Goal: Task Accomplishment & Management: Manage account settings

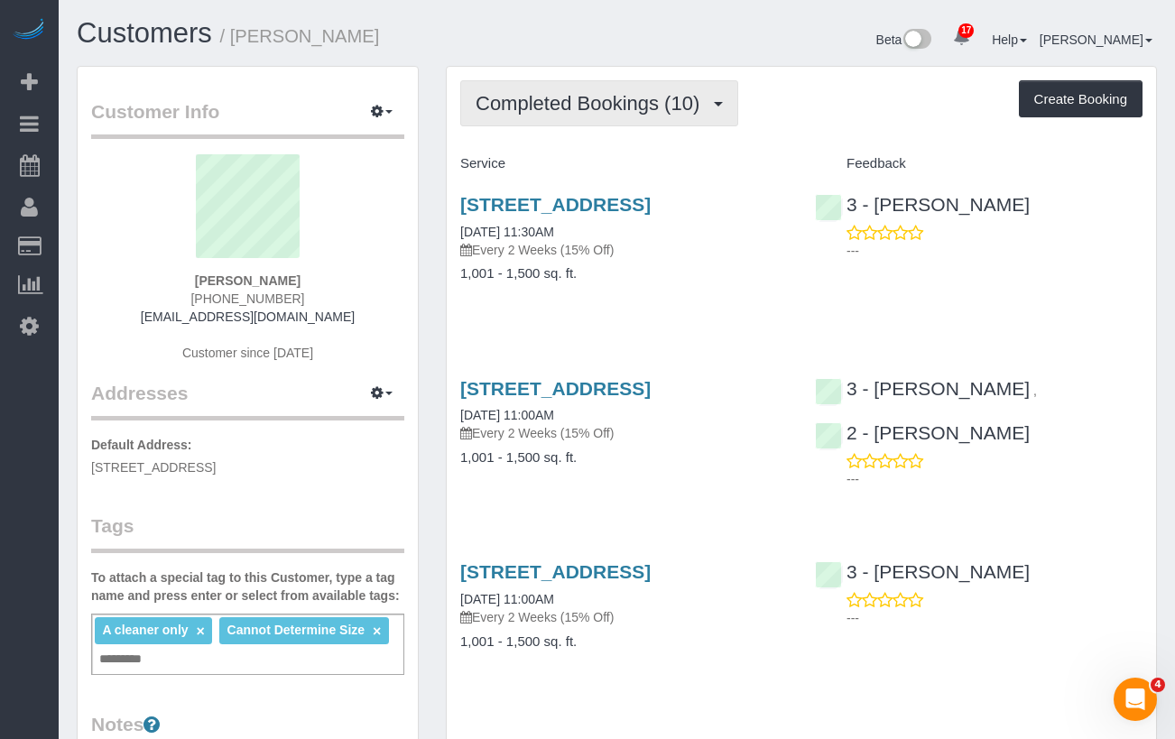
click at [613, 115] on button "Completed Bookings (10)" at bounding box center [599, 103] width 278 height 46
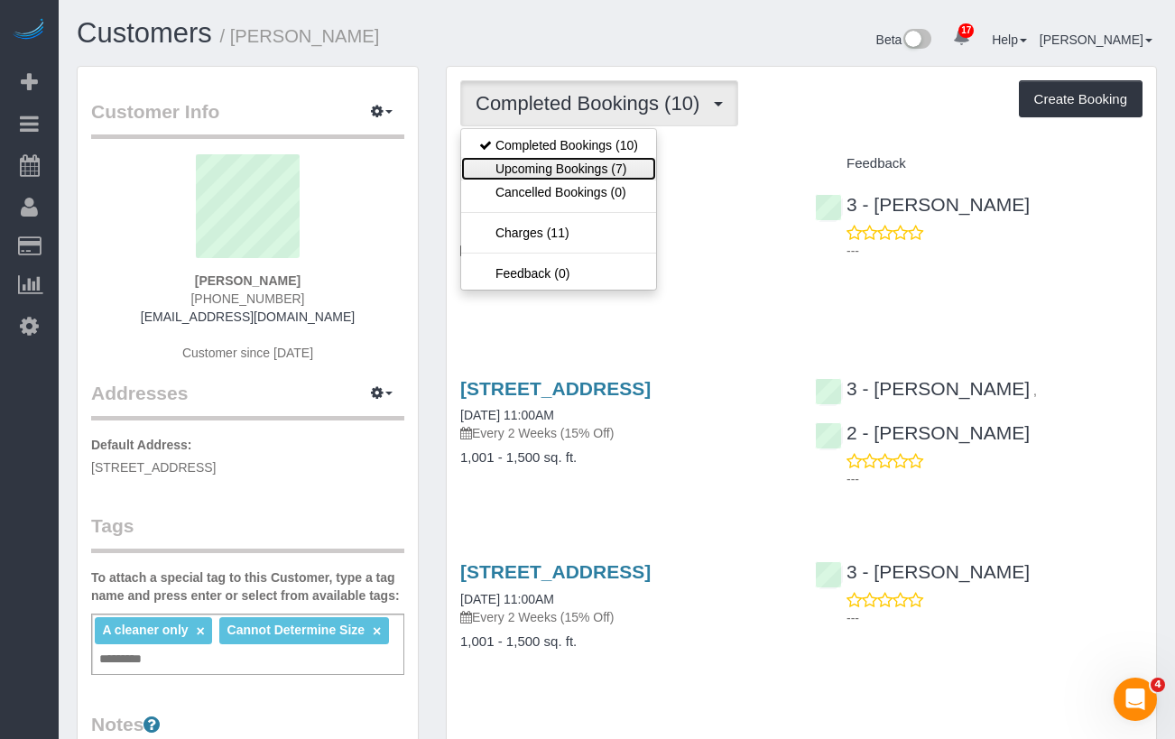
click at [611, 161] on link "Upcoming Bookings (7)" at bounding box center [558, 168] width 195 height 23
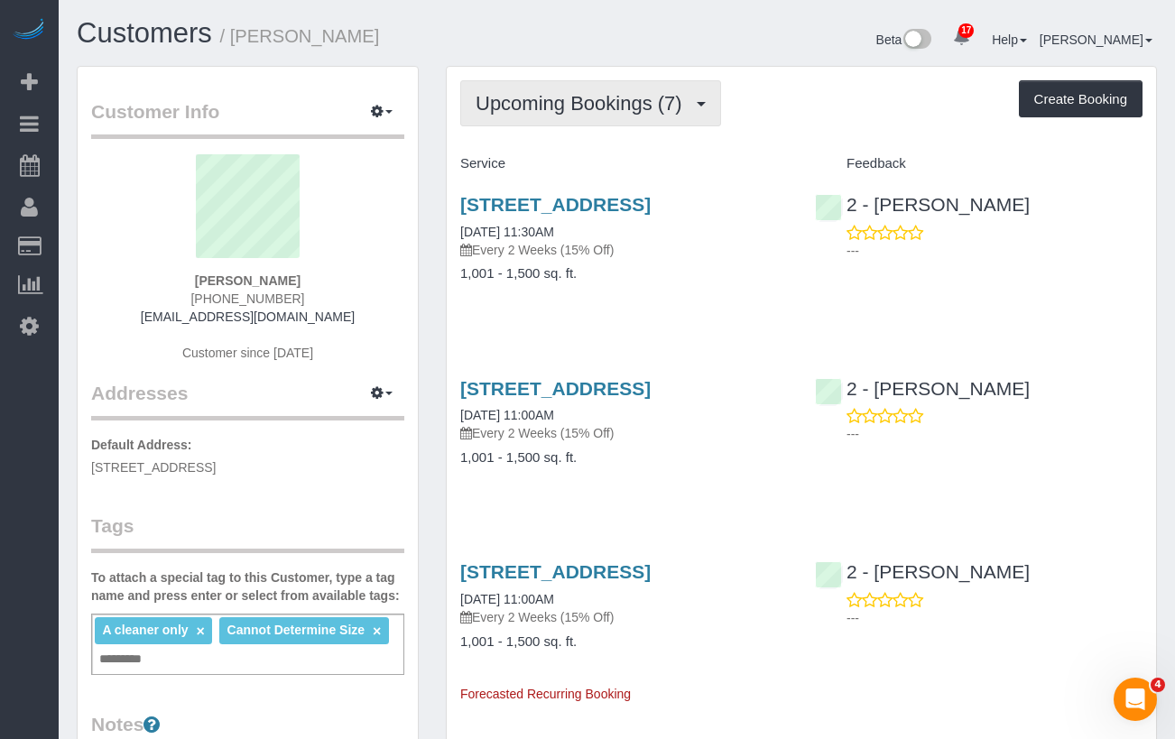
click at [578, 116] on button "Upcoming Bookings (7)" at bounding box center [590, 103] width 261 height 46
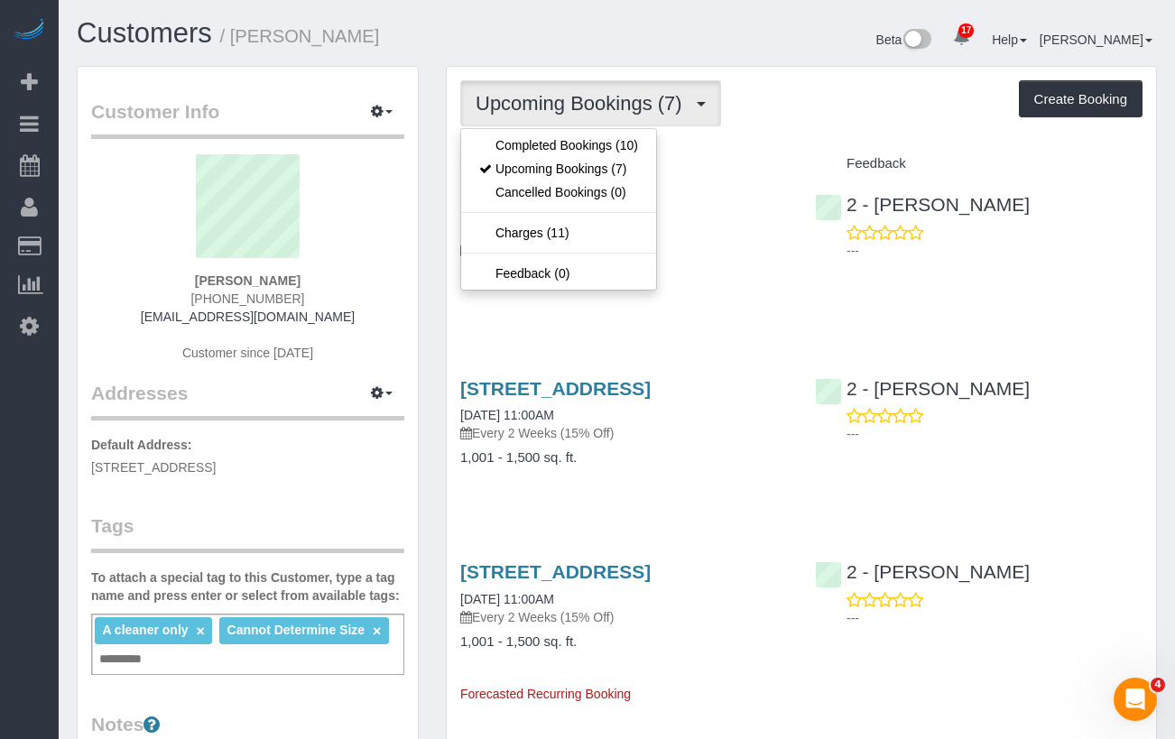
click at [786, 253] on div "334 Jefferson Avenue, Apt.1, Brooklyn, NY 11216 09/12/2025 11:30AM Every 2 Week…" at bounding box center [624, 226] width 328 height 65
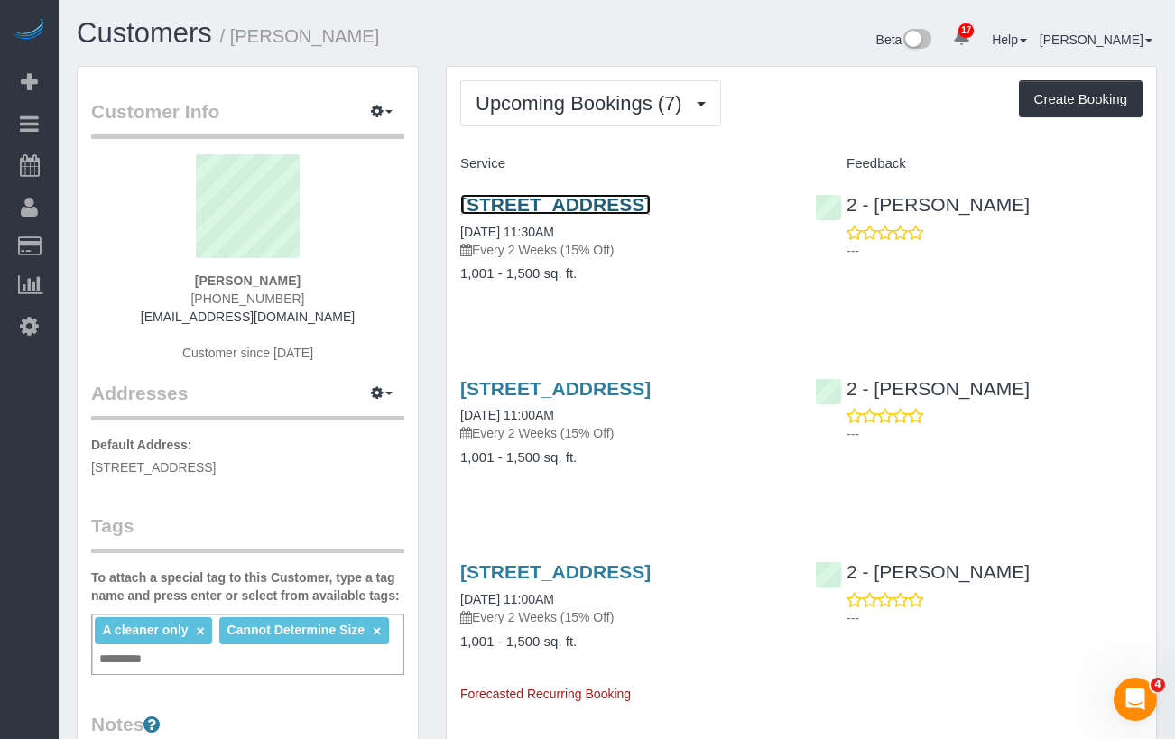
click at [544, 215] on link "334 Jefferson Avenue, Apt.1, Brooklyn, NY 11216" at bounding box center [555, 204] width 190 height 21
drag, startPoint x: 649, startPoint y: 229, endPoint x: 458, endPoint y: 208, distance: 192.5
click at [458, 208] on div "334 Jefferson Avenue, Apt.1, Brooklyn, NY 11216 09/12/2025 11:30AM Every 2 Week…" at bounding box center [624, 248] width 355 height 139
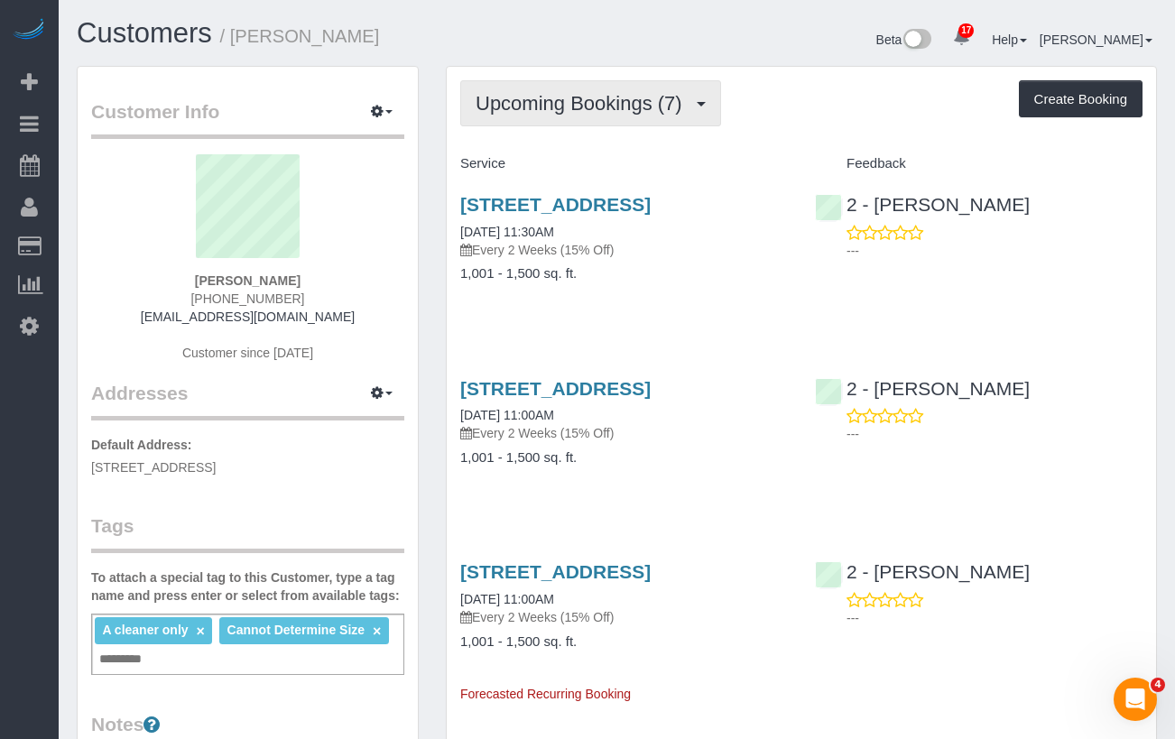
click at [596, 121] on button "Upcoming Bookings (7)" at bounding box center [590, 103] width 261 height 46
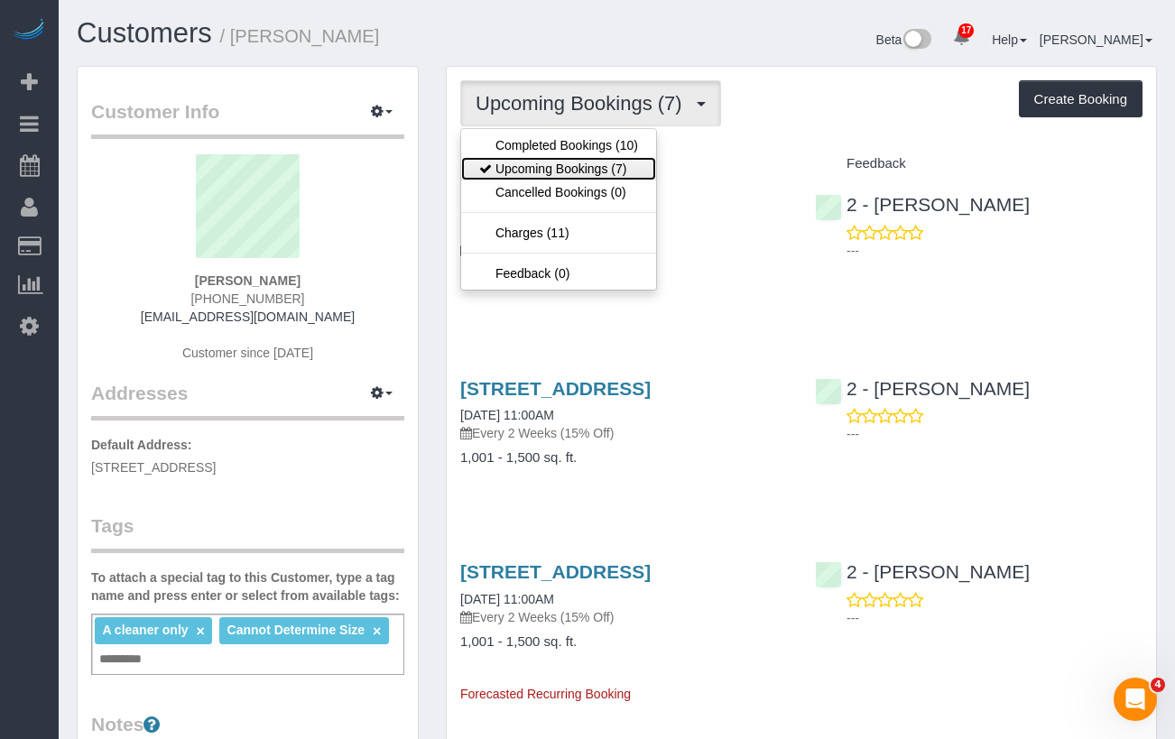
click at [590, 161] on link "Upcoming Bookings (7)" at bounding box center [558, 168] width 195 height 23
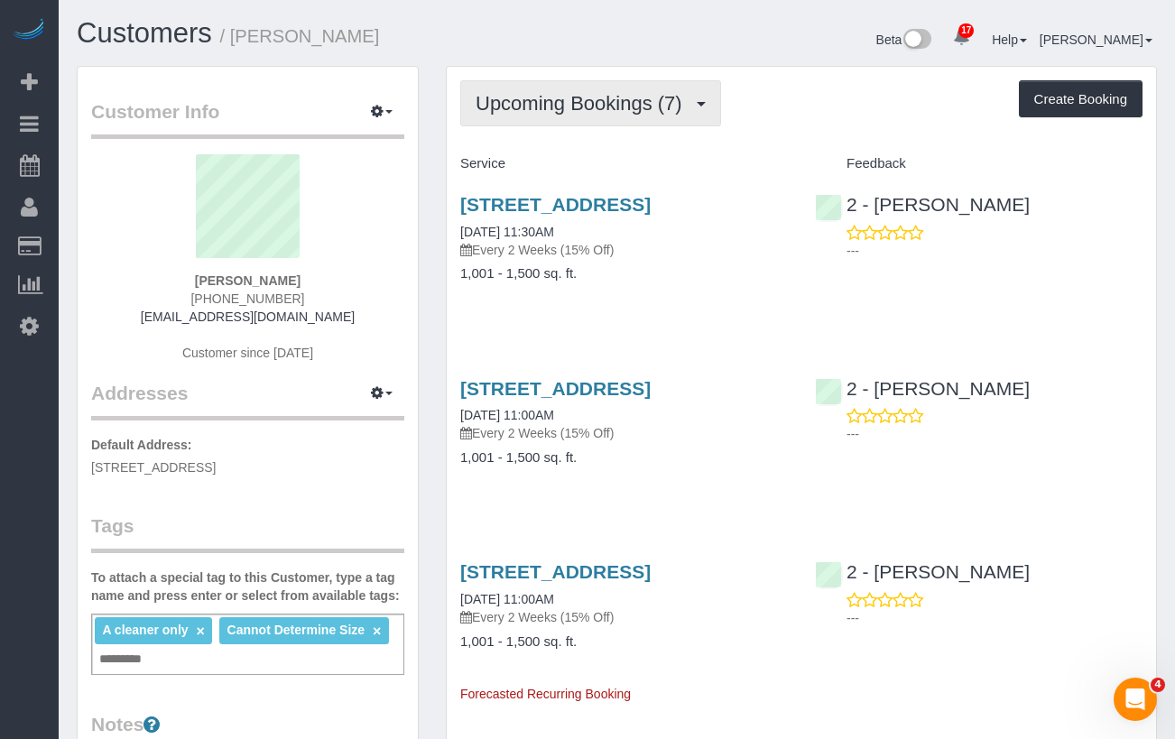
click at [607, 107] on span "Upcoming Bookings (7)" at bounding box center [584, 103] width 216 height 23
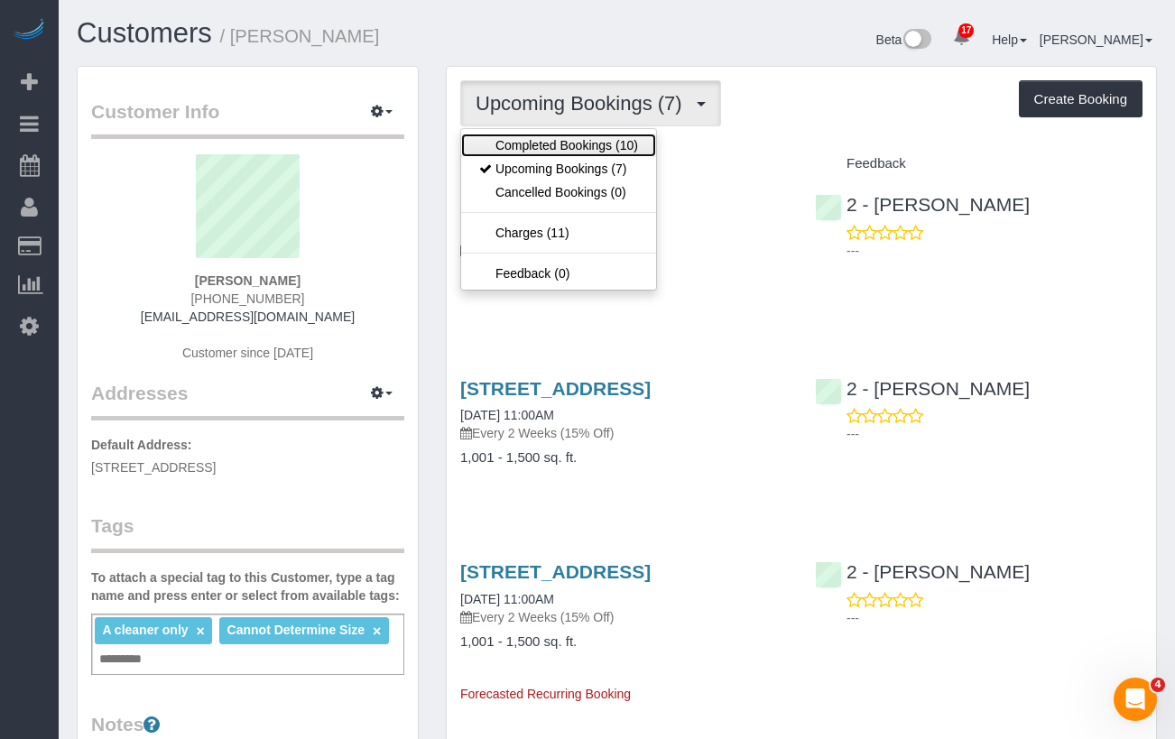
click at [574, 149] on link "Completed Bookings (10)" at bounding box center [558, 145] width 195 height 23
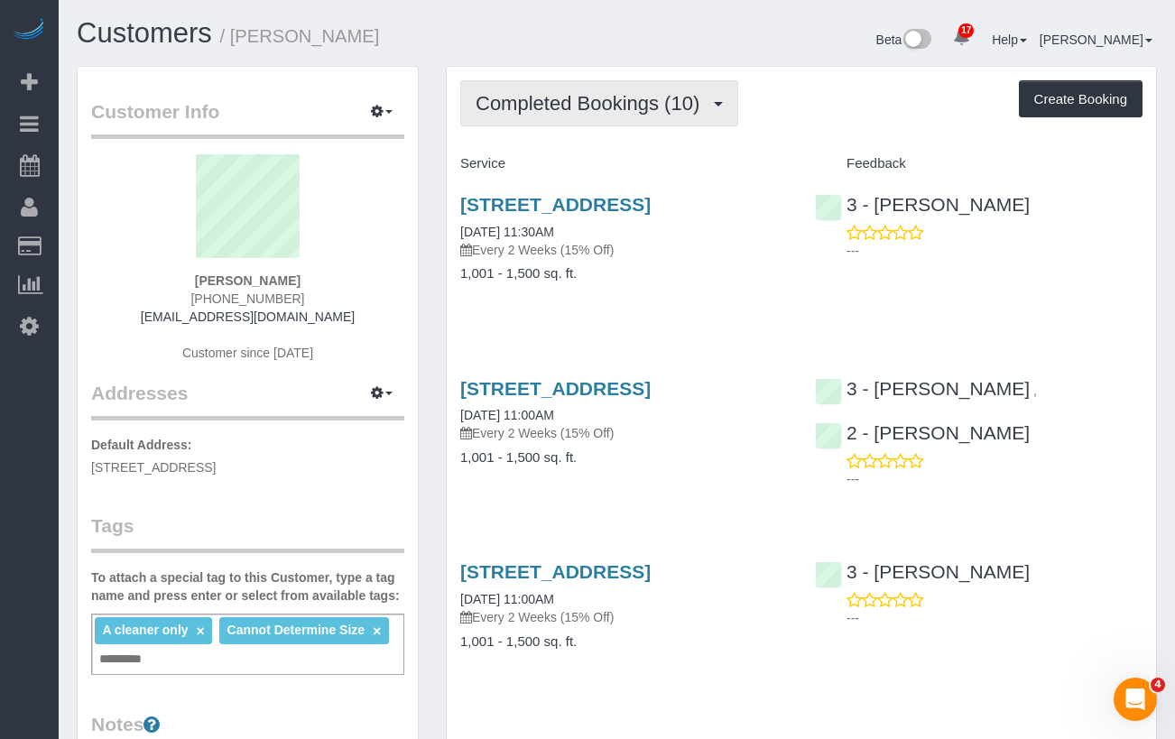
click at [574, 107] on span "Completed Bookings (10)" at bounding box center [592, 103] width 233 height 23
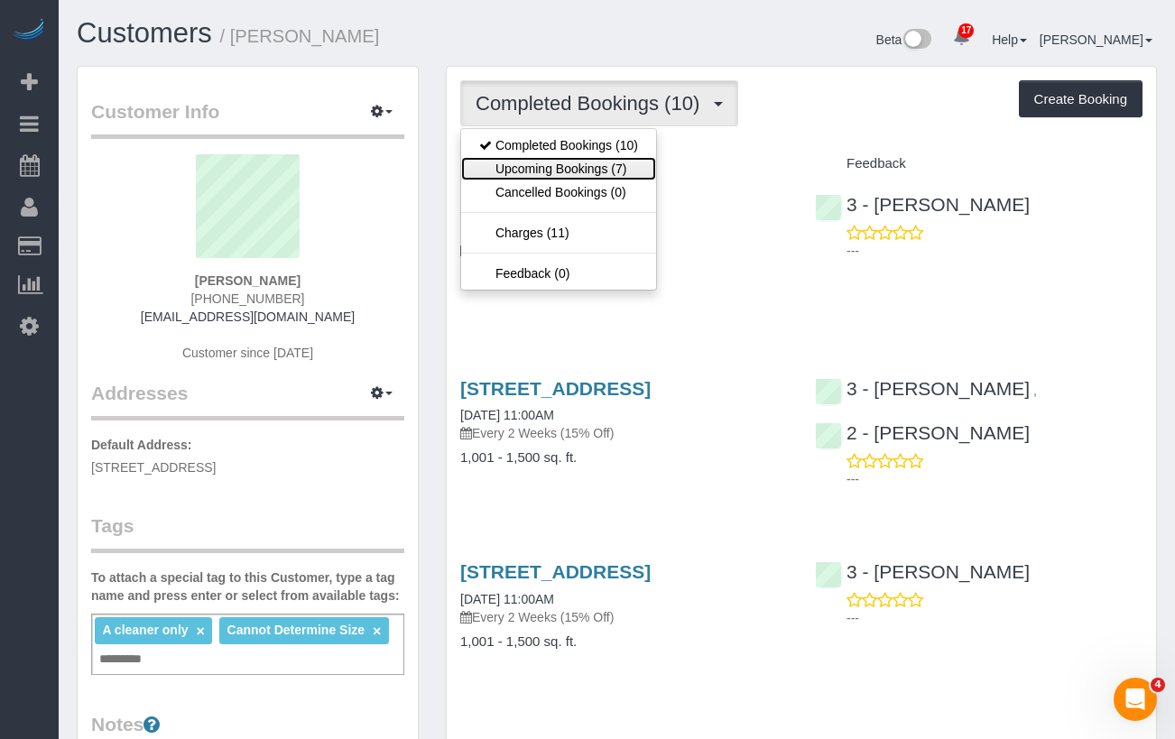
click at [584, 167] on link "Upcoming Bookings (7)" at bounding box center [558, 168] width 195 height 23
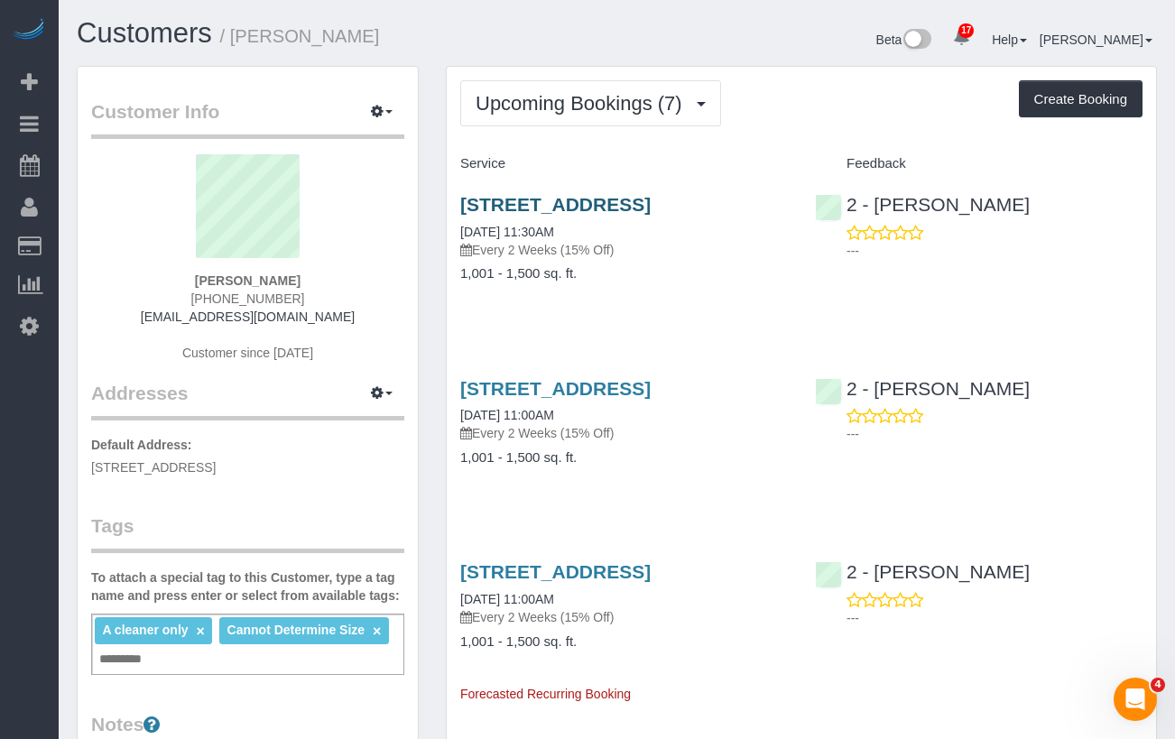
drag, startPoint x: 645, startPoint y: 225, endPoint x: 465, endPoint y: 208, distance: 181.2
click at [465, 208] on h3 "334 Jefferson Avenue, Apt.1, Brooklyn, NY 11216" at bounding box center [624, 204] width 328 height 21
copy link "334 Jefferson Avenue, Apt.1, Brooklyn, NY 11216"
click at [533, 215] on link "334 Jefferson Avenue, Apt.1, Brooklyn, NY 11216" at bounding box center [555, 204] width 190 height 21
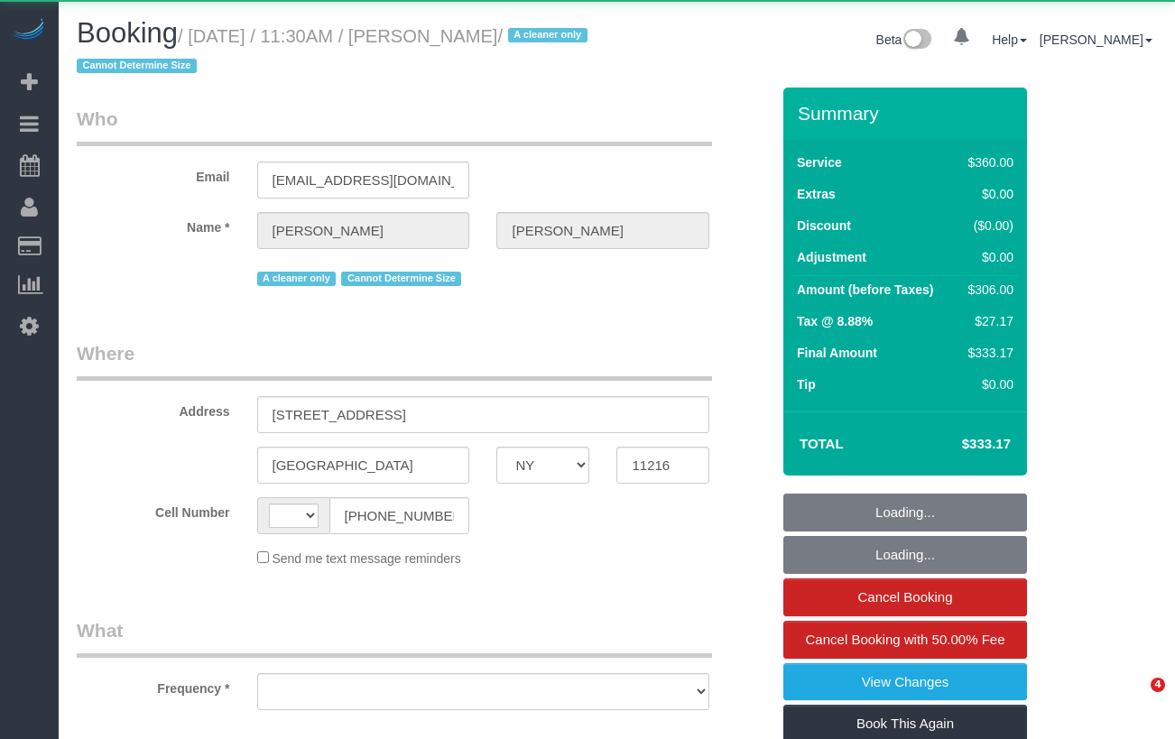
select select "NY"
select select "string:US"
select select "object:615"
select select "270"
select select "number:89"
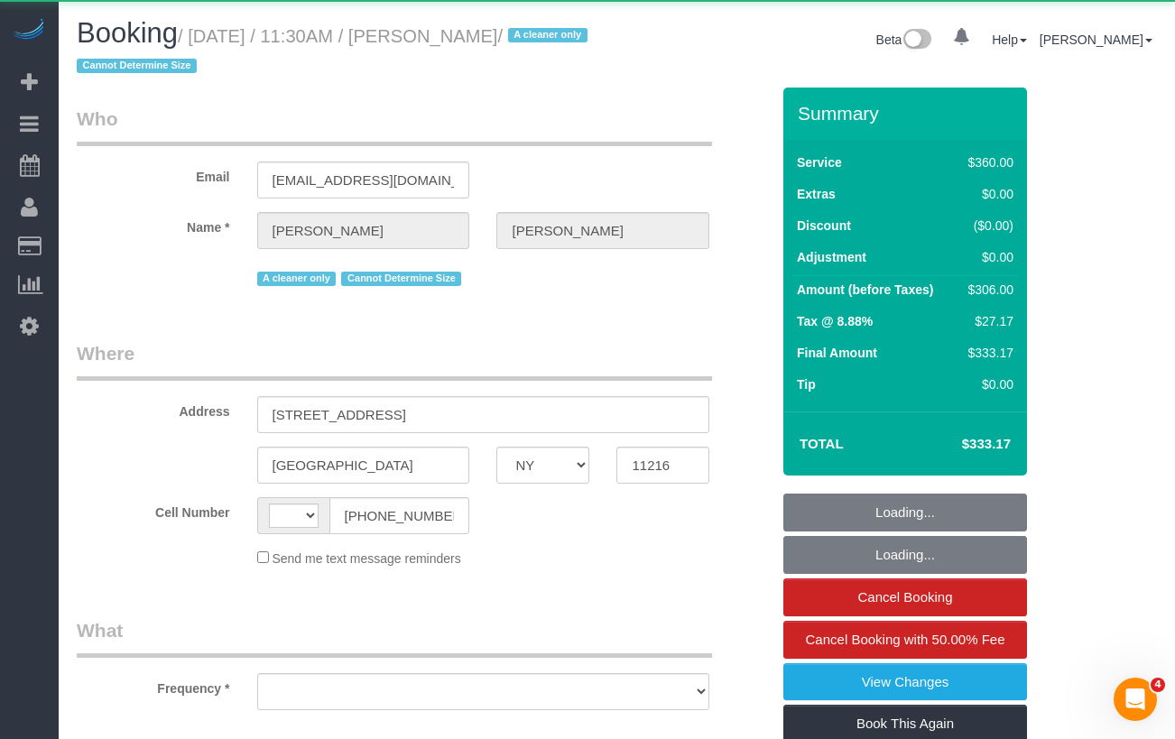
select select "number:90"
select select "number:15"
select select "number:5"
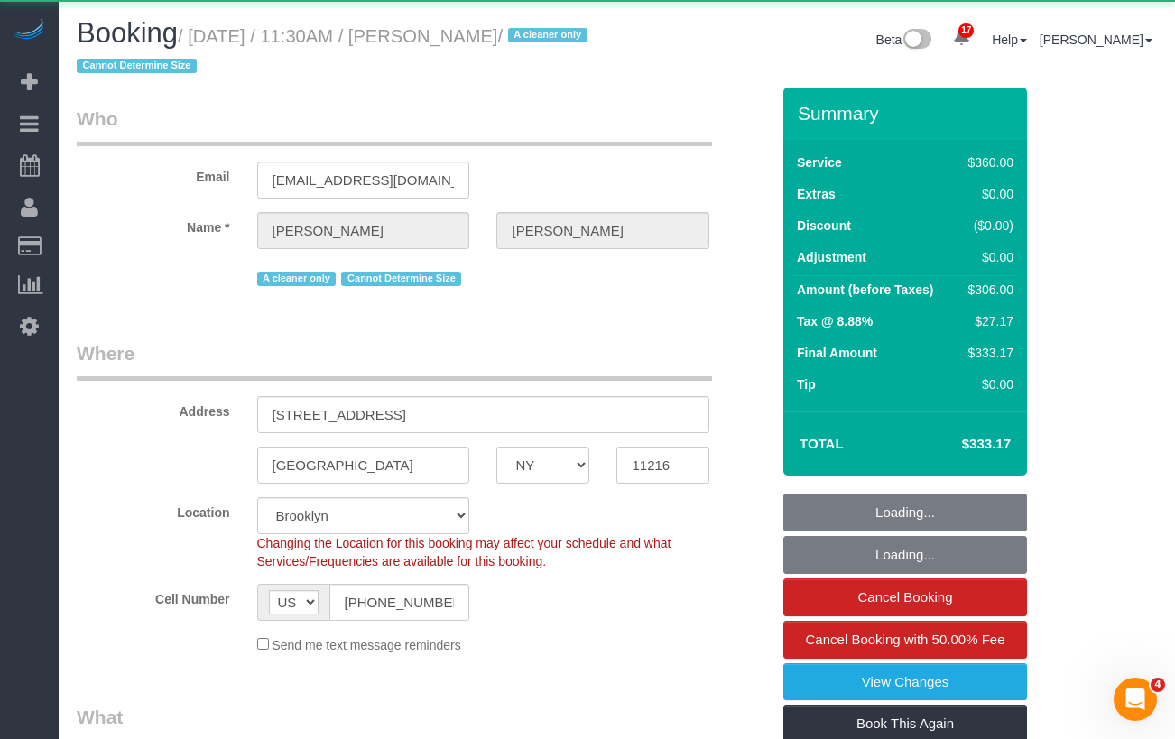
select select "object:1413"
select select "string:stripe-pm_1ROJ8L4VGloSiKo7J4o2l5l0"
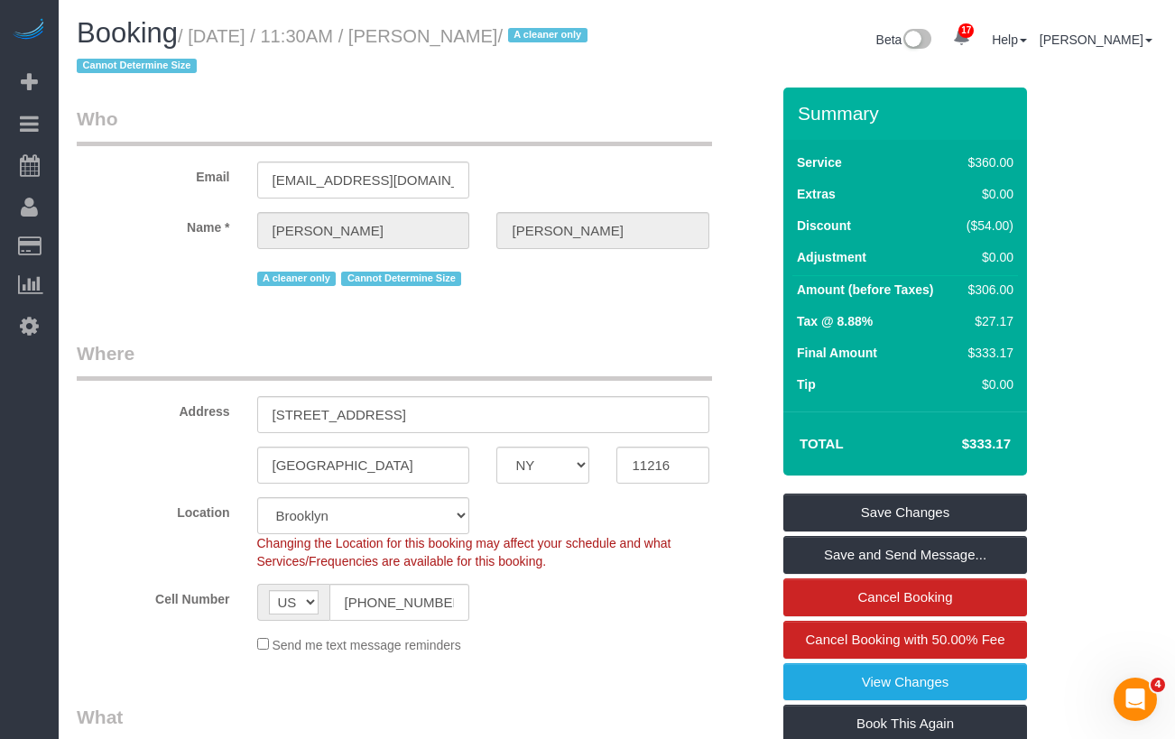
click at [170, 251] on sui-booking-customer "Email ias1215@gmail.com Name * Isabelle Simone A cleaner only Cannot Determine …" at bounding box center [423, 198] width 693 height 185
click at [345, 176] on input "ias1215@gmail.com" at bounding box center [363, 180] width 213 height 37
click at [478, 69] on h1 "Booking / September 12, 2025 / 11:30AM / Isabelle Simone / A cleaner only Canno…" at bounding box center [340, 48] width 527 height 61
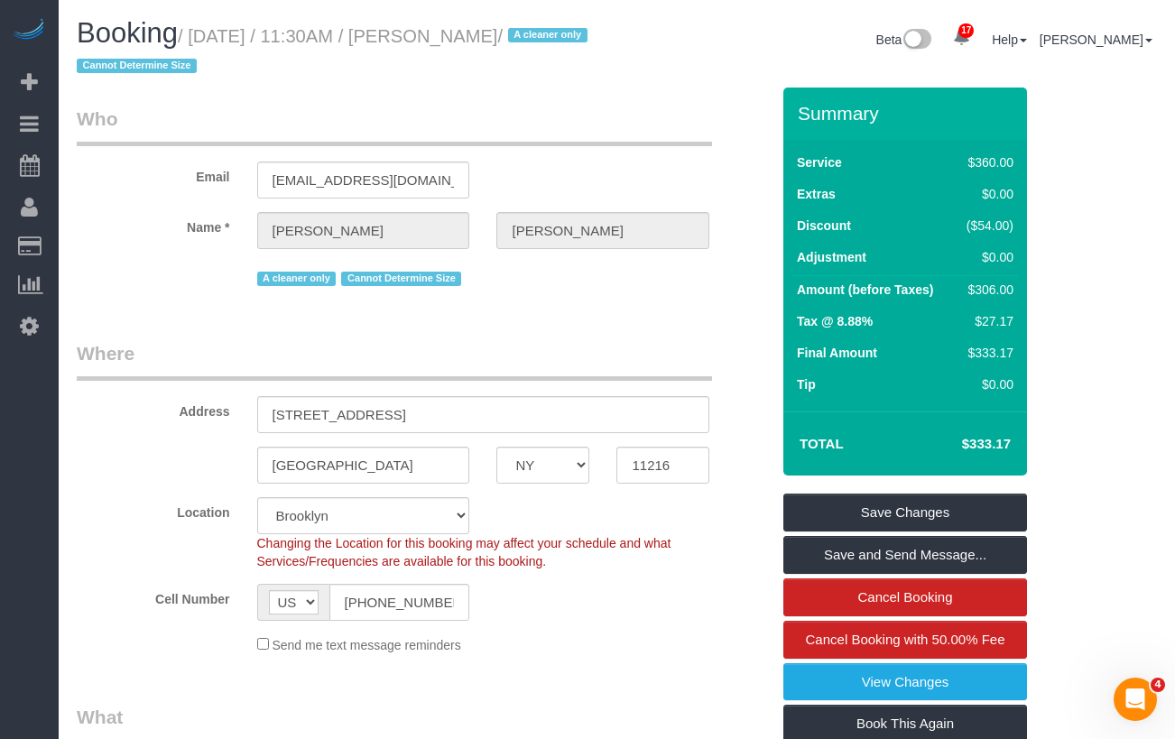
click at [607, 37] on div "Booking / September 12, 2025 / 11:30AM / Isabelle Simone / A cleaner only Canno…" at bounding box center [340, 52] width 554 height 69
drag, startPoint x: 542, startPoint y: 41, endPoint x: 206, endPoint y: 37, distance: 335.8
click at [206, 37] on div "Booking / September 12, 2025 / 11:30AM / Isabelle Simone / A cleaner only Canno…" at bounding box center [340, 52] width 554 height 69
copy small "September 12, 2025 / 11:30AM / Isabelle Simone"
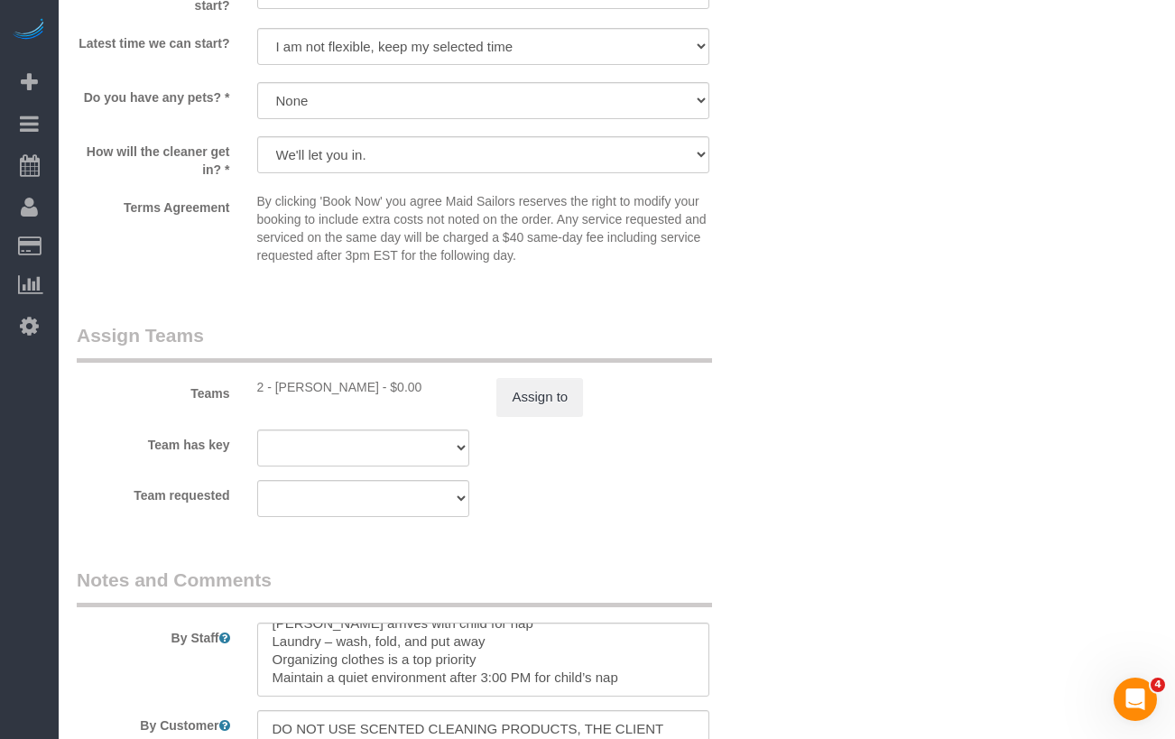
scroll to position [2024, 0]
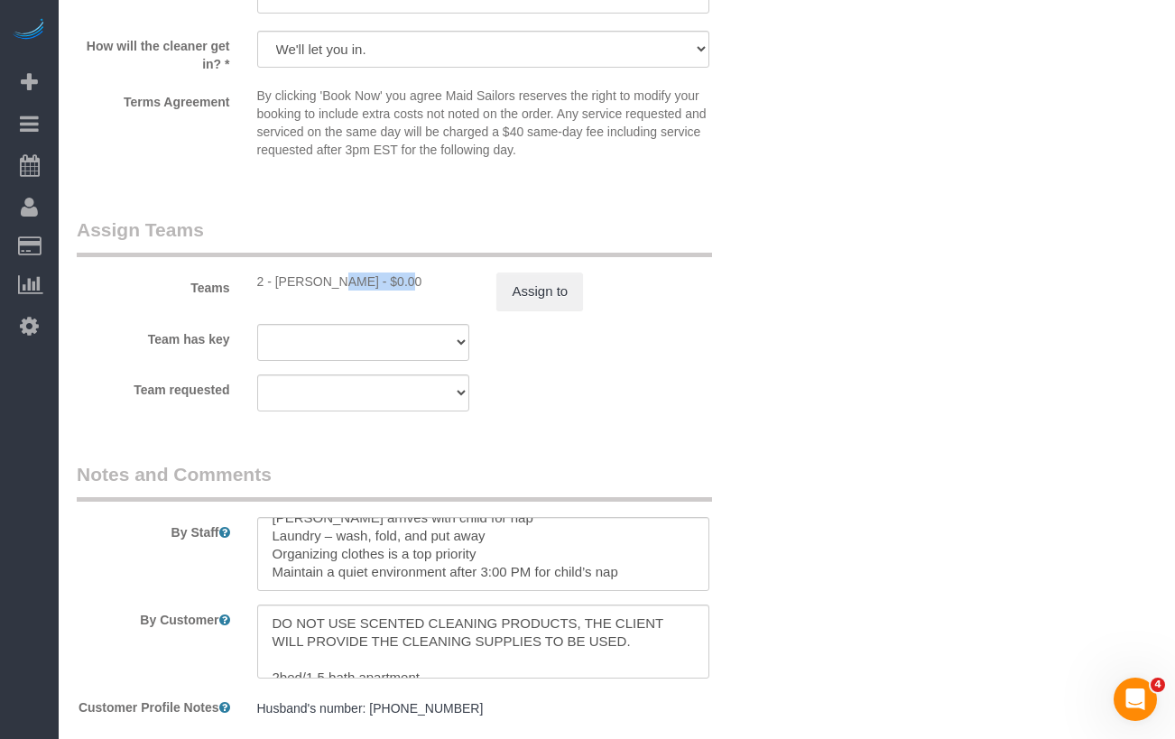
drag, startPoint x: 344, startPoint y: 280, endPoint x: 276, endPoint y: 283, distance: 67.7
click at [276, 283] on div "2 - Iman Smith - $0.00" at bounding box center [363, 282] width 213 height 18
copy div "Iman Smith"
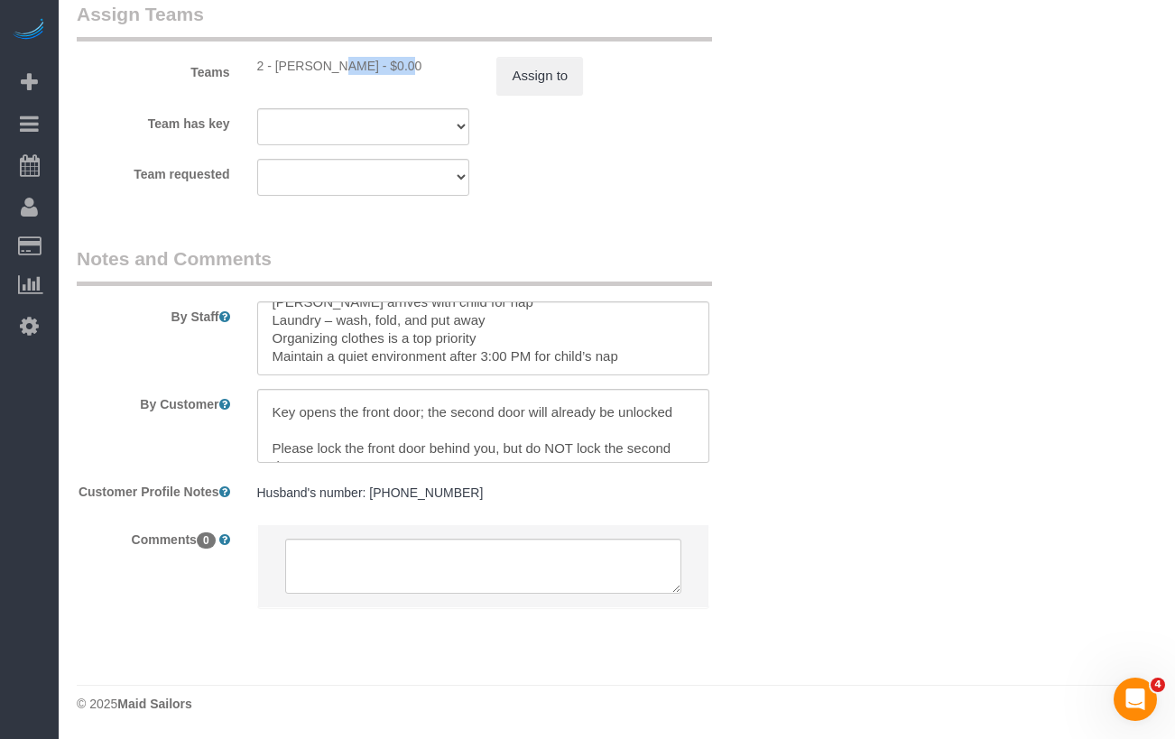
scroll to position [210, 0]
click at [271, 449] on textarea at bounding box center [483, 426] width 453 height 74
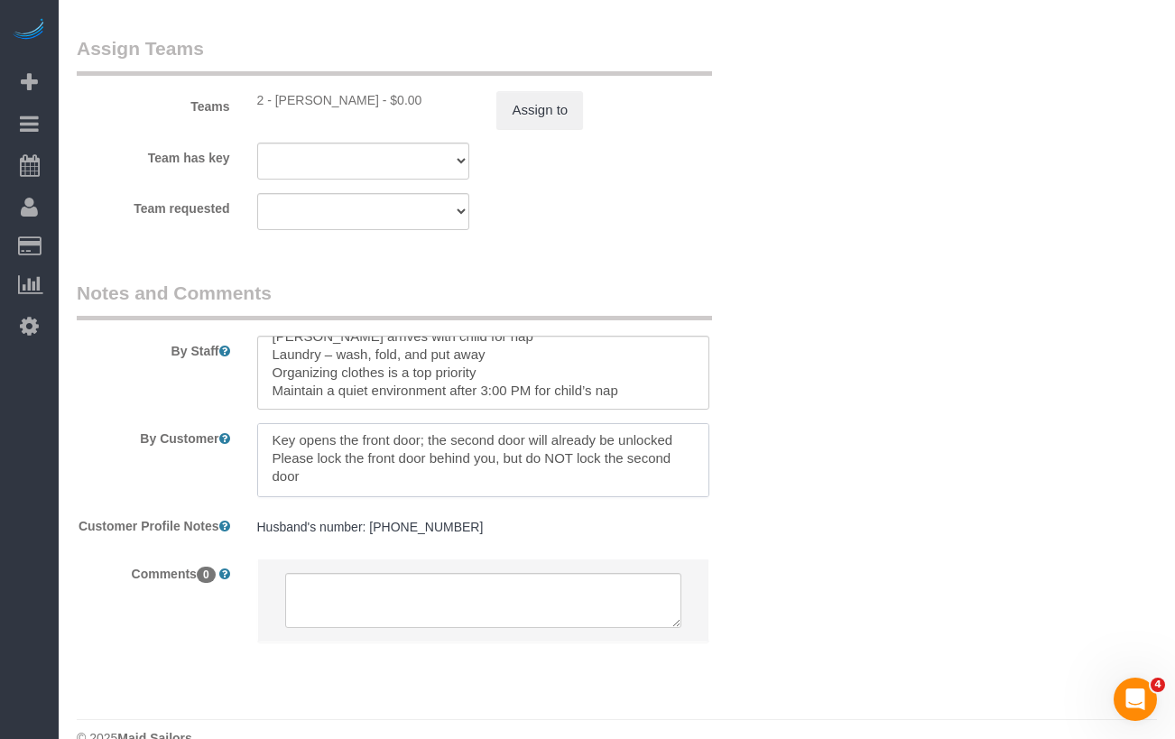
scroll to position [217, 0]
type textarea "DO NOT USE SCENTED CLEANING PRODUCTS, THE CLIENT WILL PROVIDE THE CLEANING SUPP…"
click at [487, 387] on textarea at bounding box center [483, 373] width 453 height 74
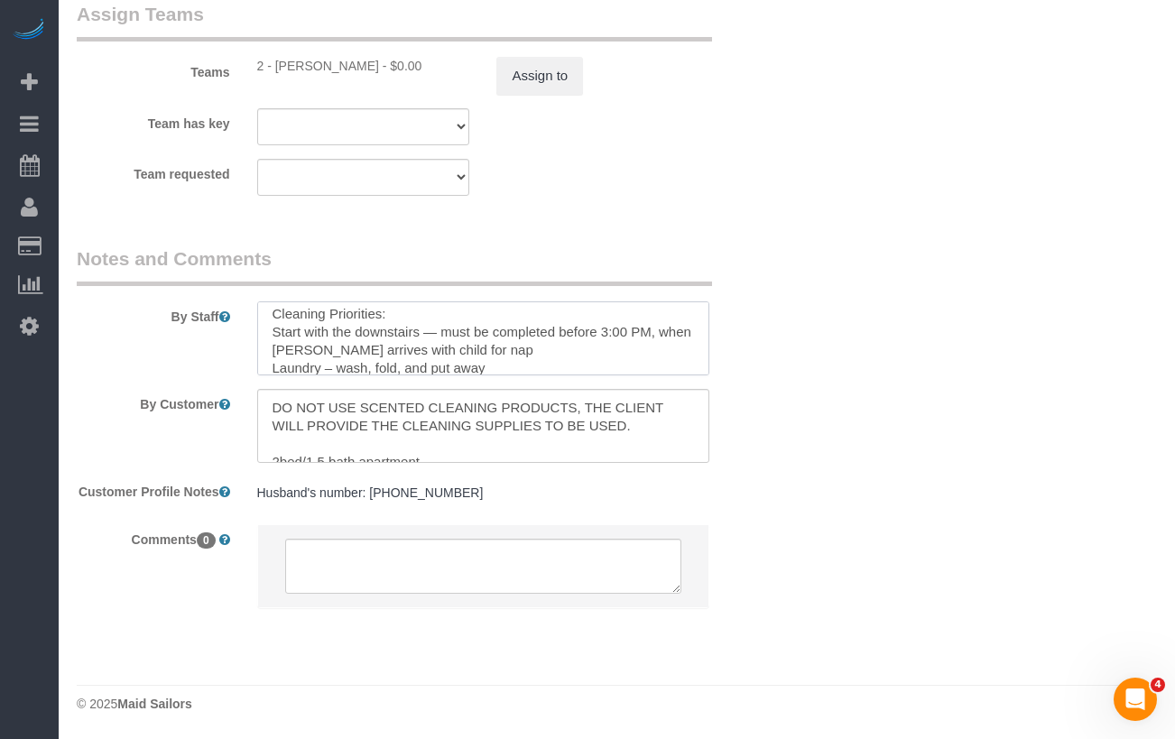
scroll to position [185, 0]
click at [499, 355] on textarea at bounding box center [483, 338] width 453 height 74
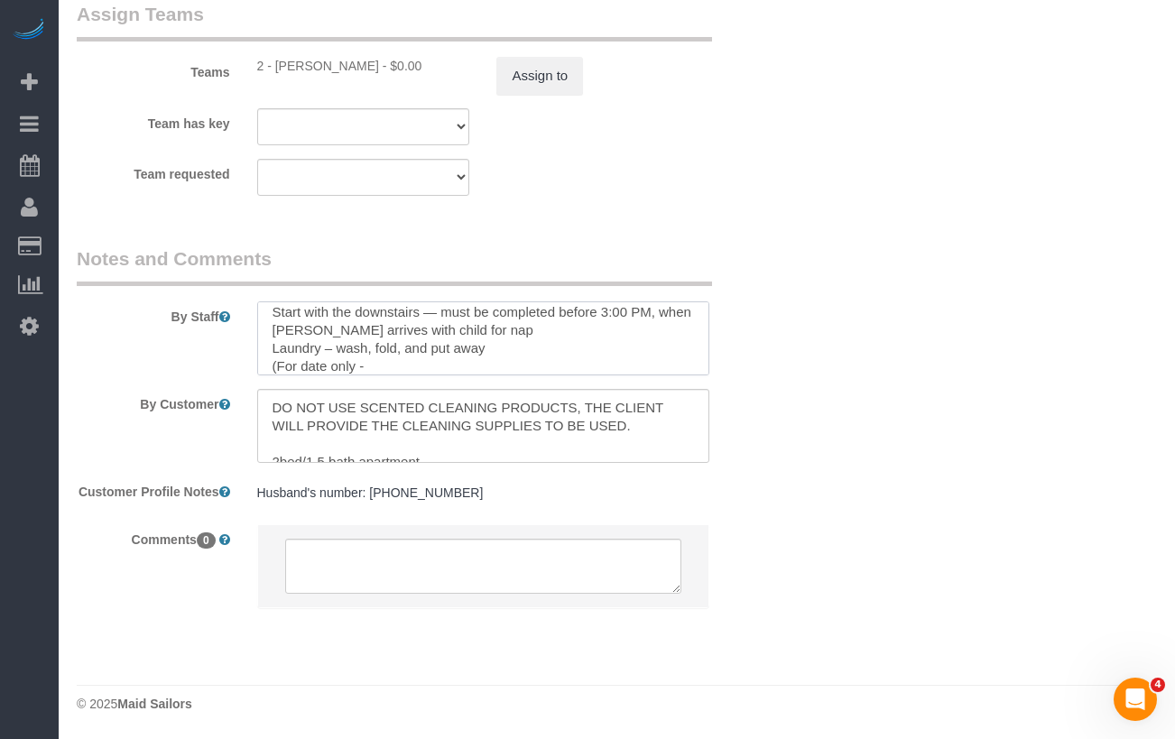
paste textarea "ou don't need to do a load of laundry. There is clean laundry in the basement i…"
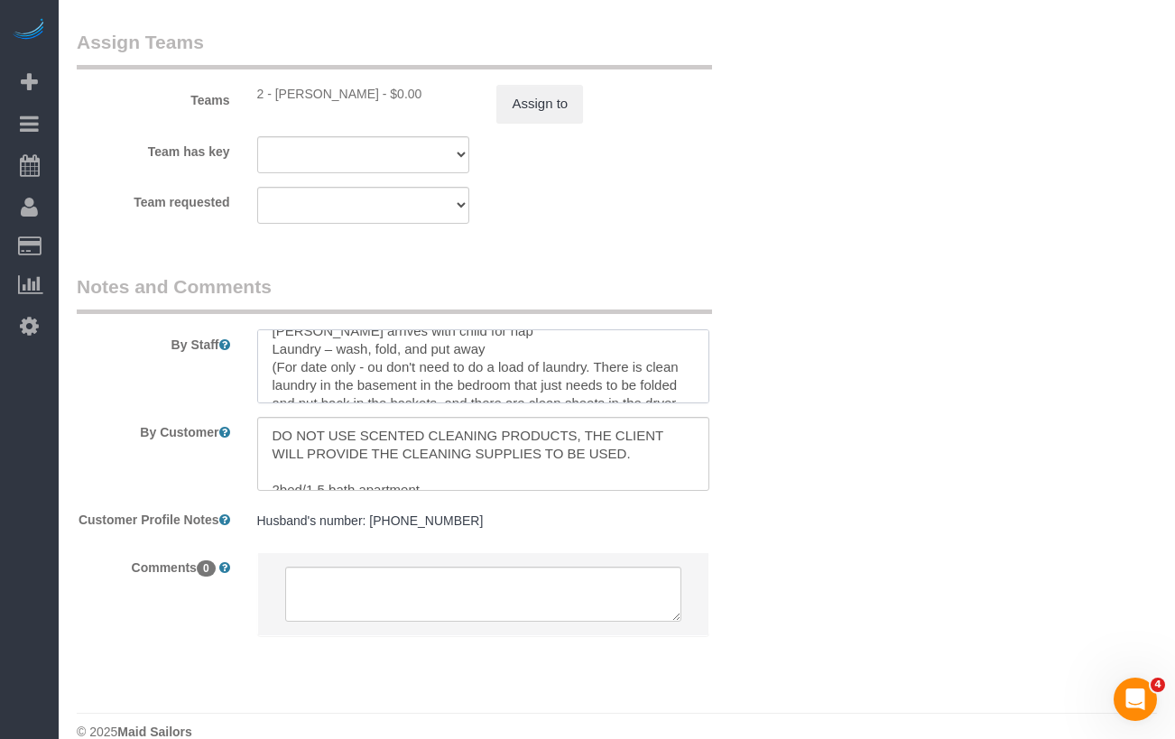
scroll to position [246, 0]
click at [304, 355] on textarea at bounding box center [483, 366] width 453 height 74
click at [375, 357] on textarea at bounding box center [483, 366] width 453 height 74
click at [369, 357] on textarea at bounding box center [483, 366] width 453 height 74
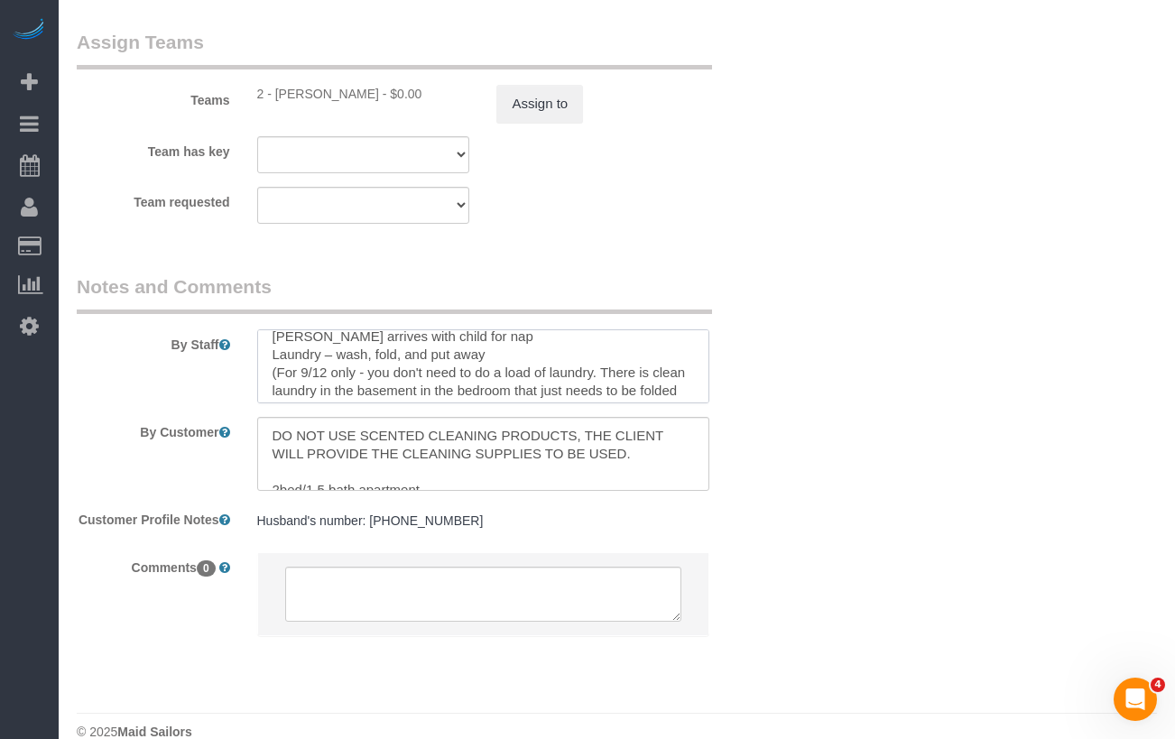
scroll to position [222, 0]
click at [492, 358] on textarea at bounding box center [483, 366] width 453 height 74
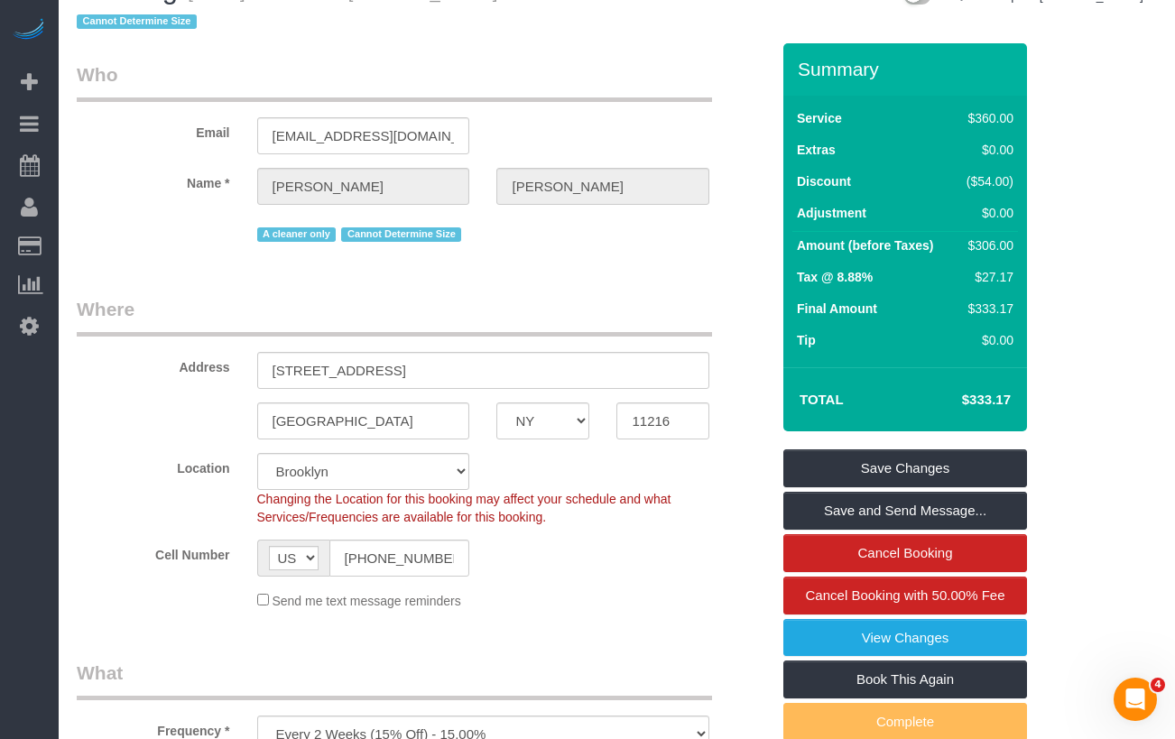
scroll to position [58, 0]
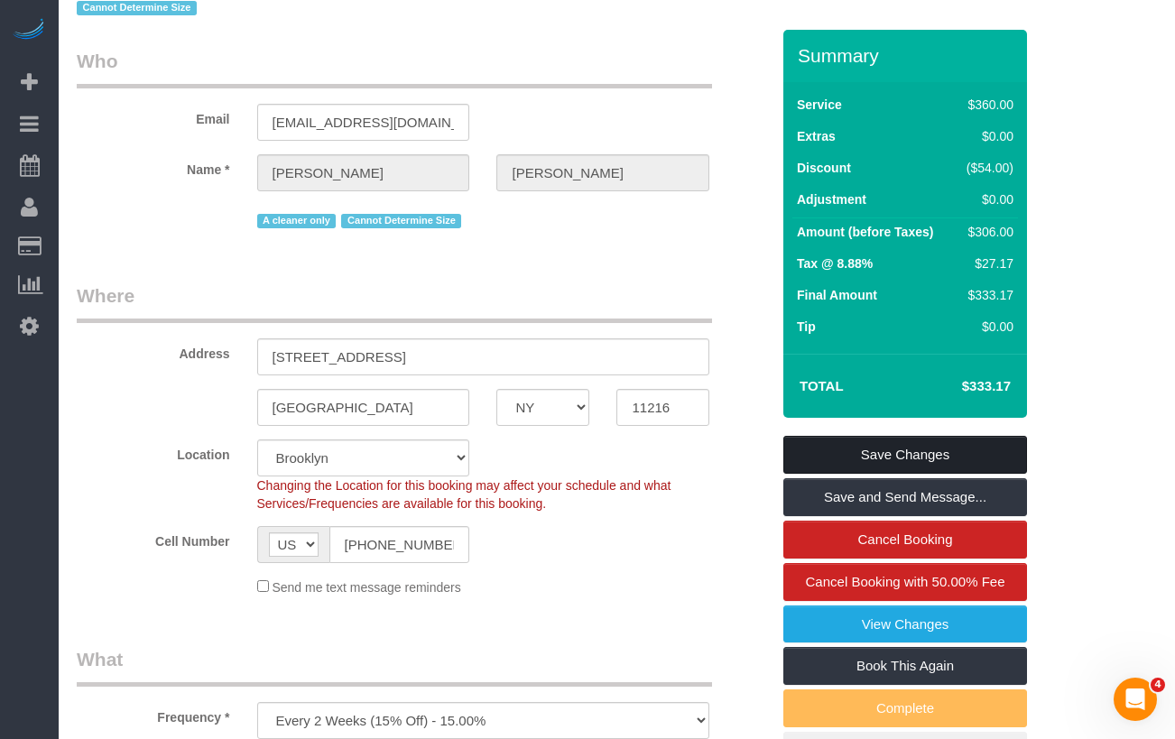
type textarea "PREFERS THE CONSISTENT A-CLEANER BI-WEEKLY. Entry Instructions: Lockbox next to…"
click at [829, 453] on link "Save Changes" at bounding box center [905, 455] width 244 height 38
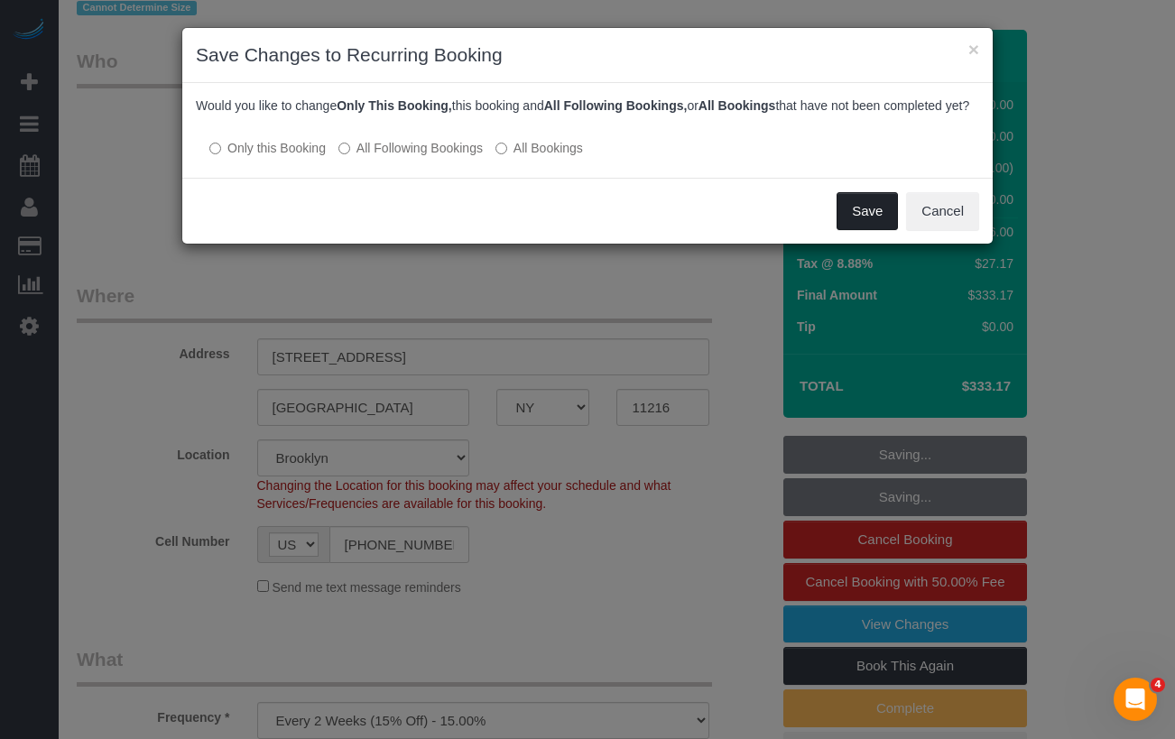
click at [851, 230] on button "Save" at bounding box center [867, 211] width 61 height 38
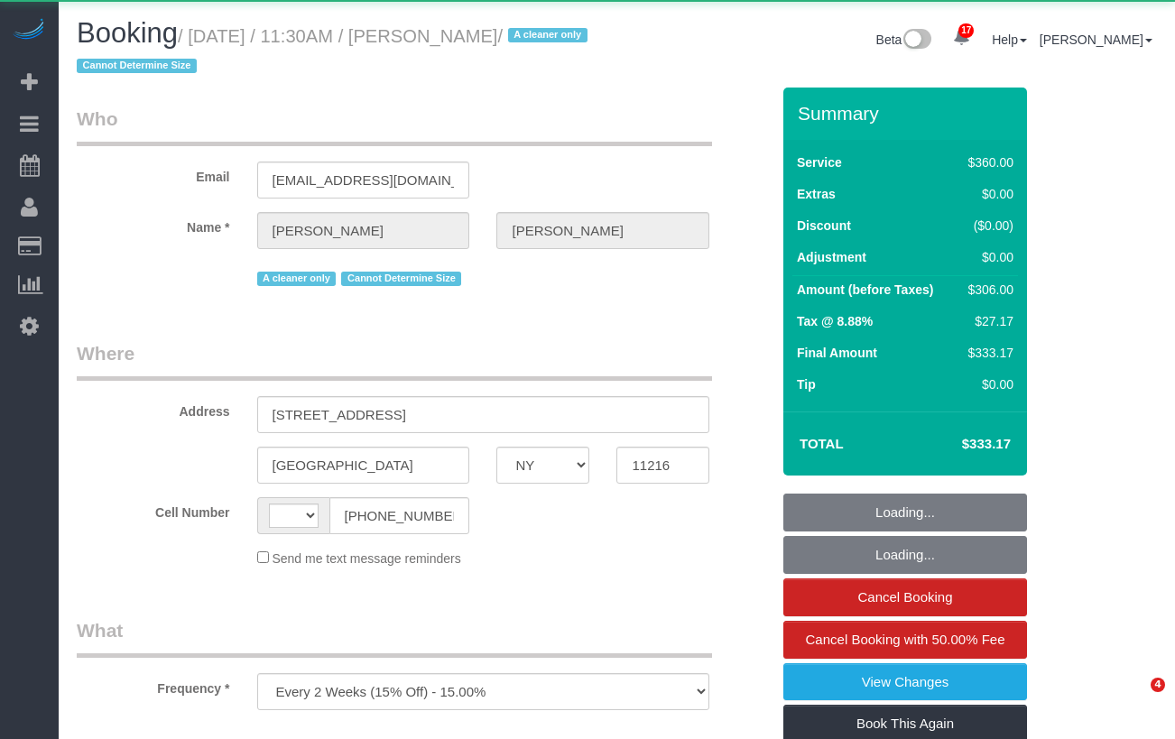
select select "NY"
select select "object:946"
select select "string:[GEOGRAPHIC_DATA]"
select select "number:89"
select select "number:90"
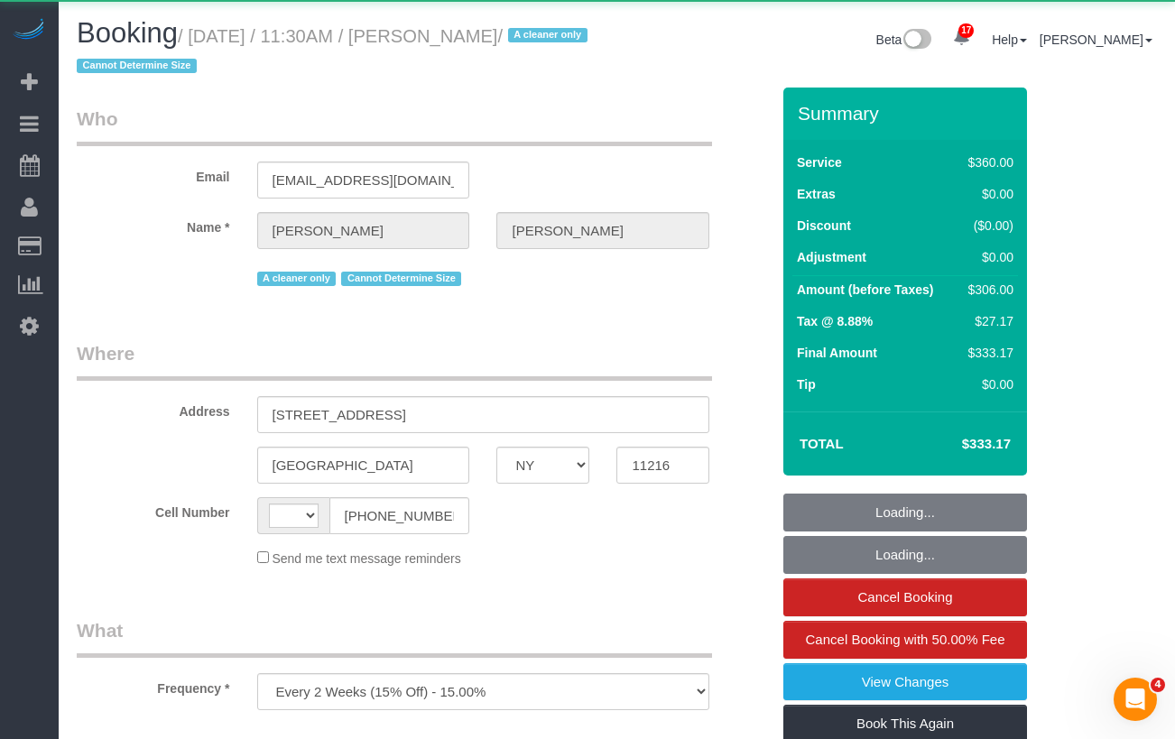
select select "number:15"
select select "number:5"
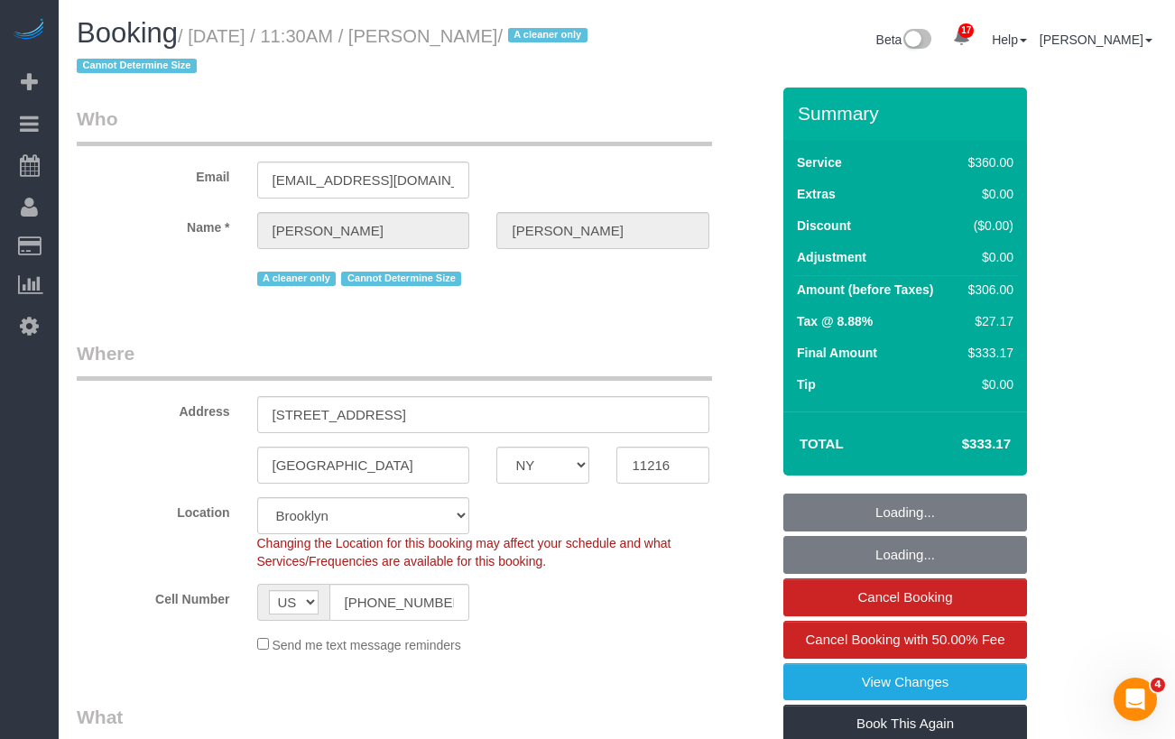
select select "string:stripe-pm_1ROJ8L4VGloSiKo7J4o2l5l0"
select select "270"
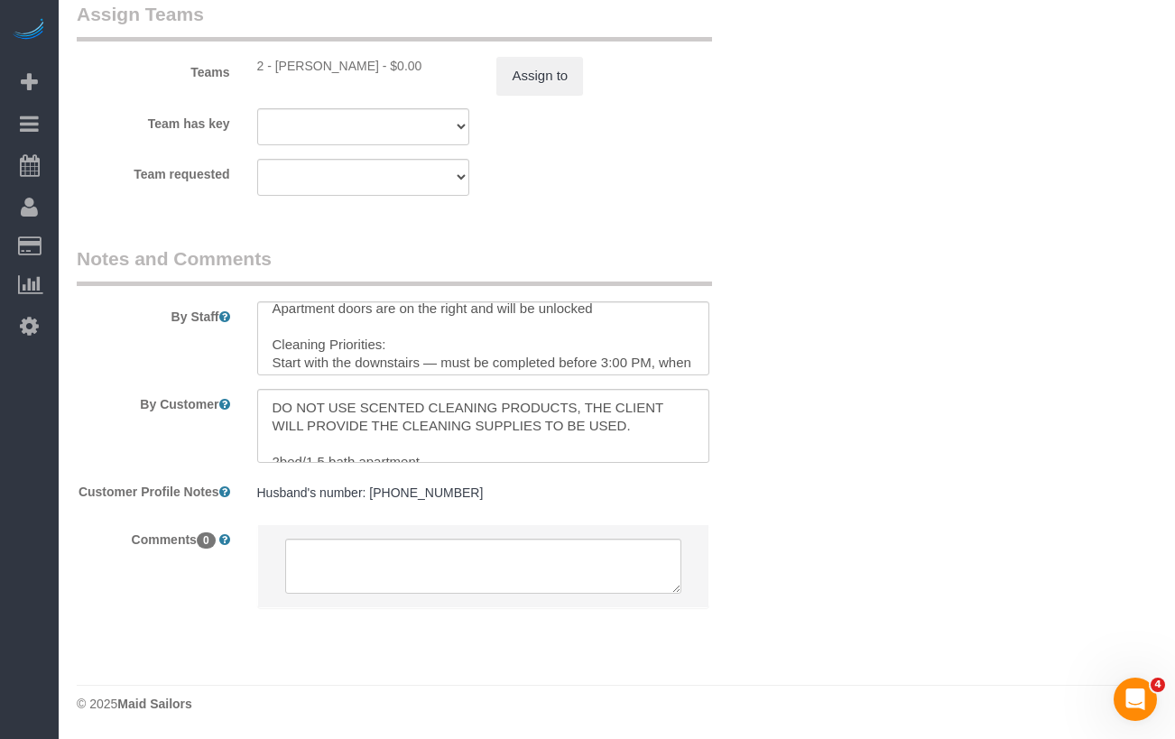
scroll to position [148, 0]
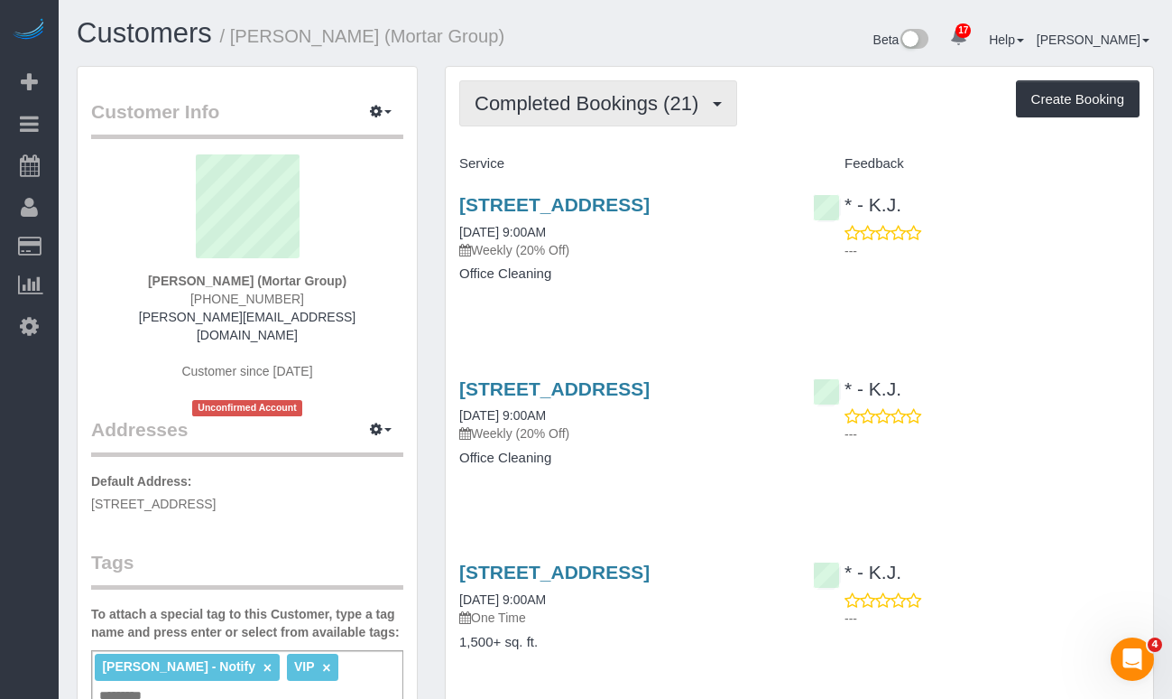
click at [556, 95] on span "Completed Bookings (21)" at bounding box center [591, 103] width 233 height 23
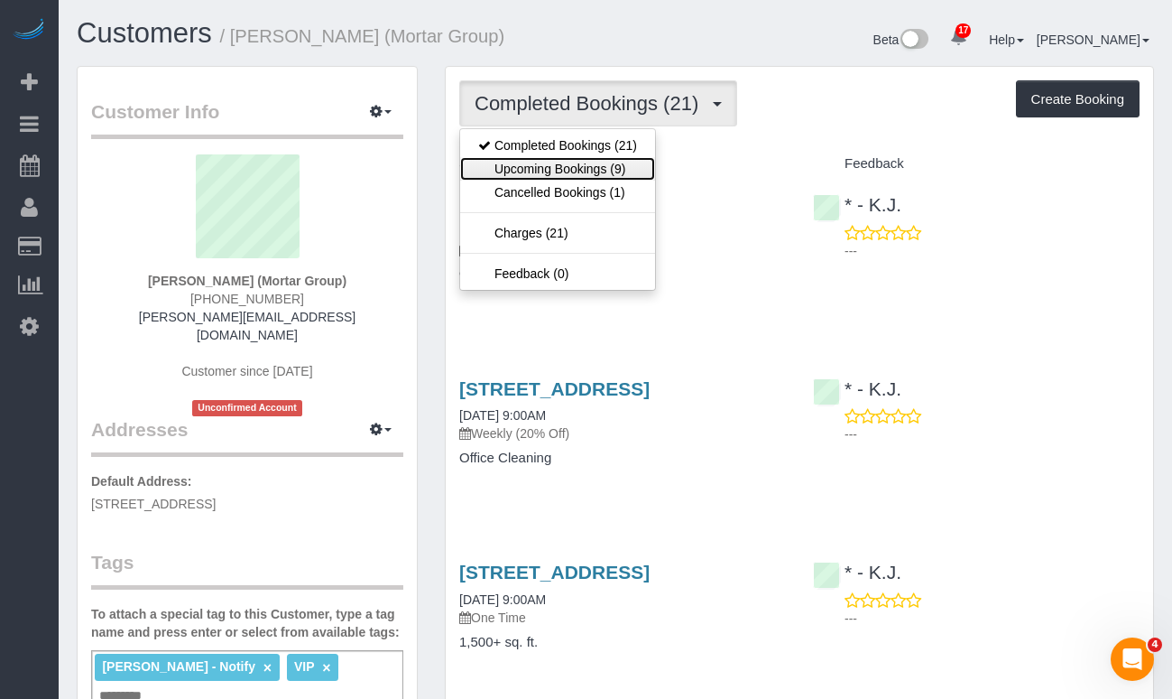
click at [541, 160] on link "Upcoming Bookings (9)" at bounding box center [557, 168] width 195 height 23
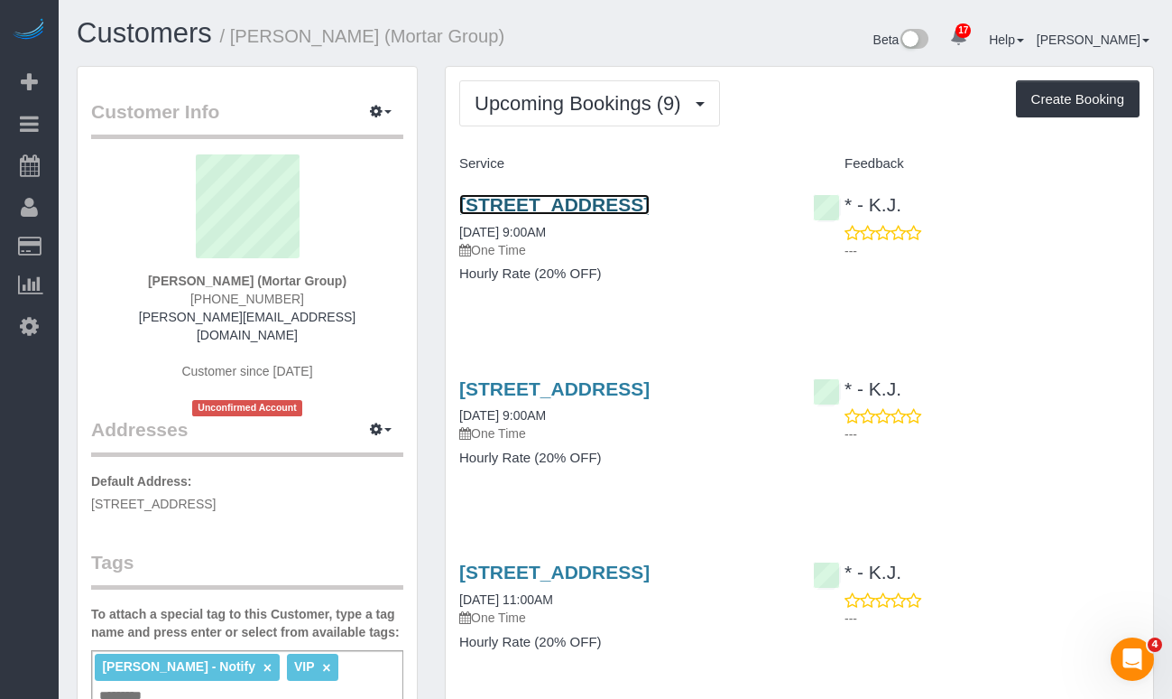
click at [496, 215] on link "104 Newel Street, Apt. 3, Brooklyn, NY 11222" at bounding box center [554, 204] width 190 height 21
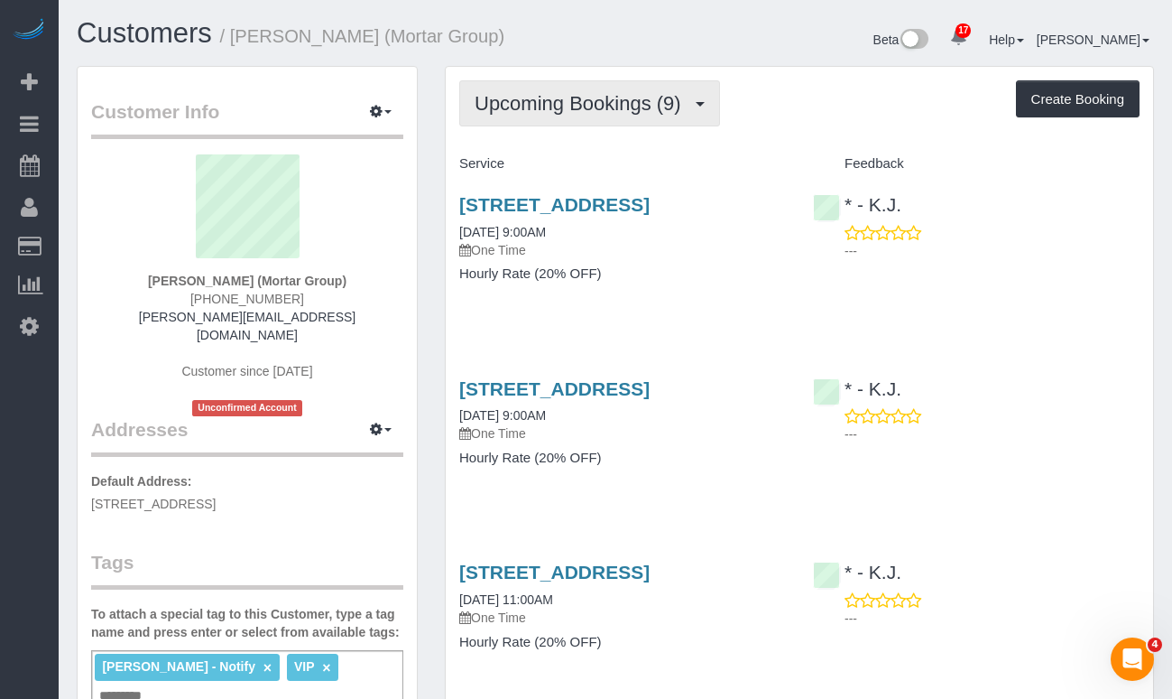
click at [558, 114] on span "Upcoming Bookings (9)" at bounding box center [583, 103] width 216 height 23
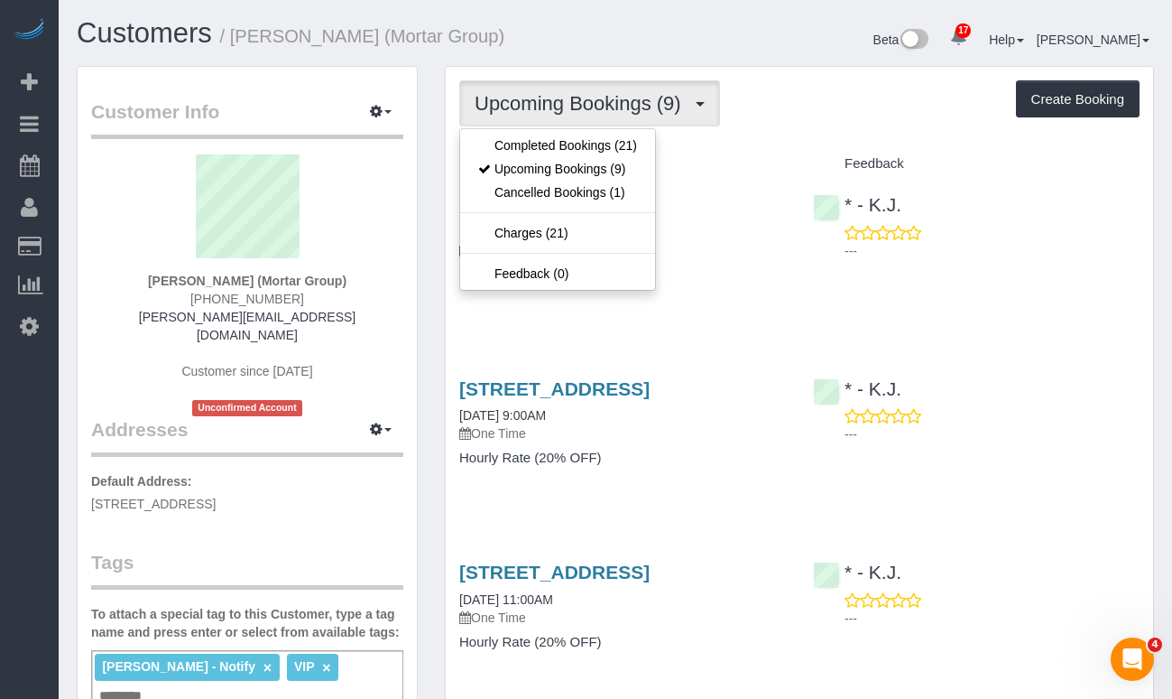
click at [558, 114] on span "Upcoming Bookings (9)" at bounding box center [583, 103] width 216 height 23
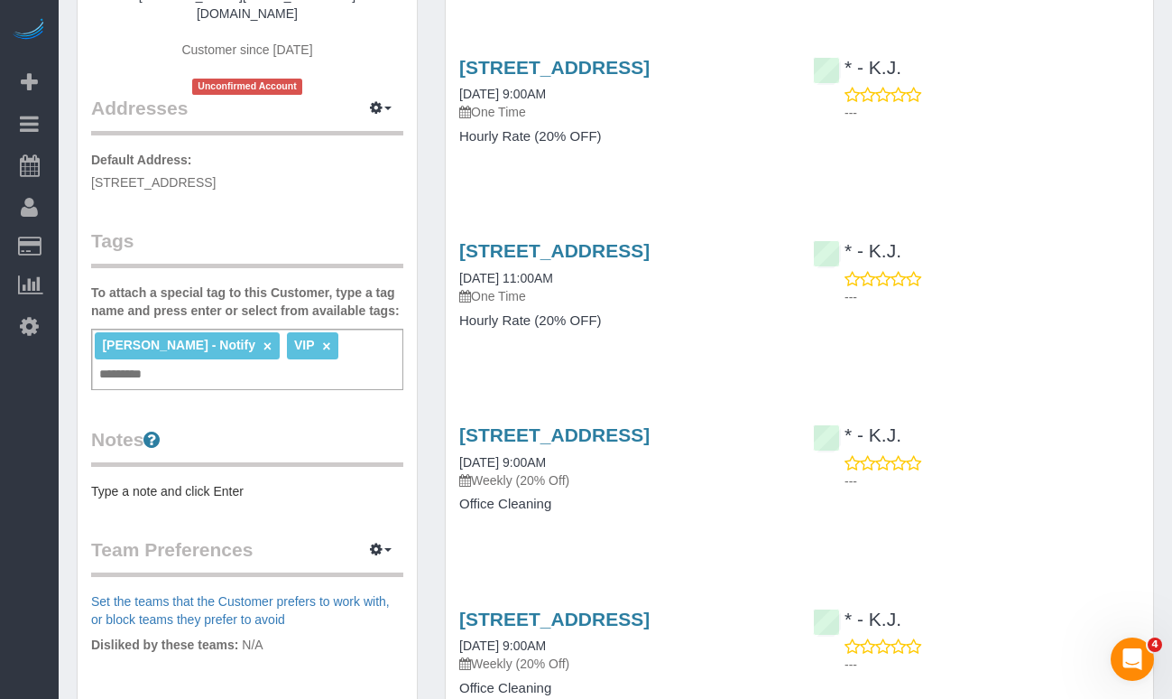
scroll to position [323, 0]
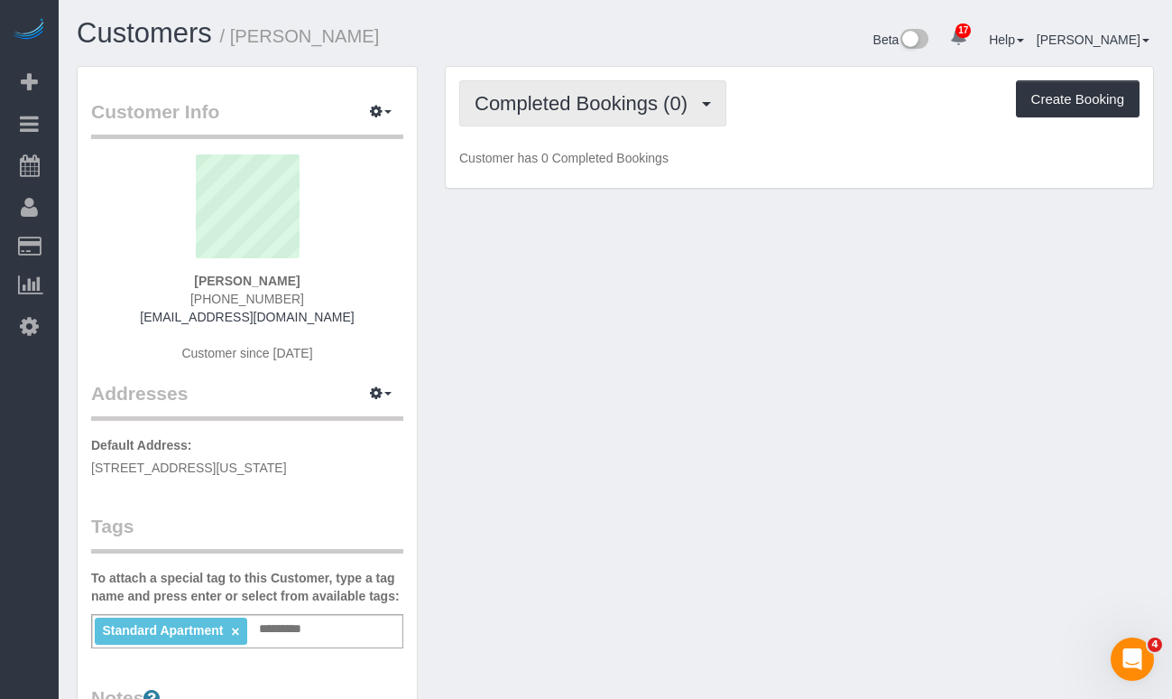
click at [599, 124] on button "Completed Bookings (0)" at bounding box center [592, 103] width 267 height 46
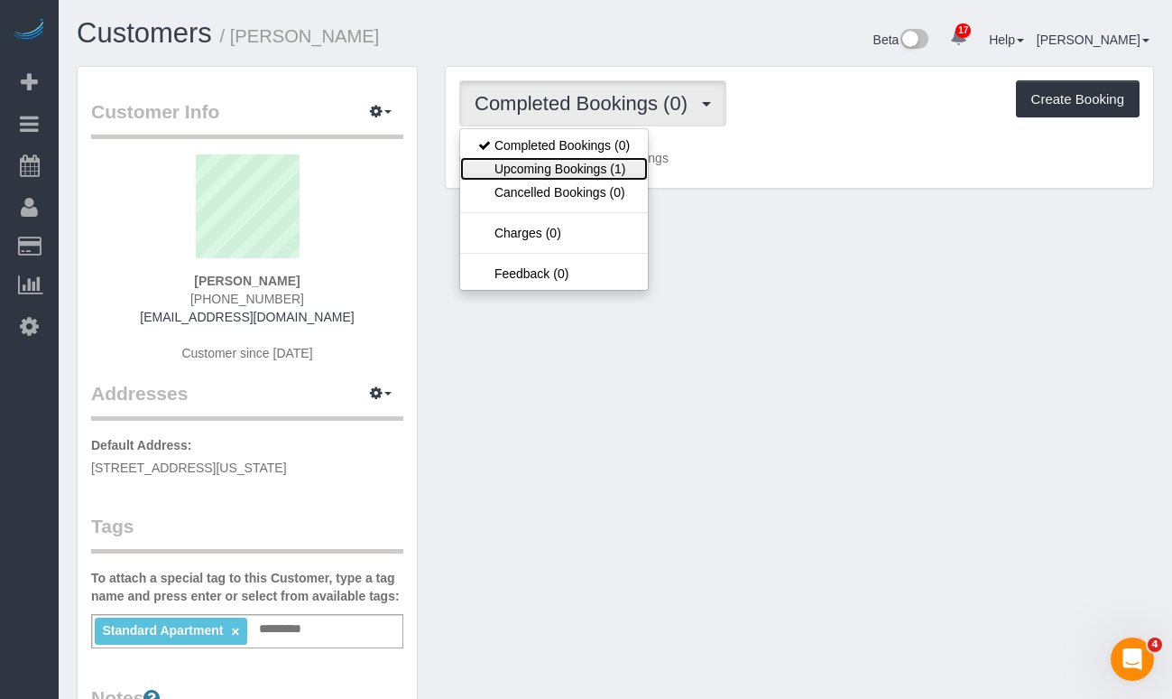
click at [585, 168] on link "Upcoming Bookings (1)" at bounding box center [554, 168] width 188 height 23
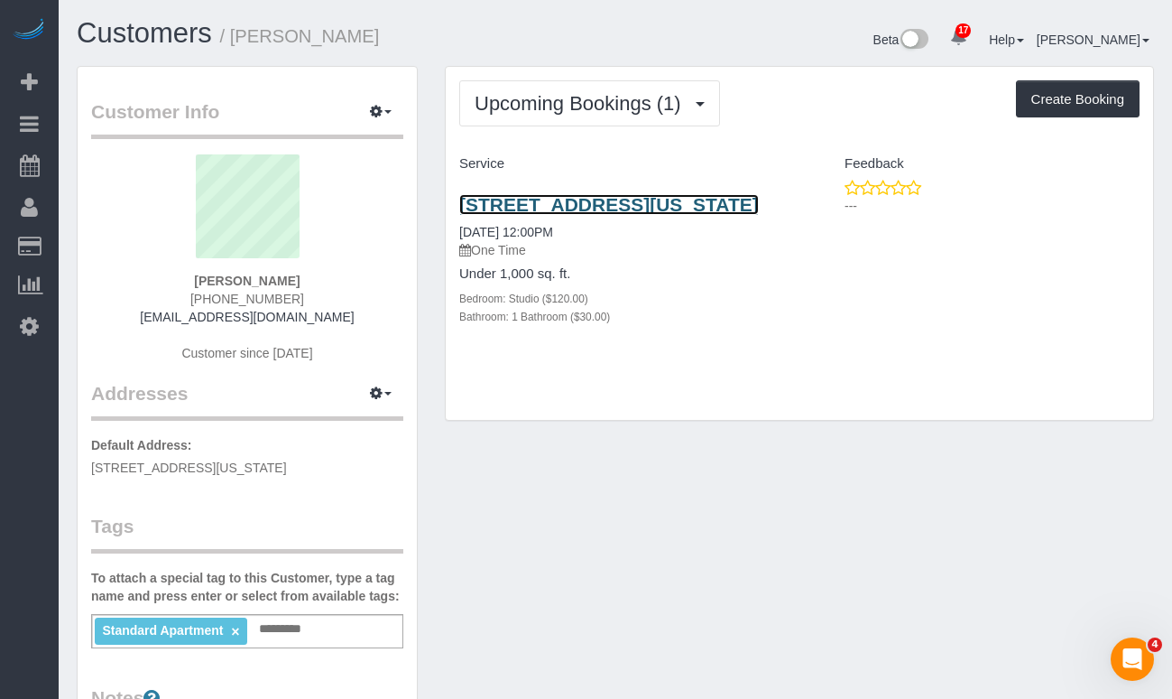
click at [533, 215] on link "[STREET_ADDRESS][US_STATE]" at bounding box center [609, 204] width 300 height 21
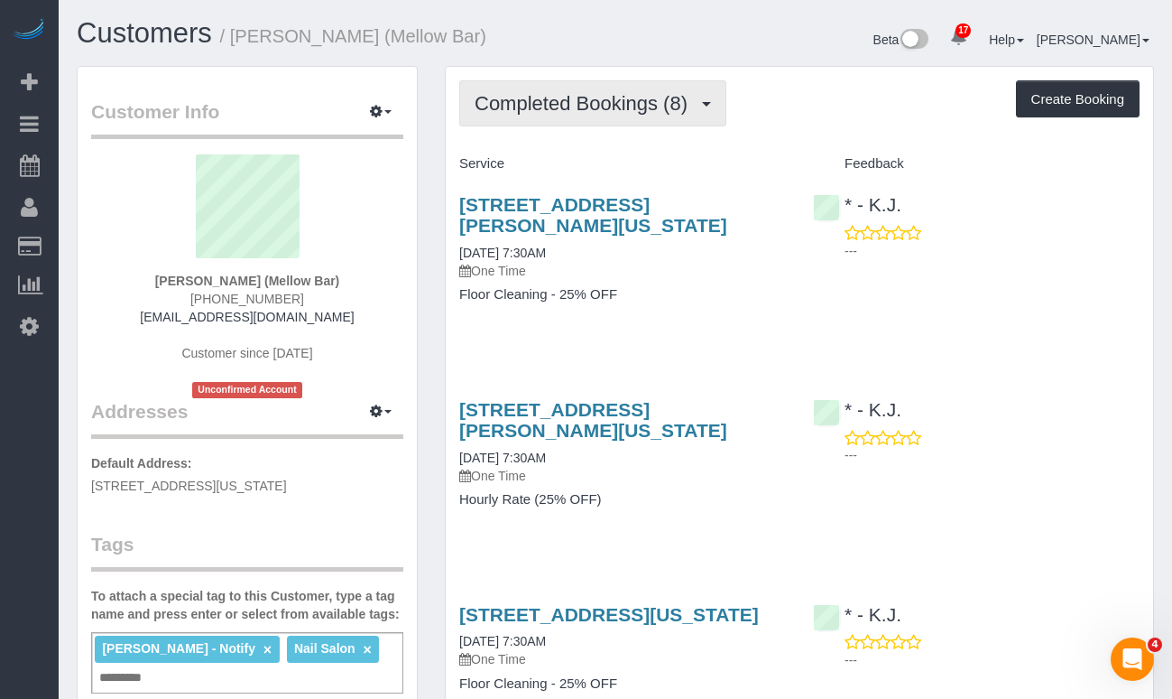
click at [570, 99] on span "Completed Bookings (8)" at bounding box center [586, 103] width 222 height 23
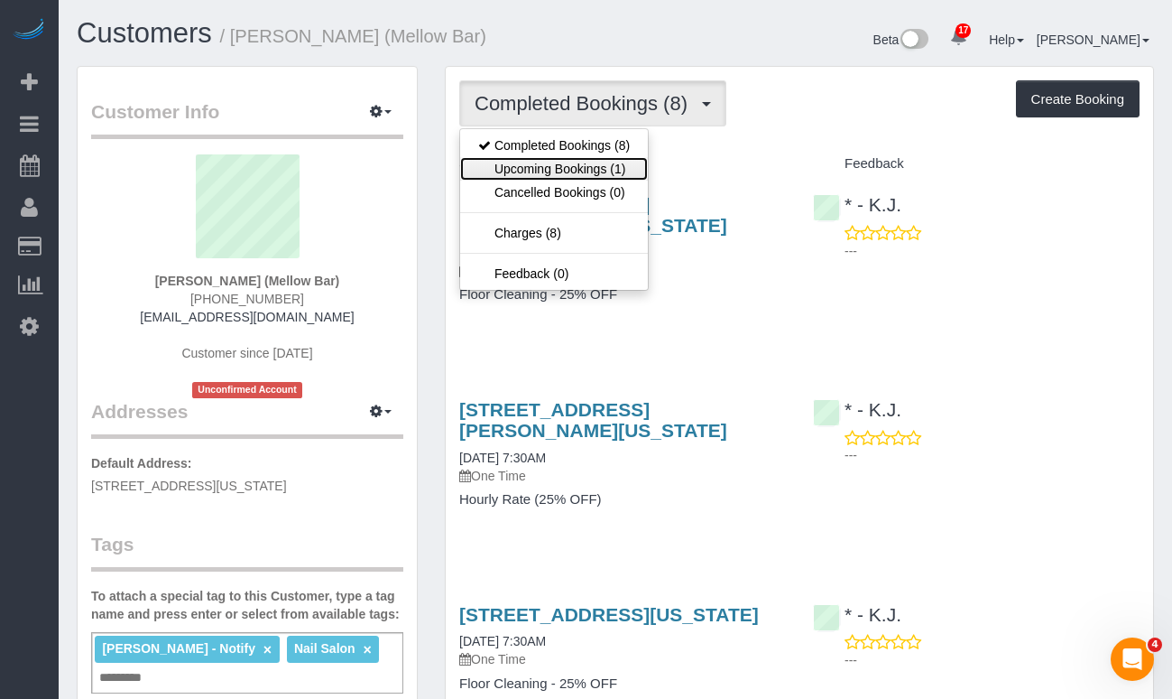
click at [560, 162] on link "Upcoming Bookings (1)" at bounding box center [554, 168] width 188 height 23
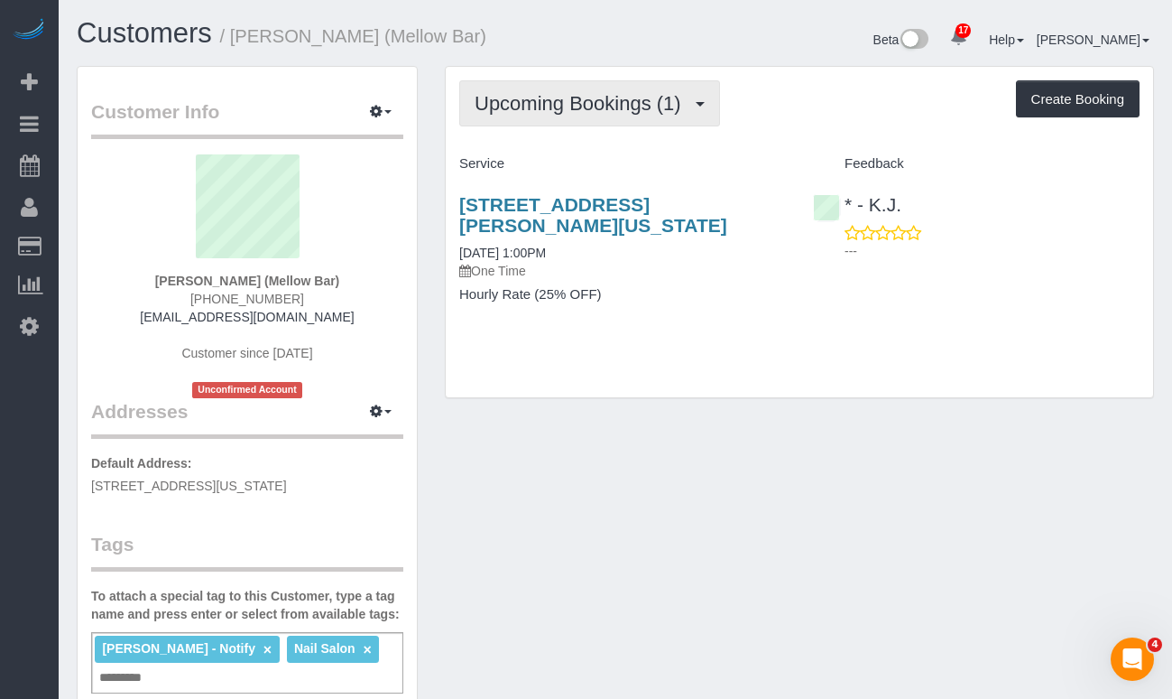
click at [530, 104] on span "Upcoming Bookings (1)" at bounding box center [583, 103] width 216 height 23
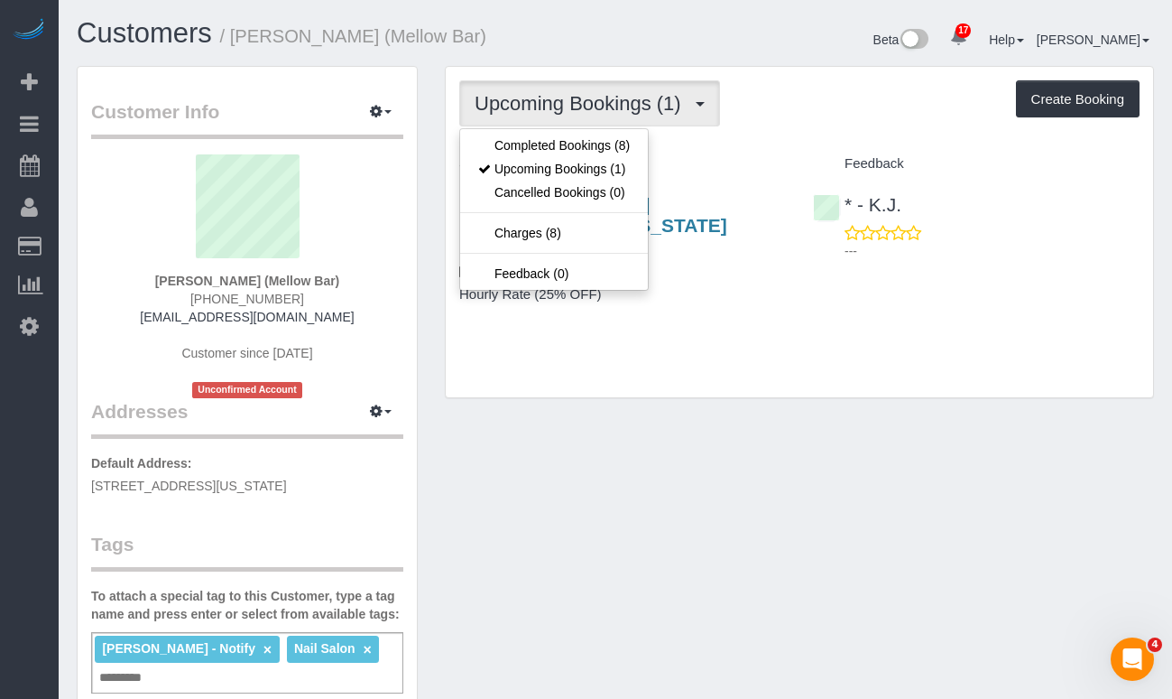
click at [744, 184] on div "[STREET_ADDRESS][PERSON_NAME][US_STATE] [DATE] 1:00PM One Time Hourly Rate (25%…" at bounding box center [623, 259] width 354 height 160
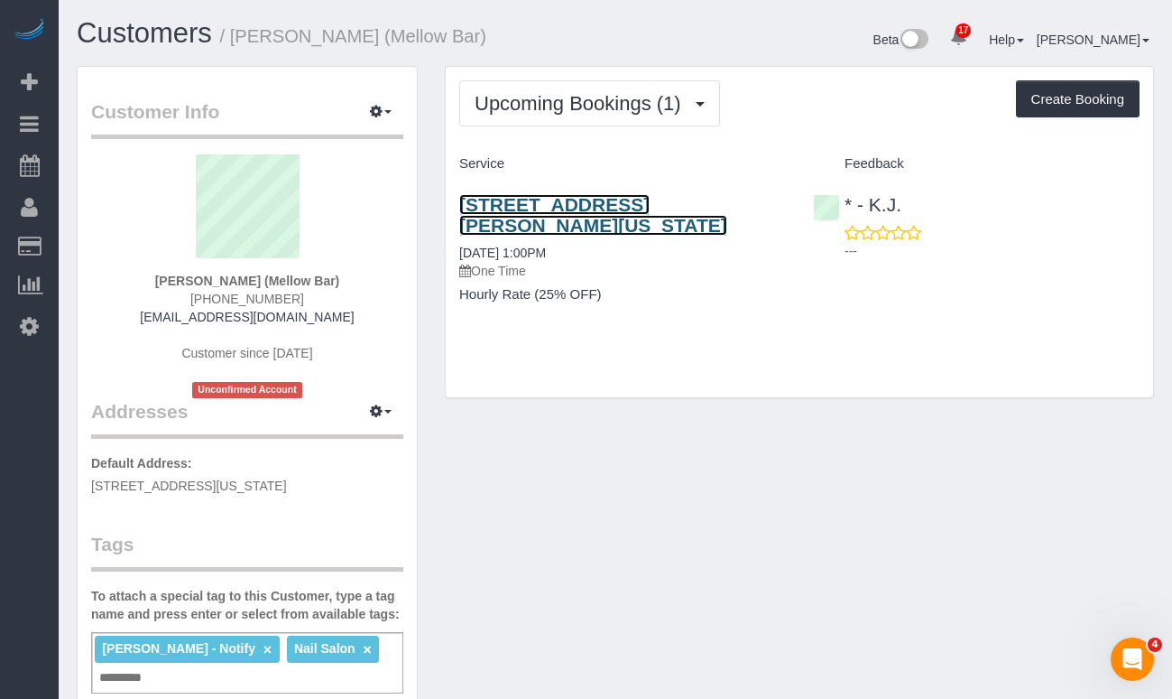
click at [622, 205] on link "[STREET_ADDRESS][PERSON_NAME][US_STATE]" at bounding box center [593, 215] width 268 height 42
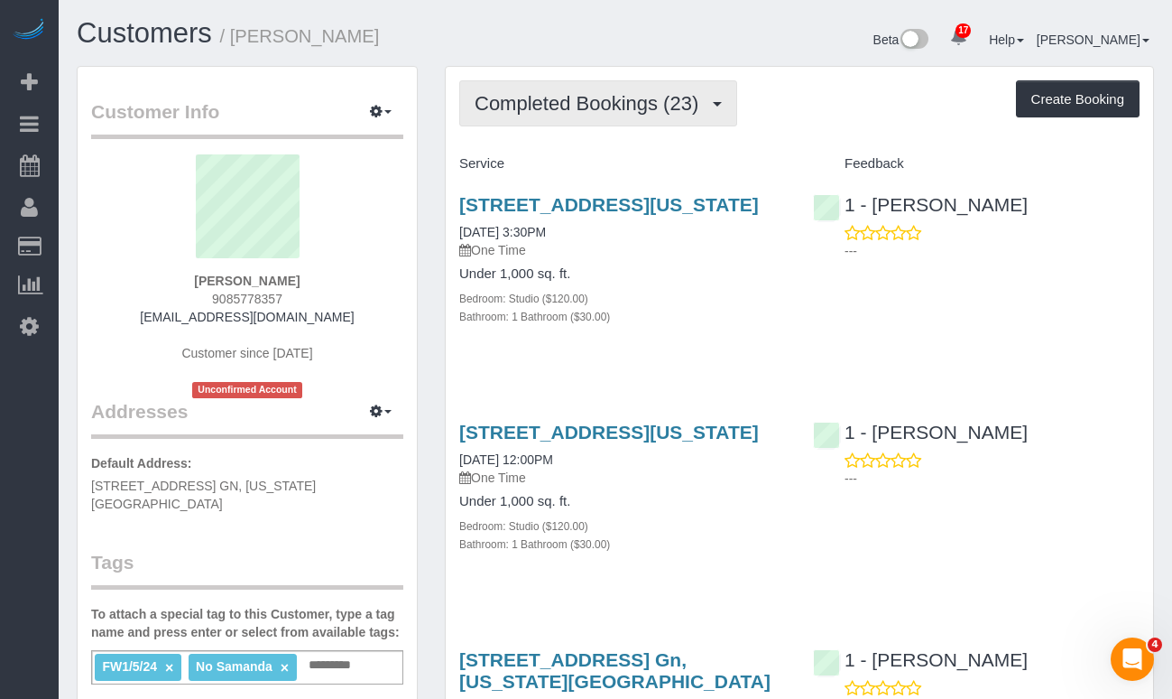
click at [602, 111] on span "Completed Bookings (23)" at bounding box center [591, 103] width 233 height 23
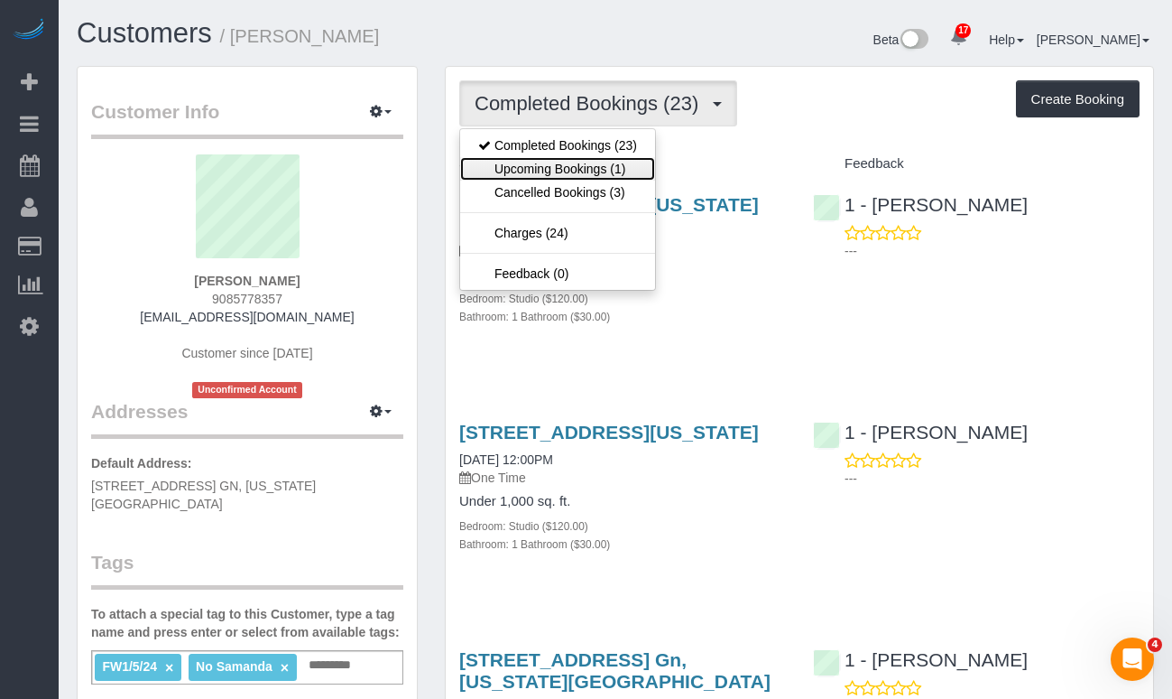
click at [570, 162] on link "Upcoming Bookings (1)" at bounding box center [557, 168] width 195 height 23
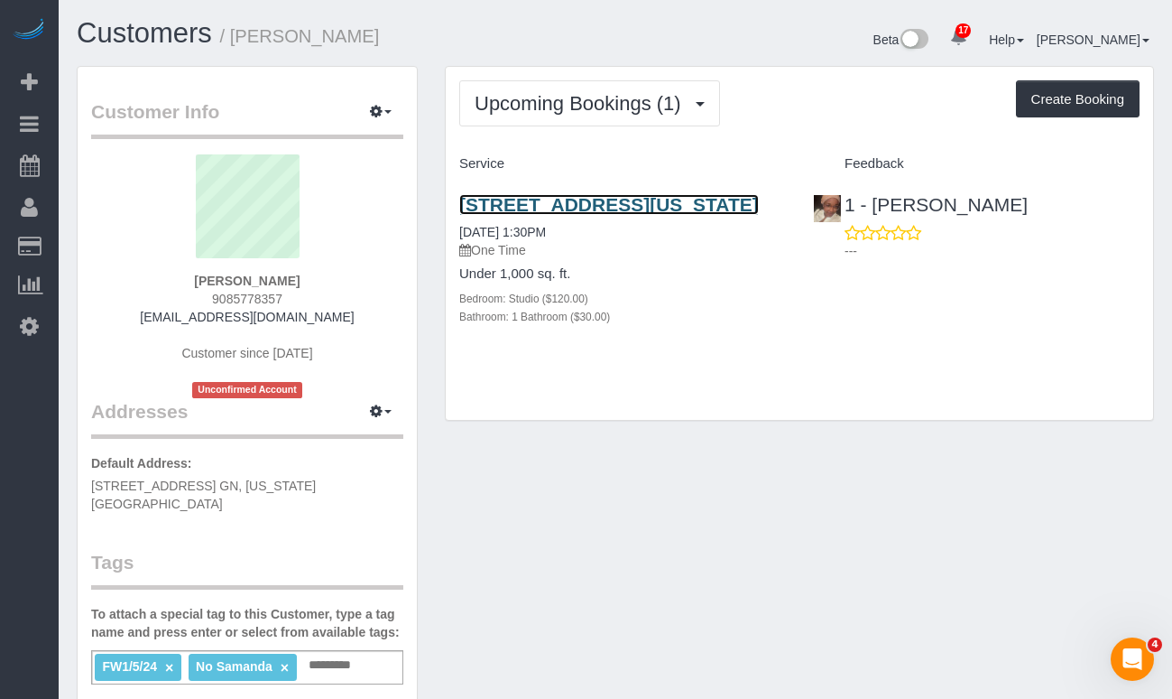
click at [550, 212] on link "[STREET_ADDRESS][US_STATE]" at bounding box center [609, 204] width 300 height 21
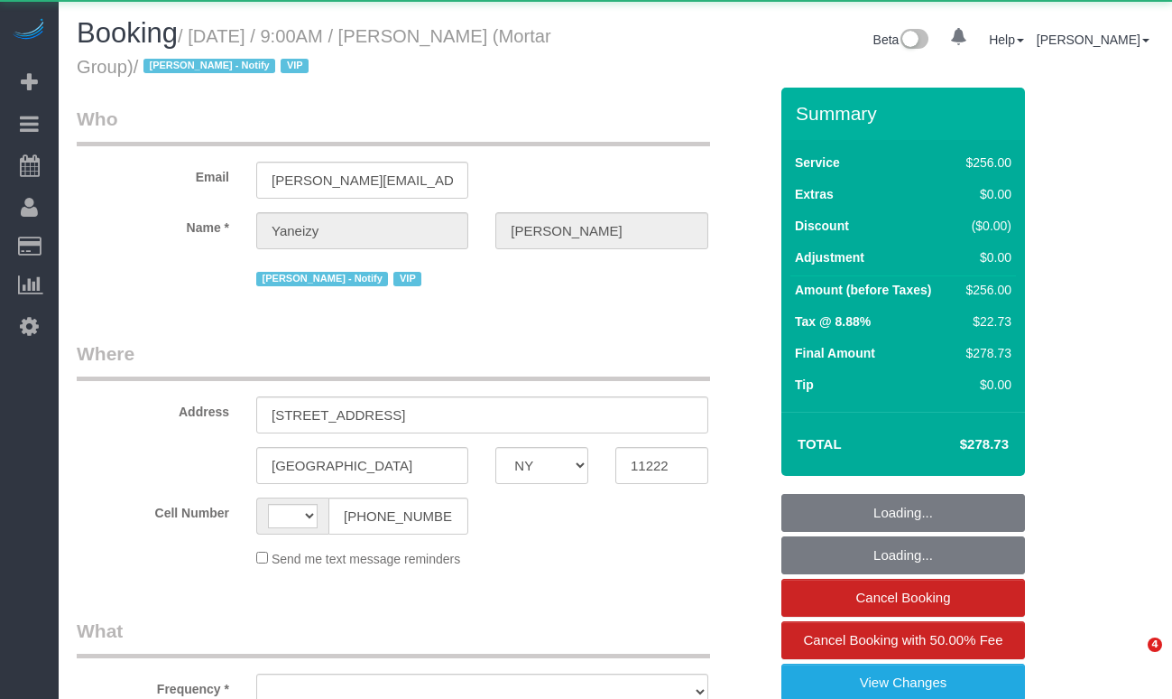
select select "NY"
select select "string:[GEOGRAPHIC_DATA]"
select select "object:1078"
select select "2"
select select "120"
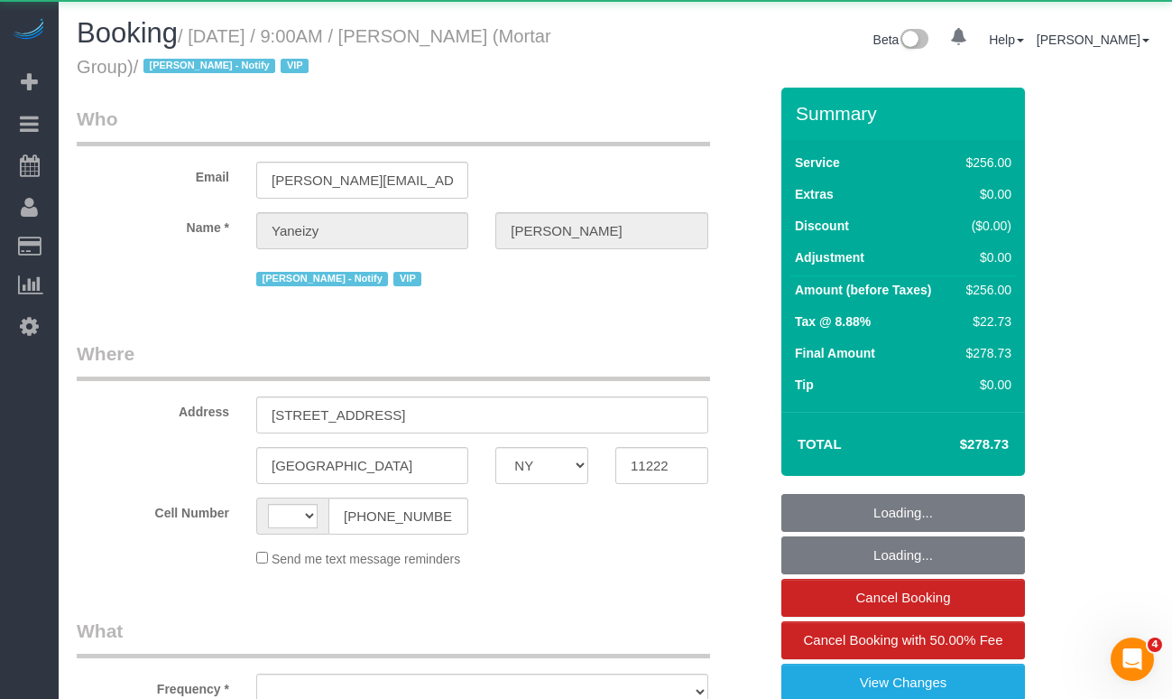
select select "spot1"
select select "number:89"
select select "number:90"
select select "number:15"
select select "number:7"
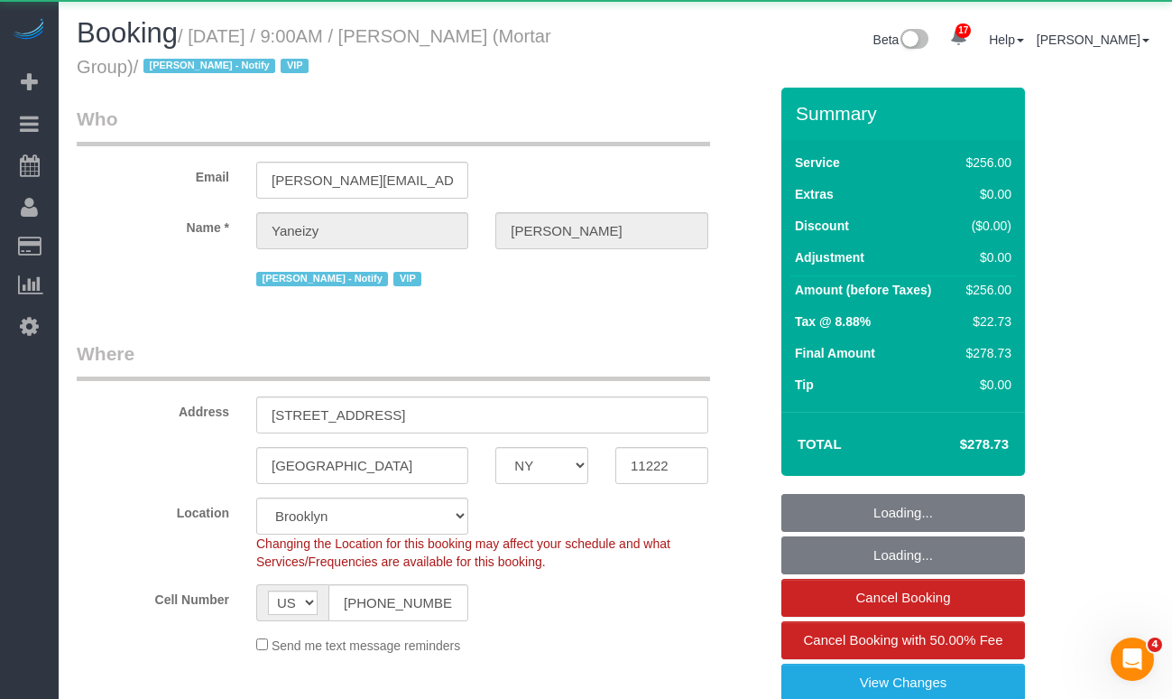
select select "object:1082"
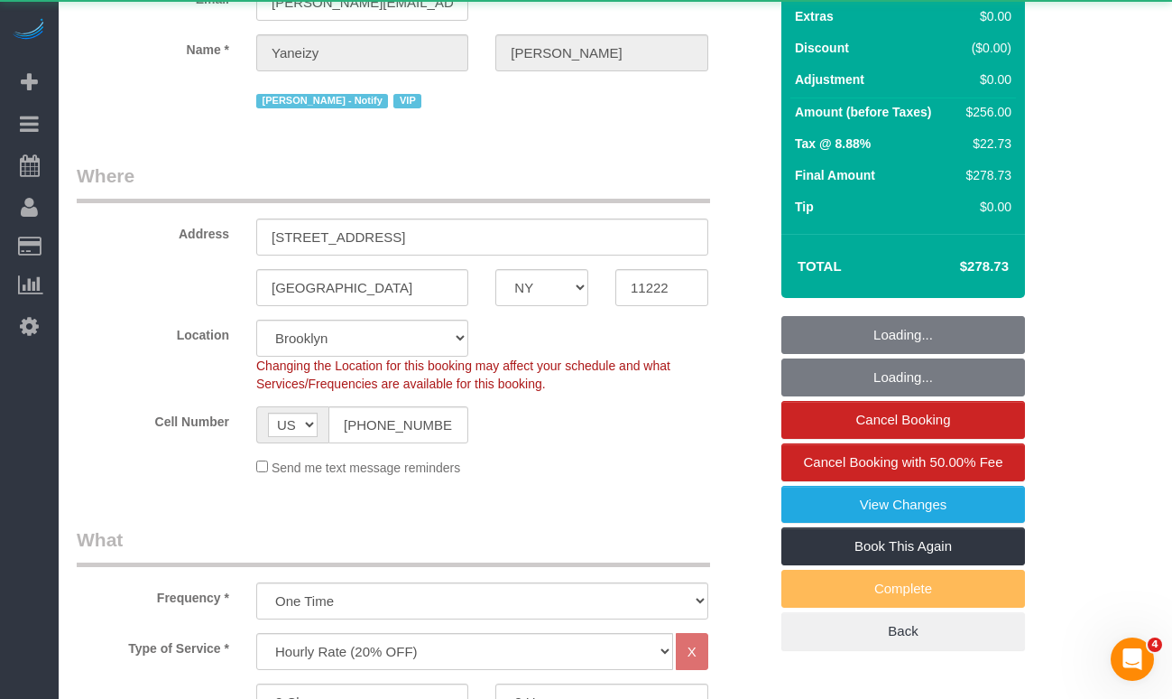
select select "string:stripe-pm_1S0pHZ4VGloSiKo7bXItwSkM"
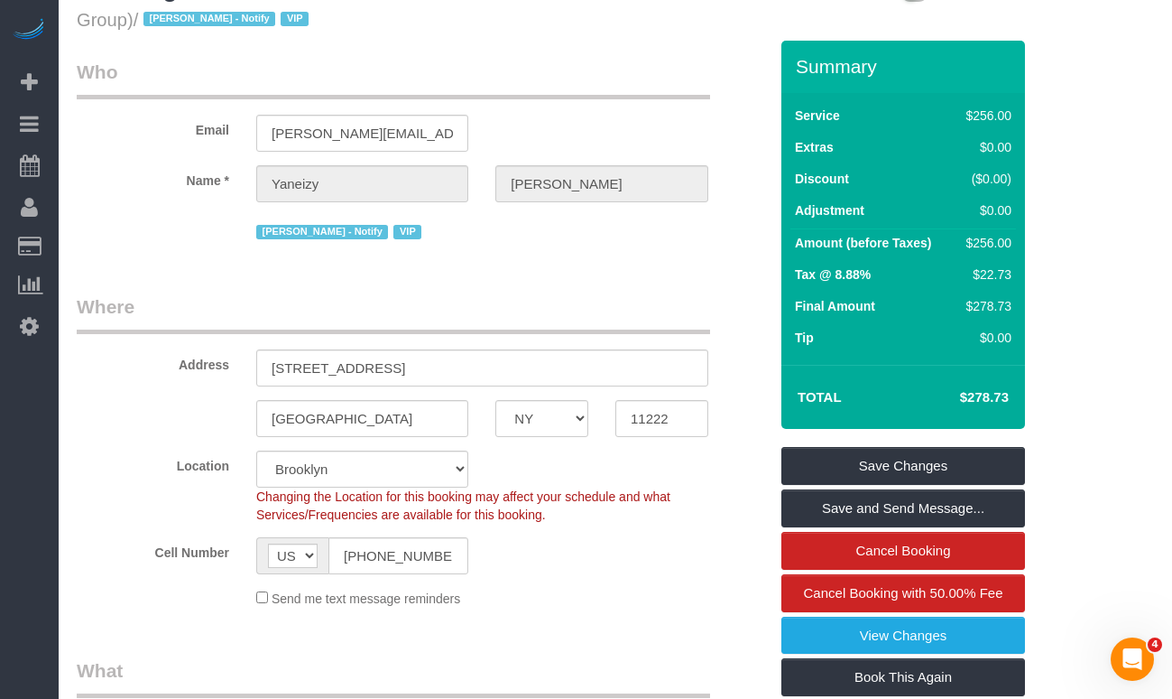
scroll to position [114, 0]
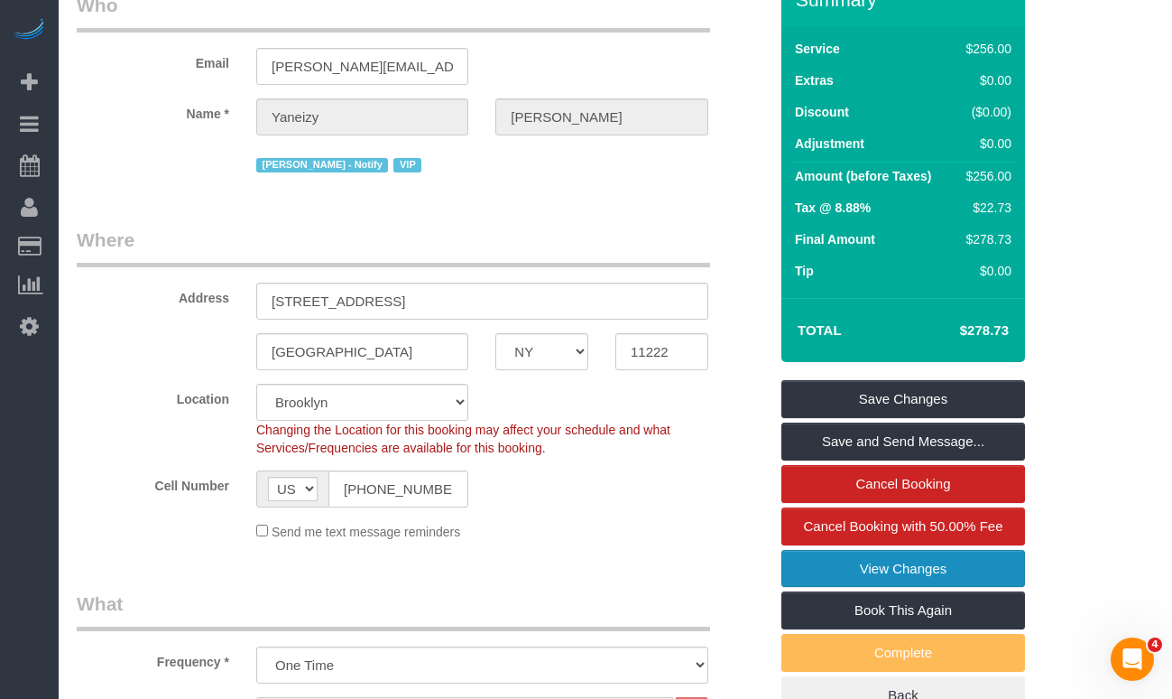
click at [814, 561] on link "View Changes" at bounding box center [904, 569] width 244 height 38
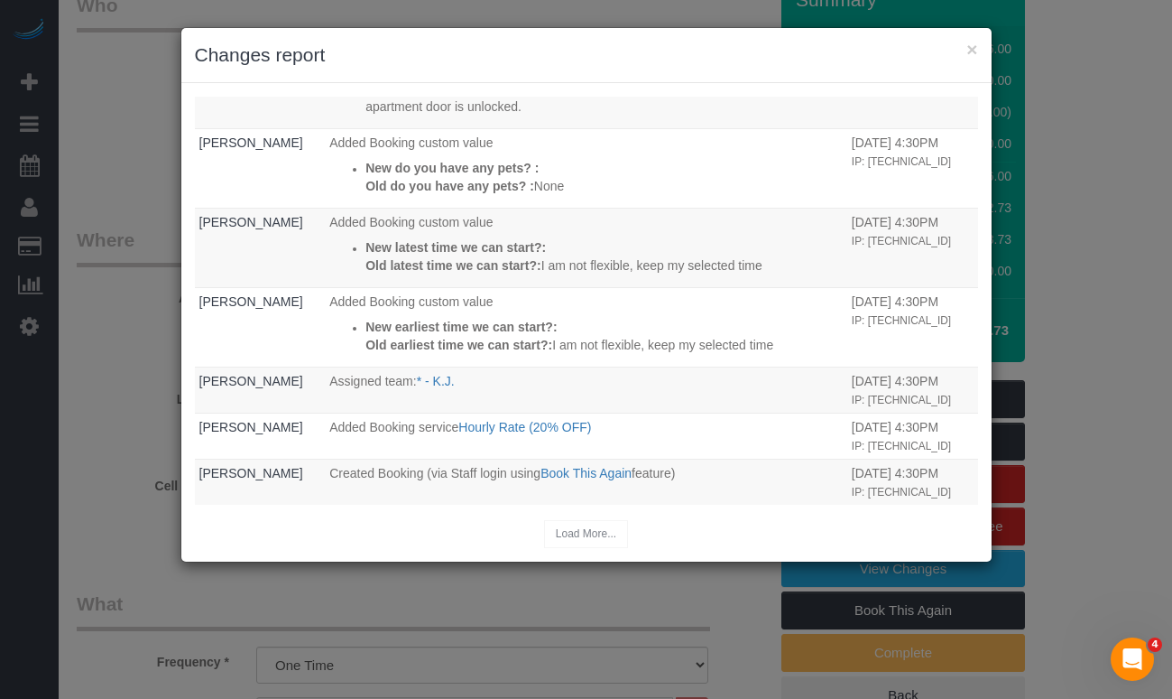
scroll to position [714, 0]
click at [90, 111] on div "× Changes report Who What When Jacky Xu Updated Booking New customer notes: Old…" at bounding box center [586, 349] width 1172 height 699
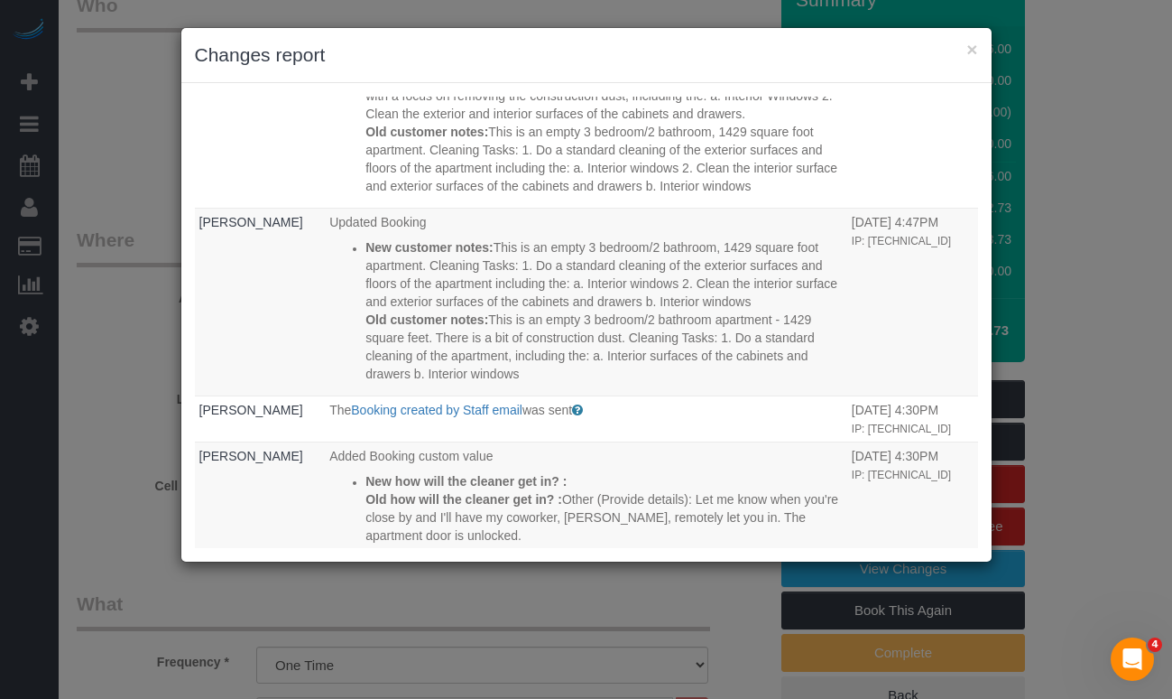
scroll to position [0, 0]
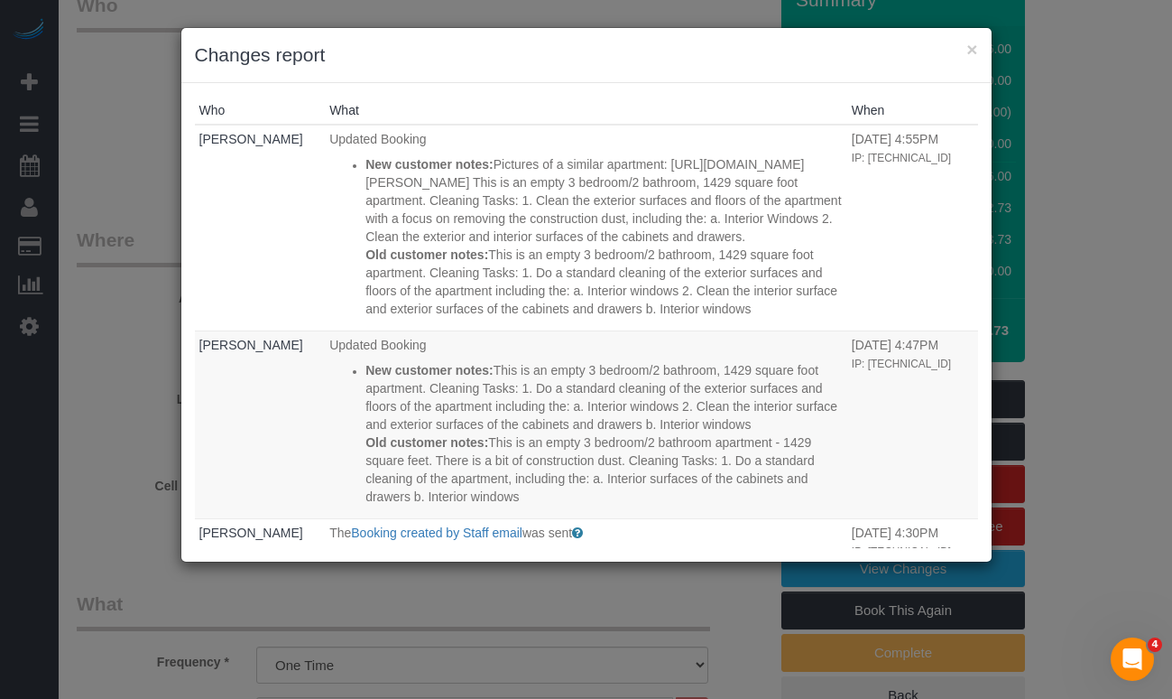
click at [980, 52] on div "× Changes report" at bounding box center [586, 55] width 811 height 55
click at [976, 47] on button "×" at bounding box center [972, 49] width 11 height 19
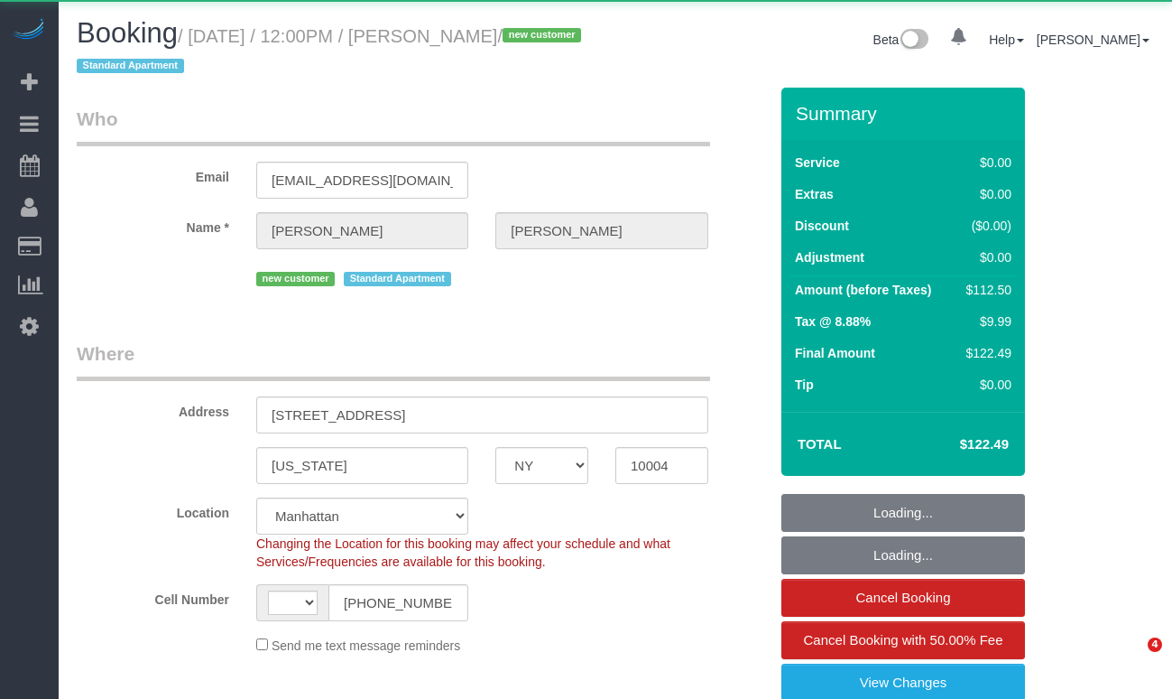
select select "NY"
select select "string:[GEOGRAPHIC_DATA]"
select select "object:922"
select select "number:59"
select select "number:72"
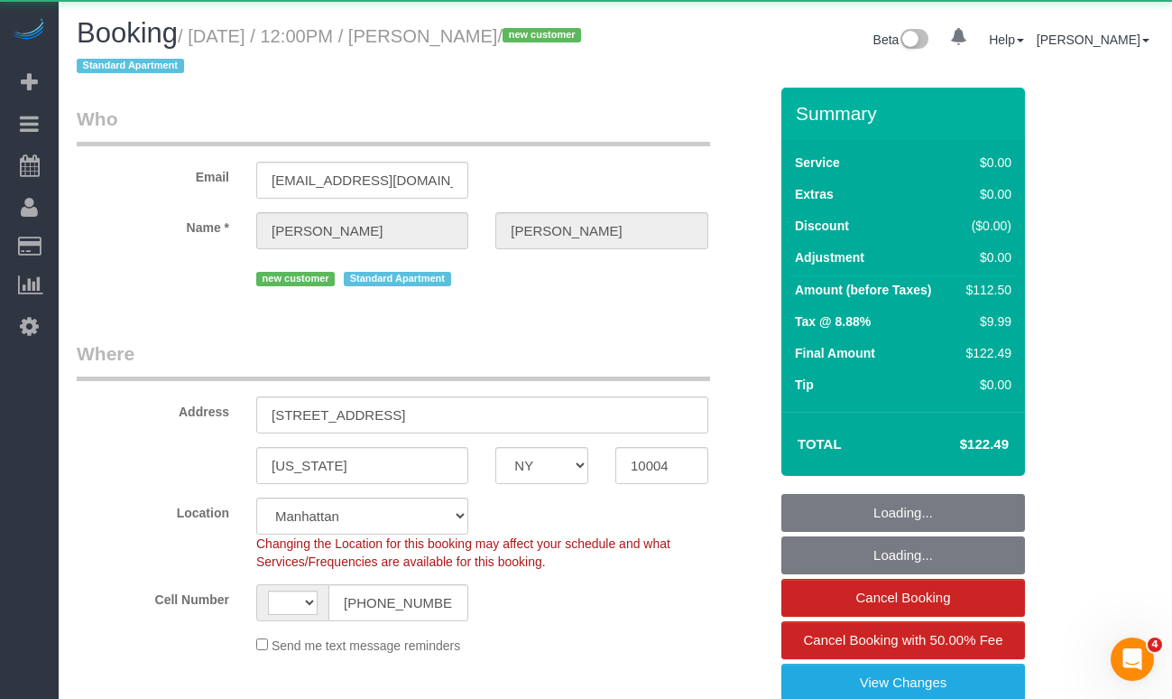
select select "number:15"
select select "number:6"
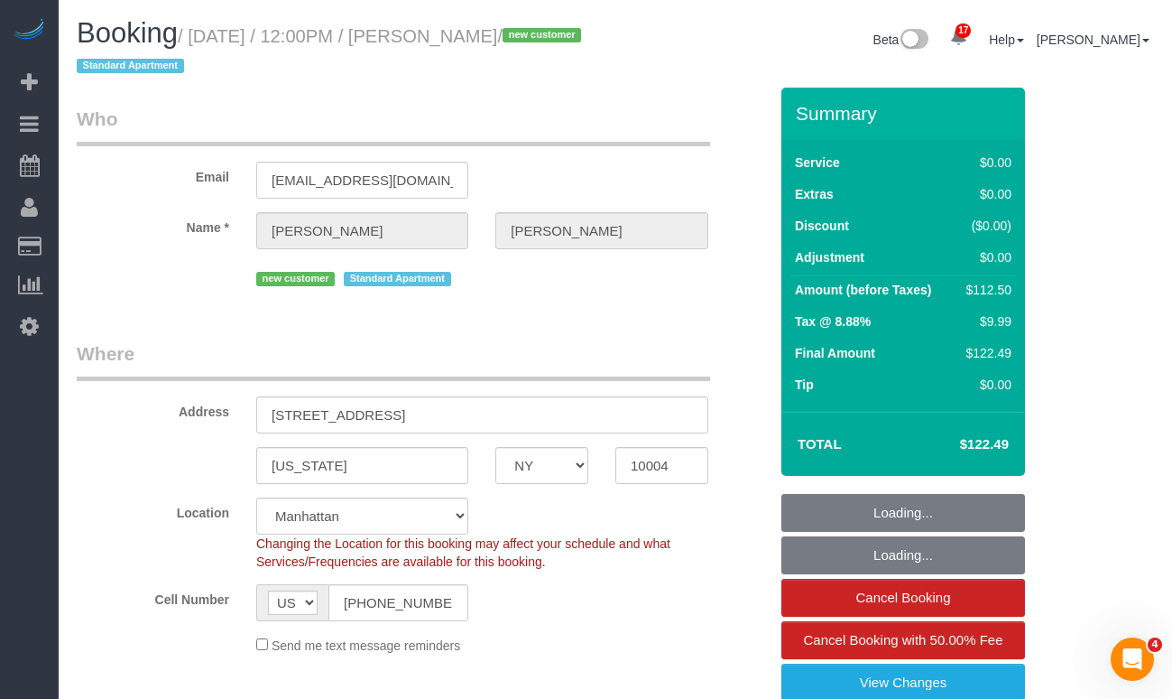
select select "object:1034"
select select "string:stripe-pm_1S6NNC4VGloSiKo7bjlwWNM0"
select select "spot1"
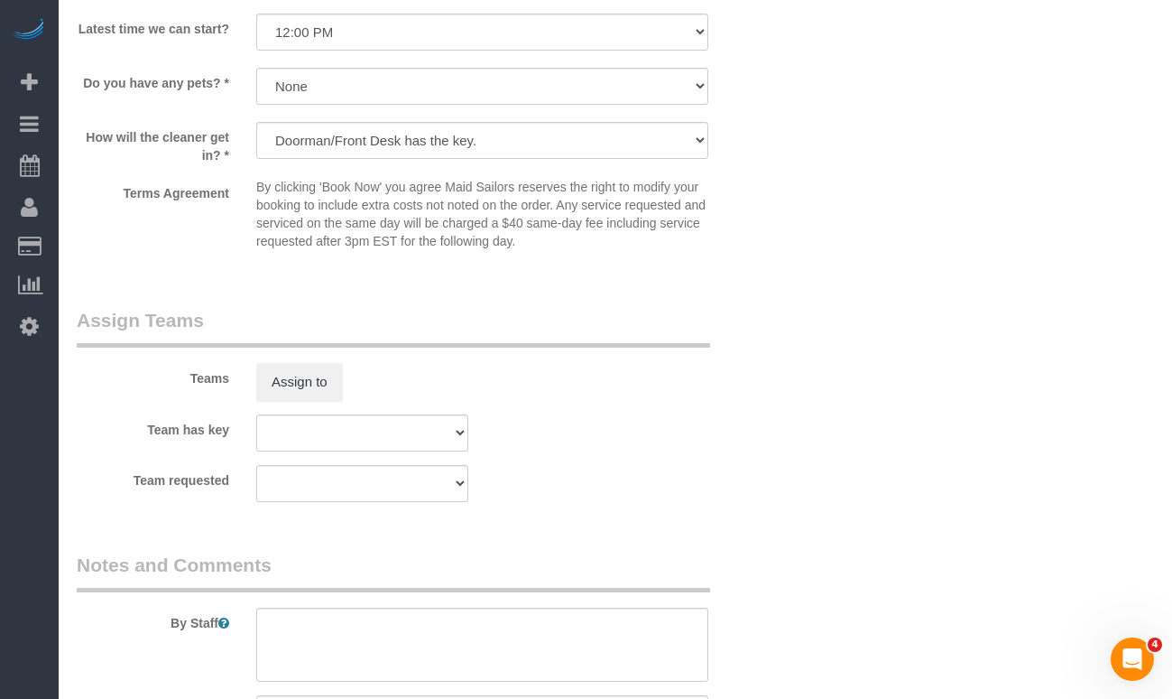
scroll to position [2165, 0]
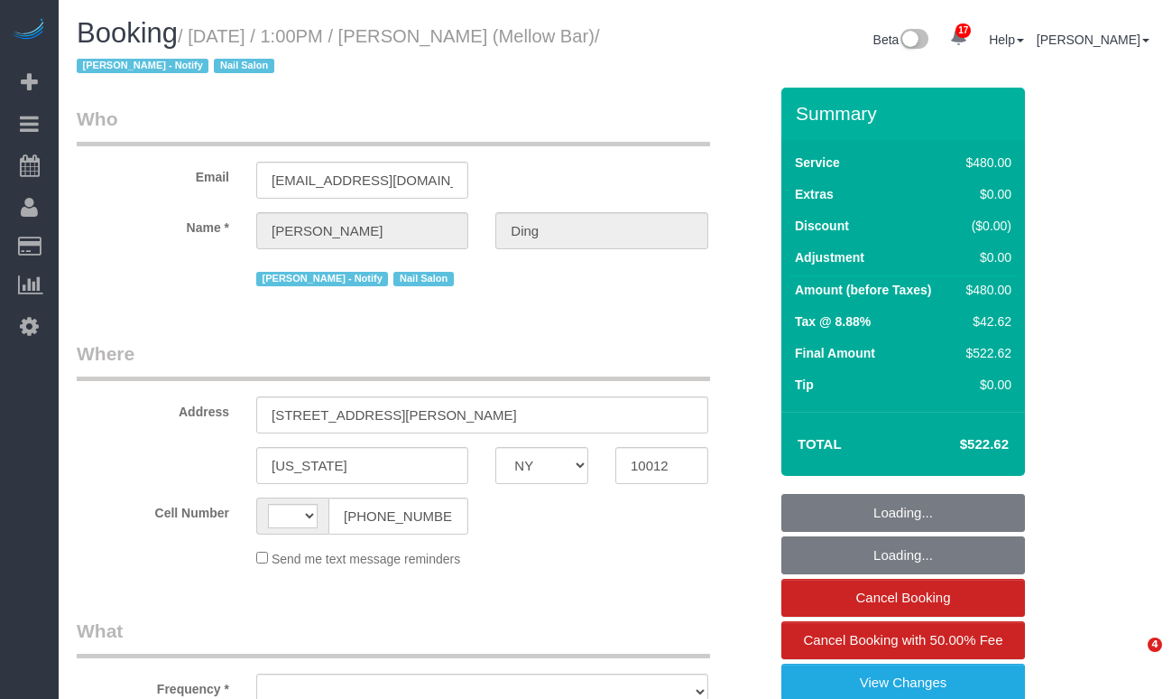
select select "NY"
select select "string:[GEOGRAPHIC_DATA]"
select select "4"
select select "120"
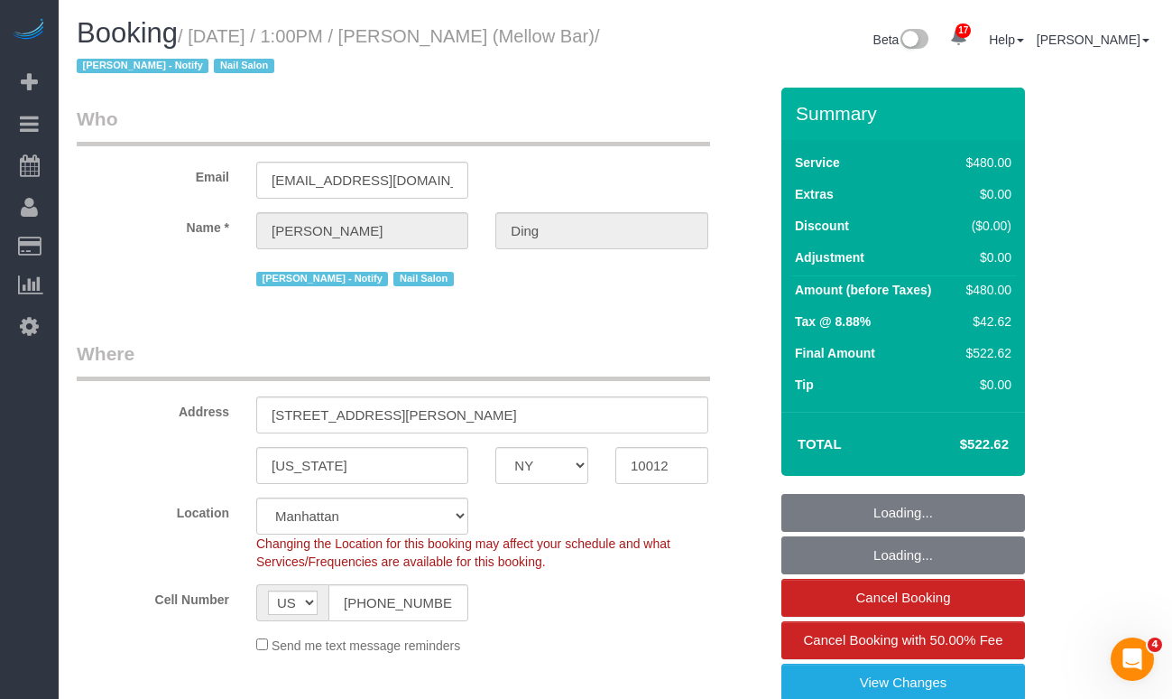
select select "object:1075"
select select "number:89"
select select "number:90"
select select "number:15"
select select "number:5"
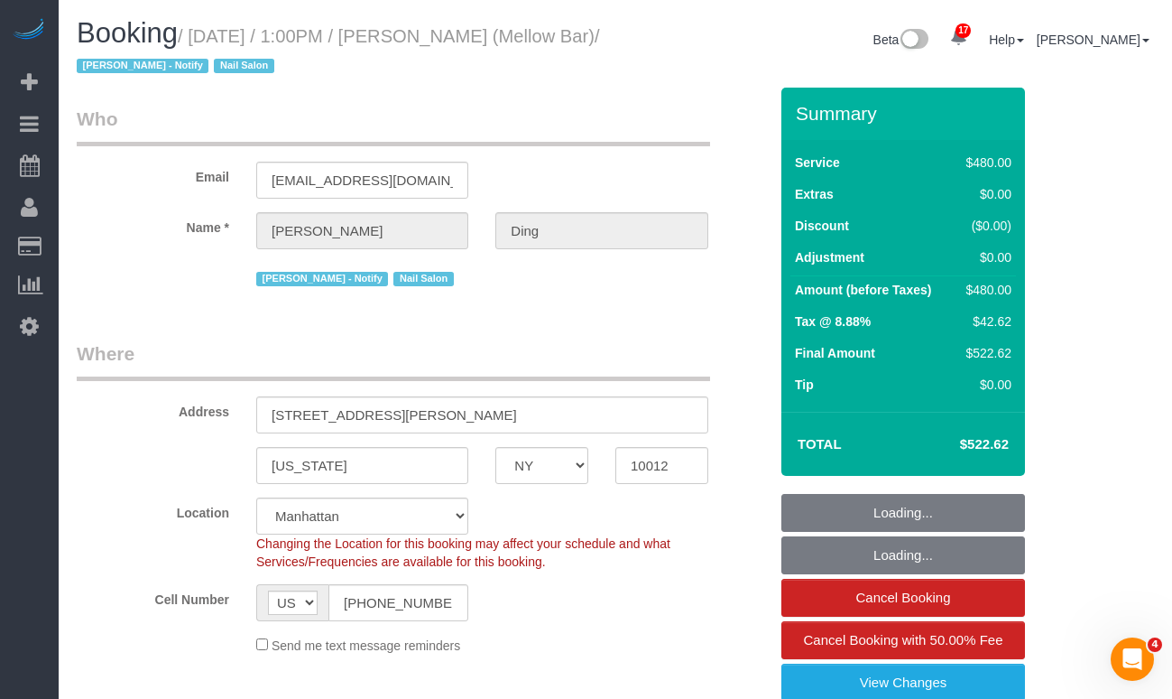
select select "string:stripe-pm_1QrmWk4VGloSiKo75g2DAvzN"
select select "spot1"
select select "object:1084"
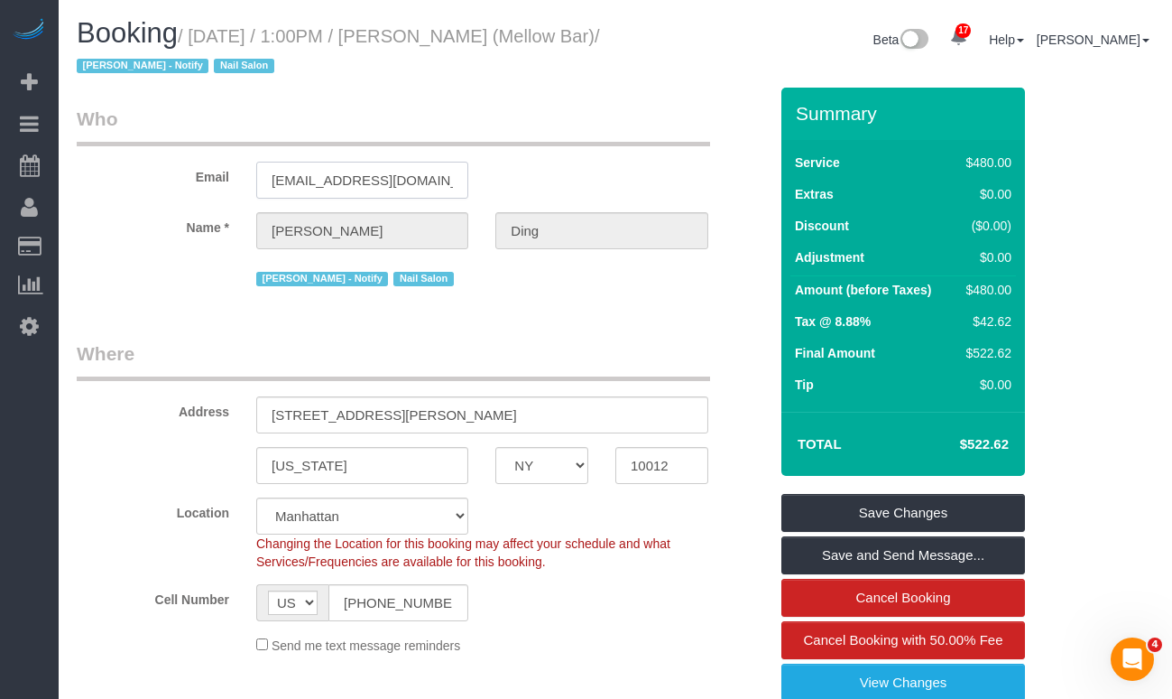
click at [421, 186] on input "berniced@mellow-bar.com" at bounding box center [362, 180] width 212 height 37
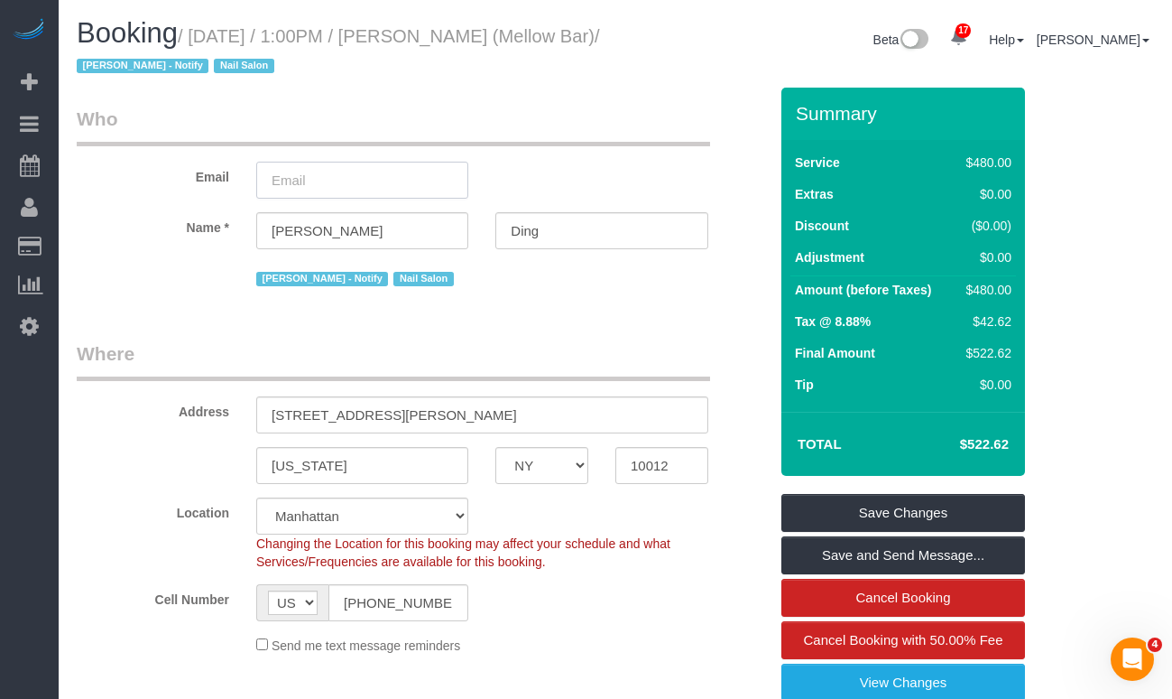
type input "berniced@mellow-bar.com"
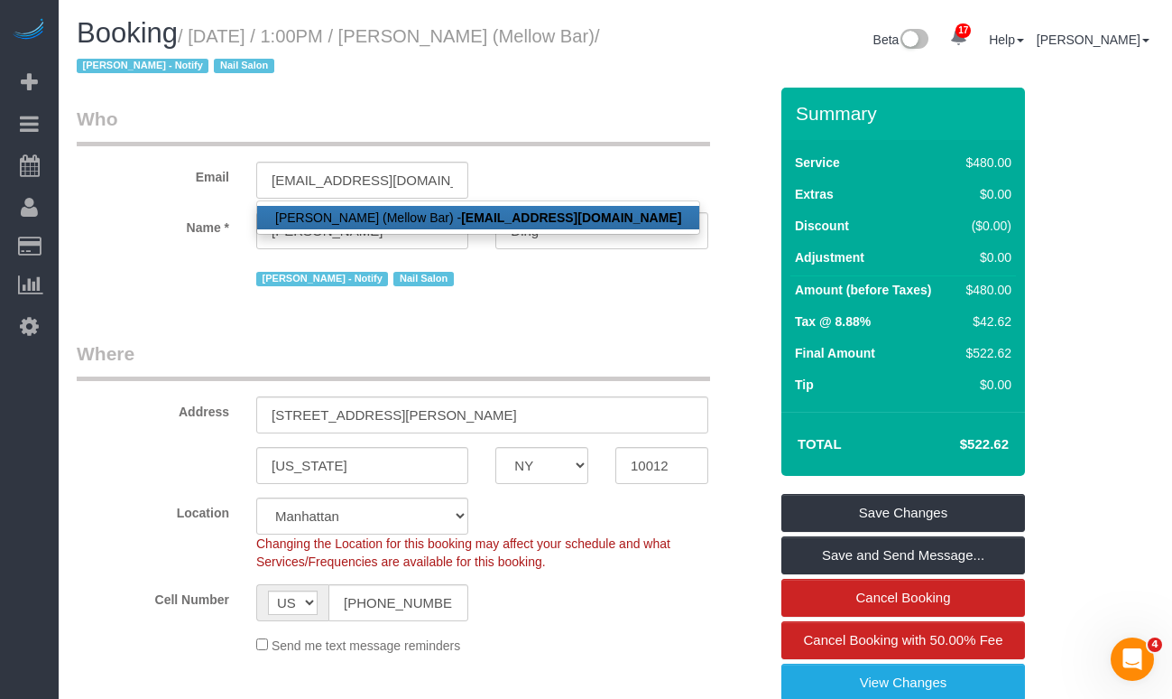
select select "string:stripe"
select select "spot46"
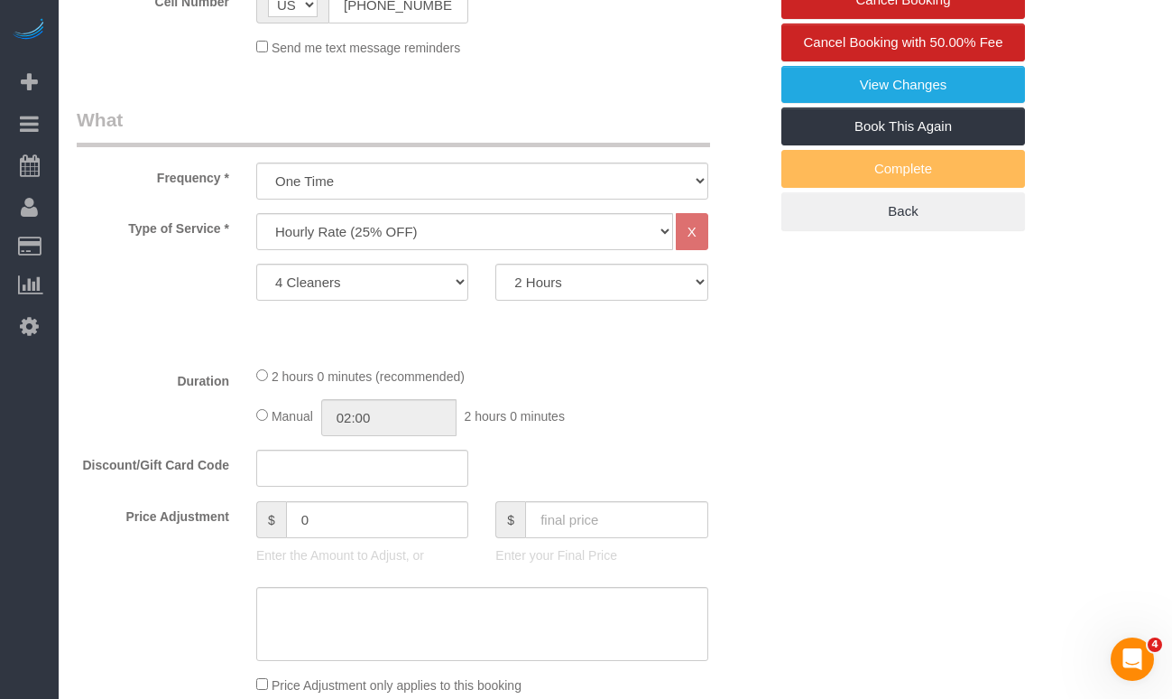
click at [125, 321] on div "Type of Service * Under 1,000 sq. ft. 1,001 - 1,500 sq. ft. 1,500+ sq. ft. Cust…" at bounding box center [422, 282] width 691 height 138
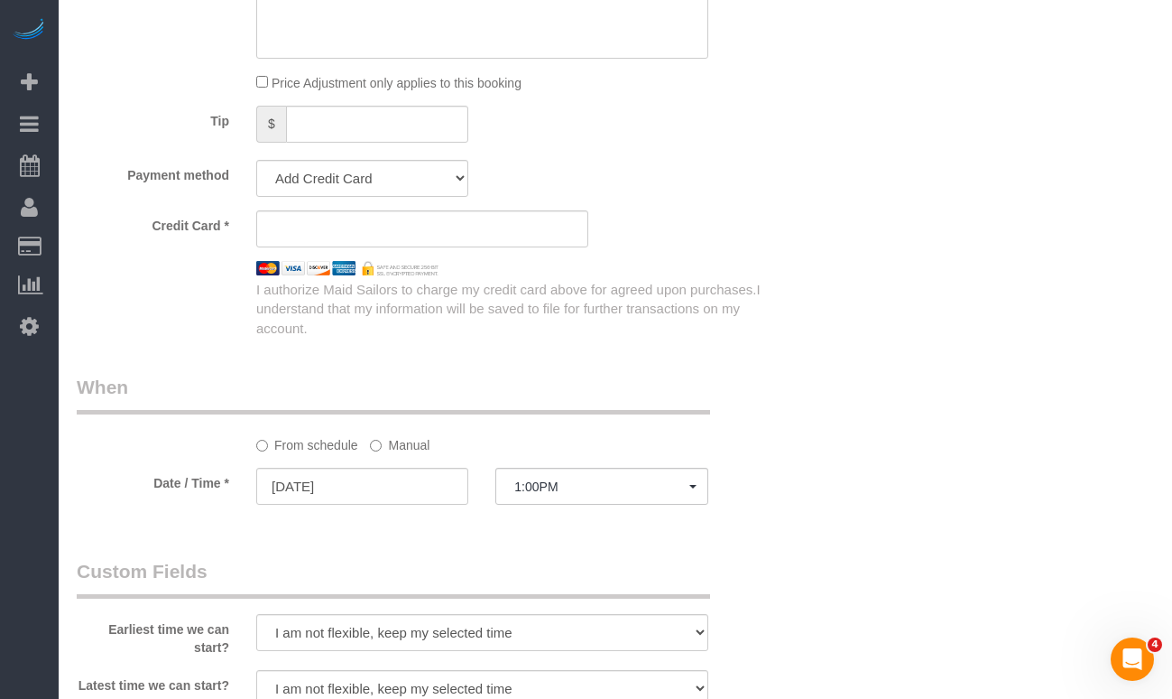
scroll to position [1198, 0]
click at [414, 186] on select "Add Credit Card Cash Check Paypal" at bounding box center [362, 180] width 212 height 37
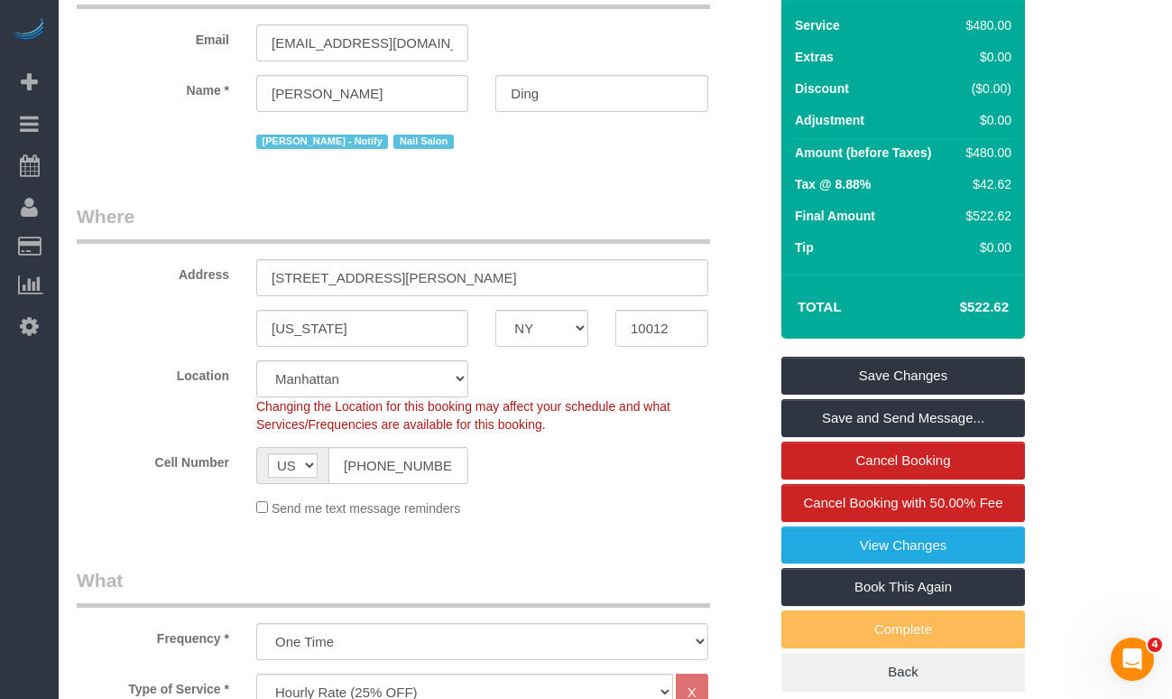
scroll to position [0, 0]
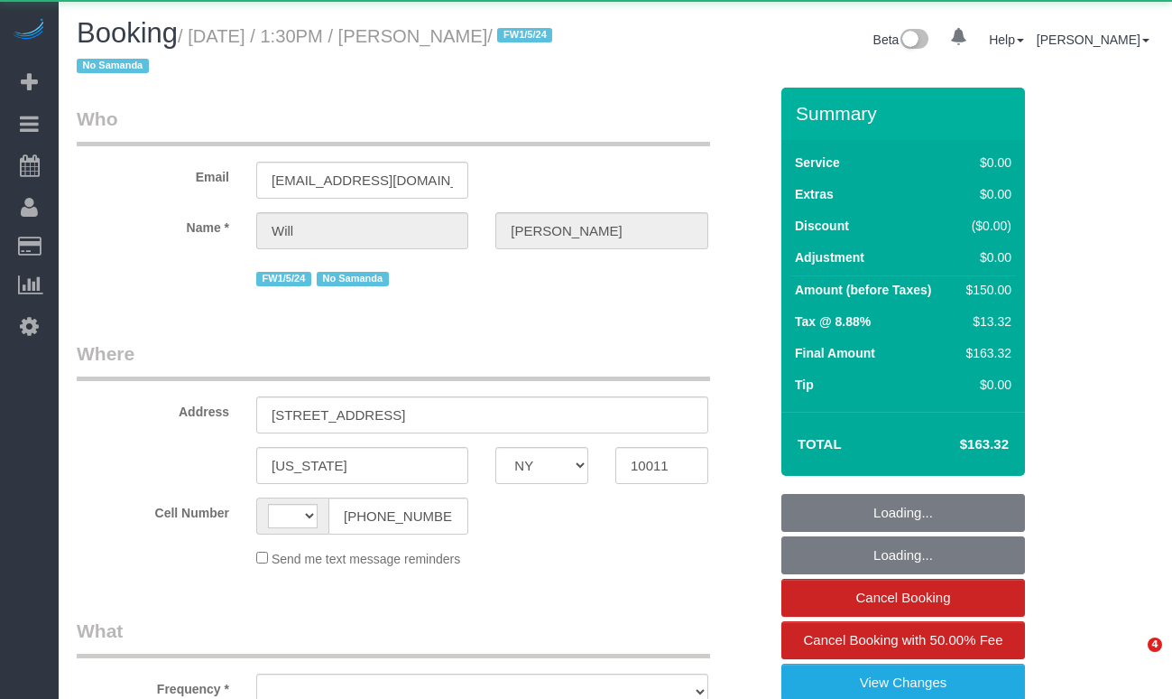
select select "NY"
select select "string:[GEOGRAPHIC_DATA]"
select select "object:483"
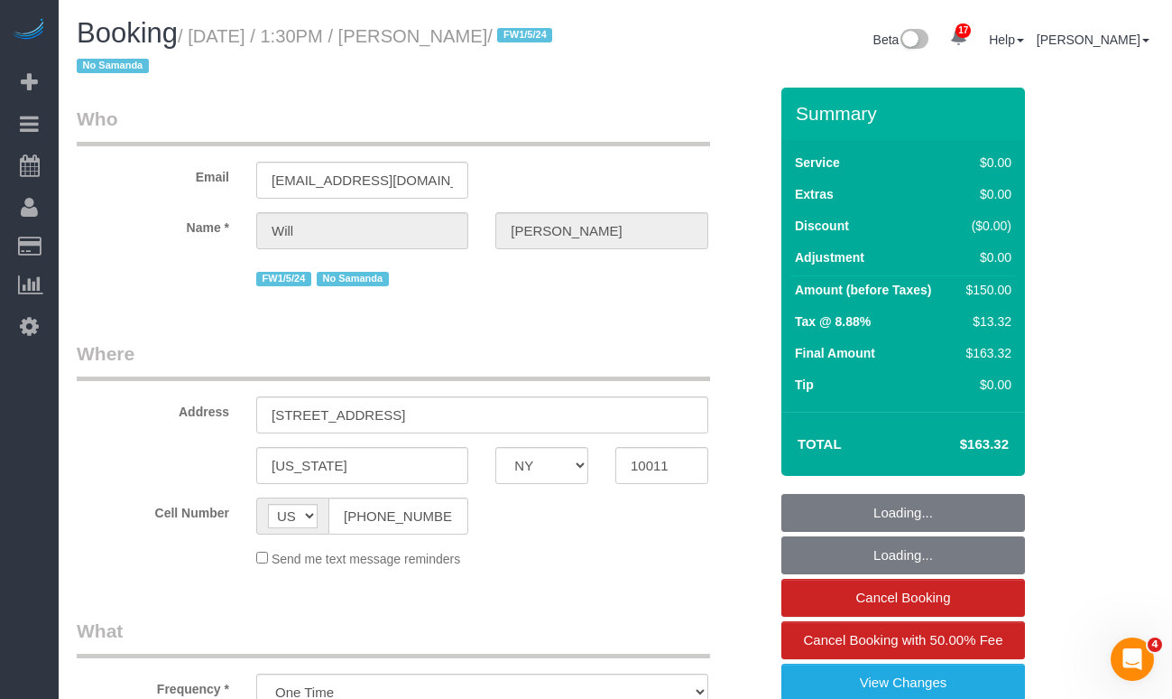
select select "number:89"
select select "number:90"
select select "number:15"
select select "number:5"
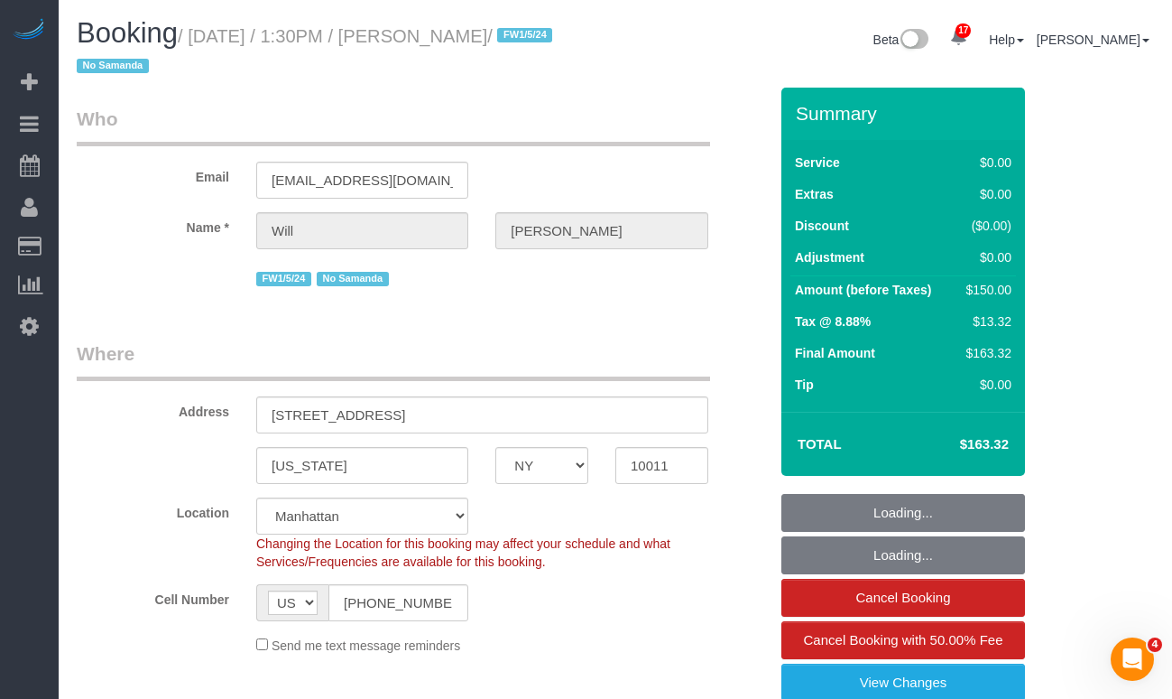
select select "object:1035"
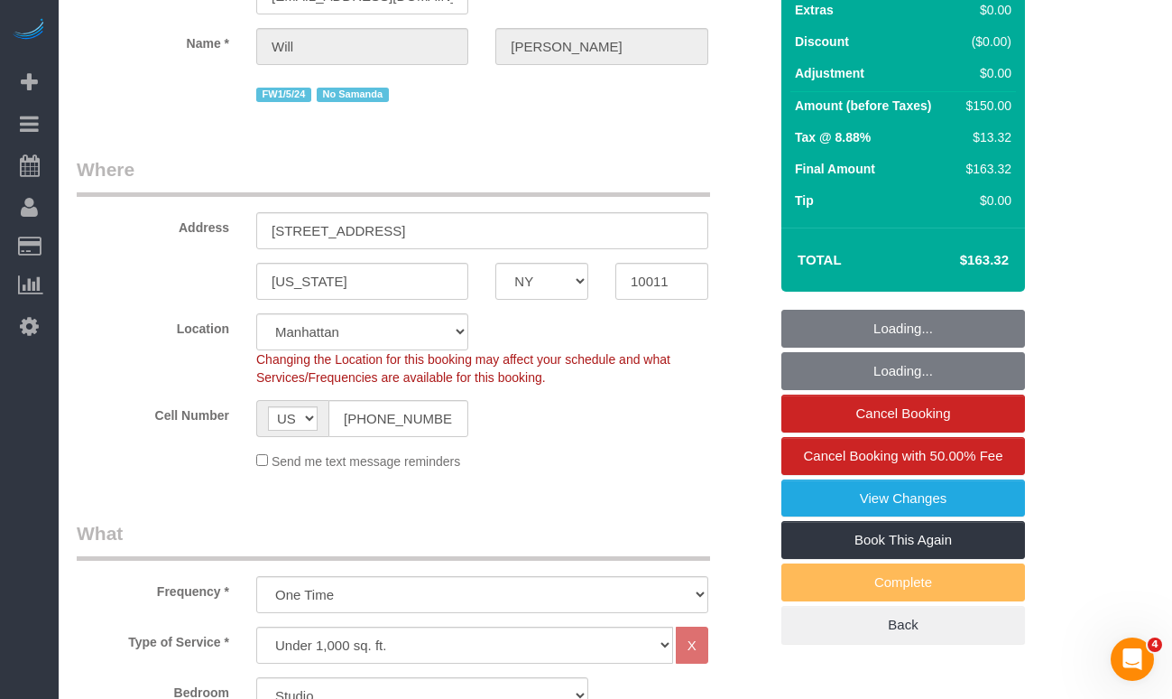
select select "string:stripe-pm_1MHuyV4VGloSiKo7TR8fnvXk"
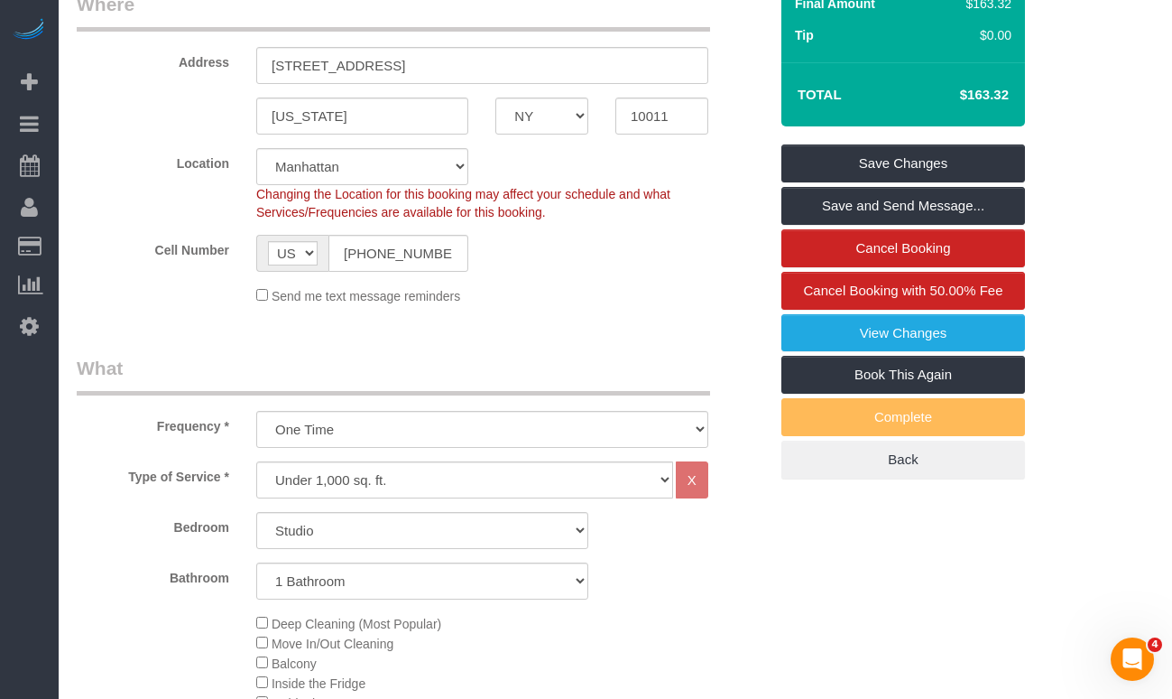
scroll to position [388, 0]
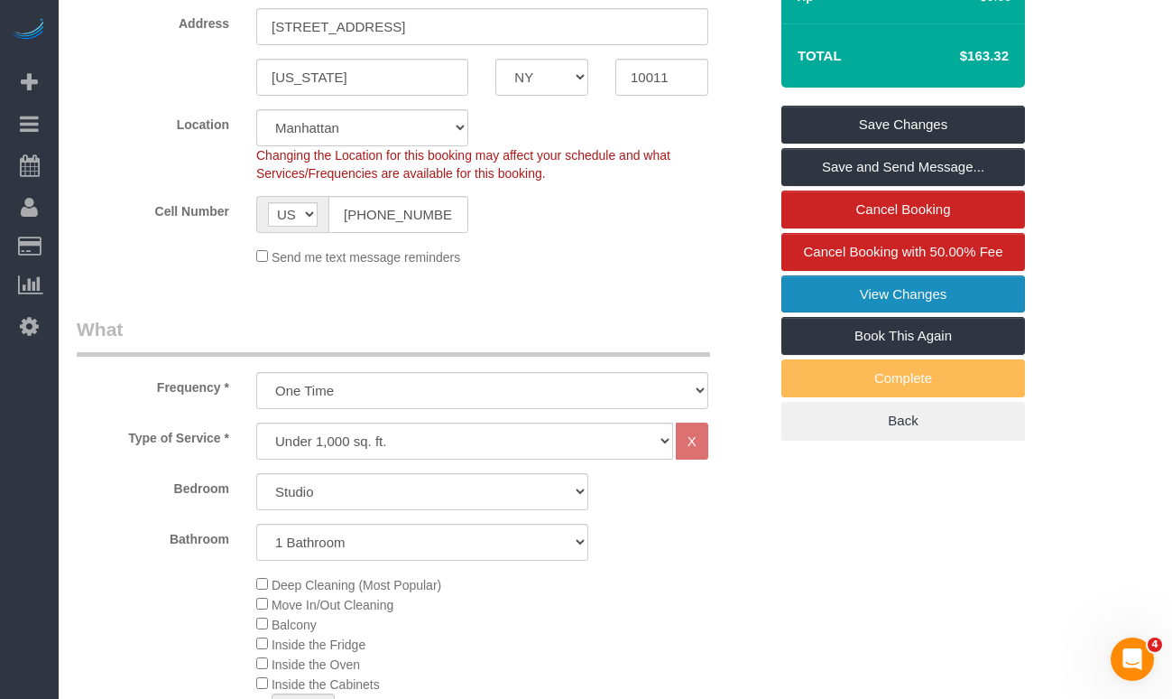
click at [815, 301] on link "View Changes" at bounding box center [904, 294] width 244 height 38
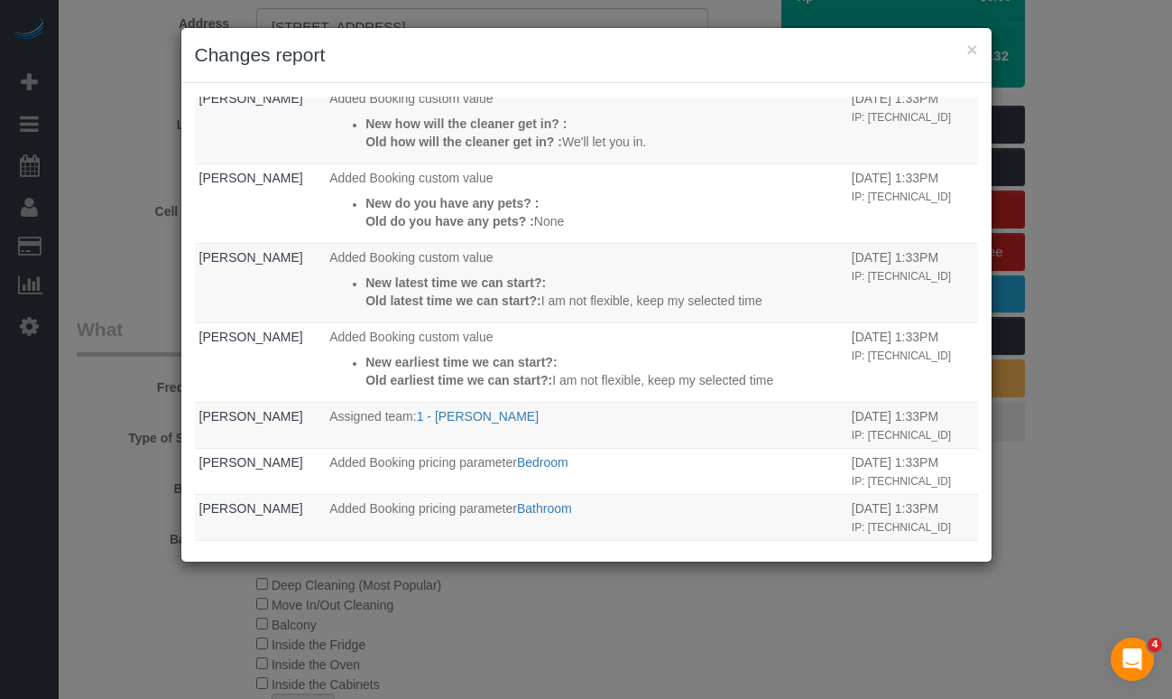
scroll to position [0, 0]
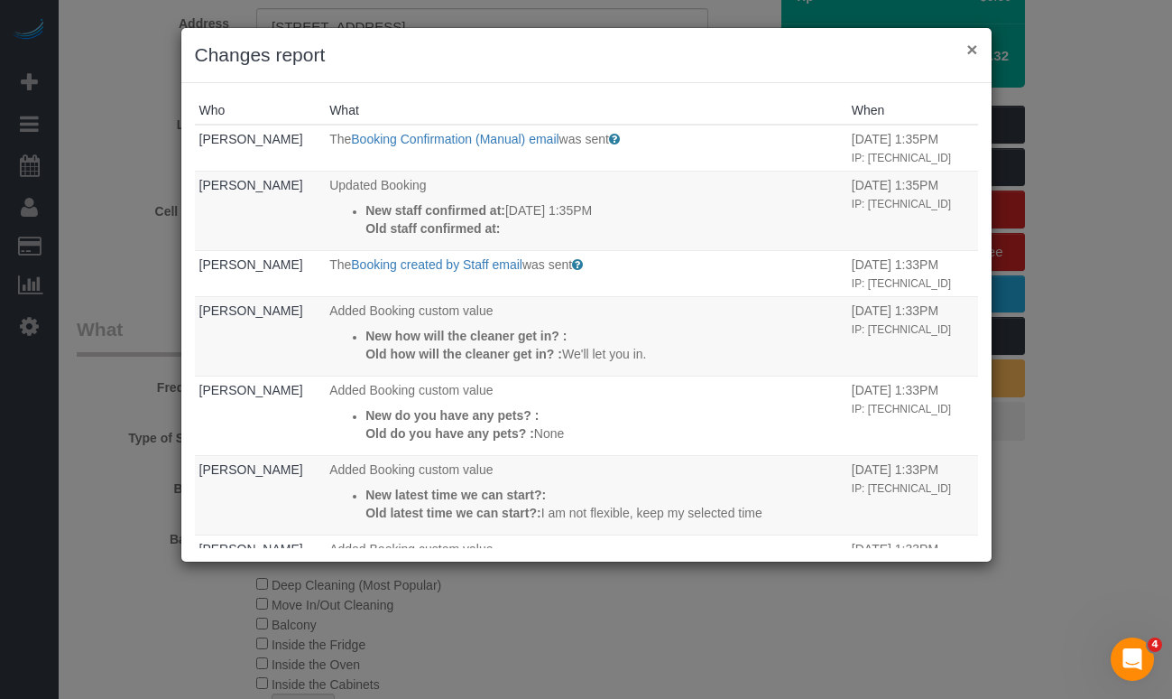
click at [977, 52] on button "×" at bounding box center [972, 49] width 11 height 19
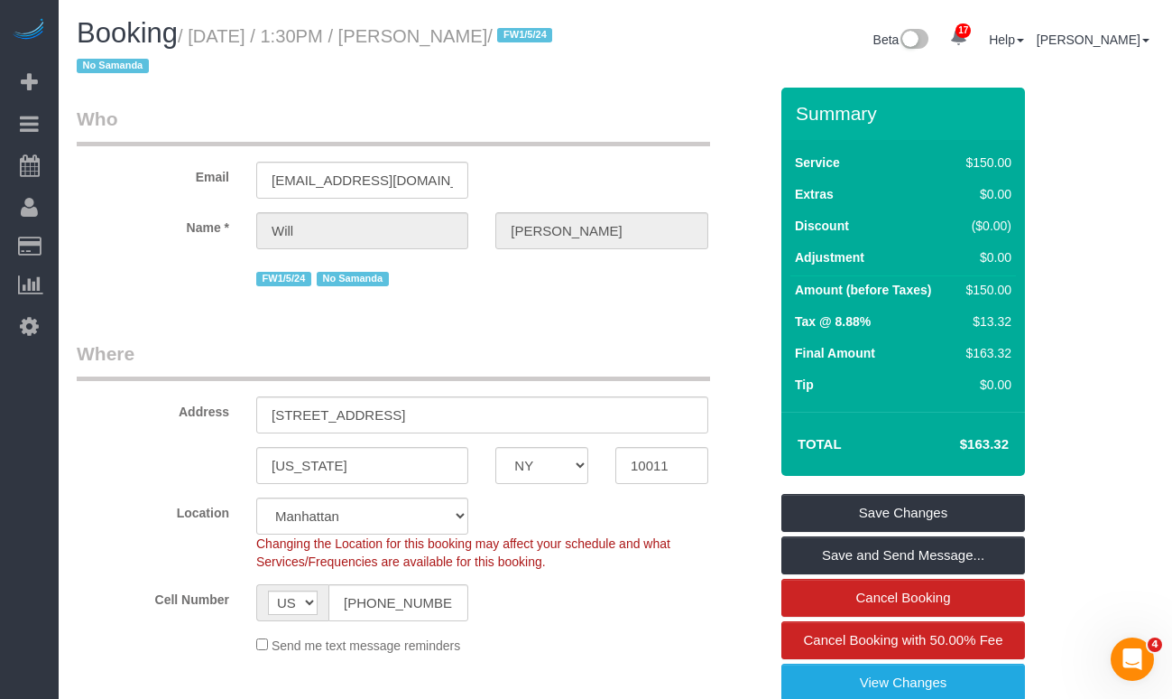
drag, startPoint x: 580, startPoint y: 34, endPoint x: 468, endPoint y: 39, distance: 112.0
click at [468, 39] on small "/ September 12, 2025 / 1:30PM / Will Yarbrough / FW1/5/24 No Samanda" at bounding box center [317, 51] width 481 height 51
copy small "Will Yarbrough"
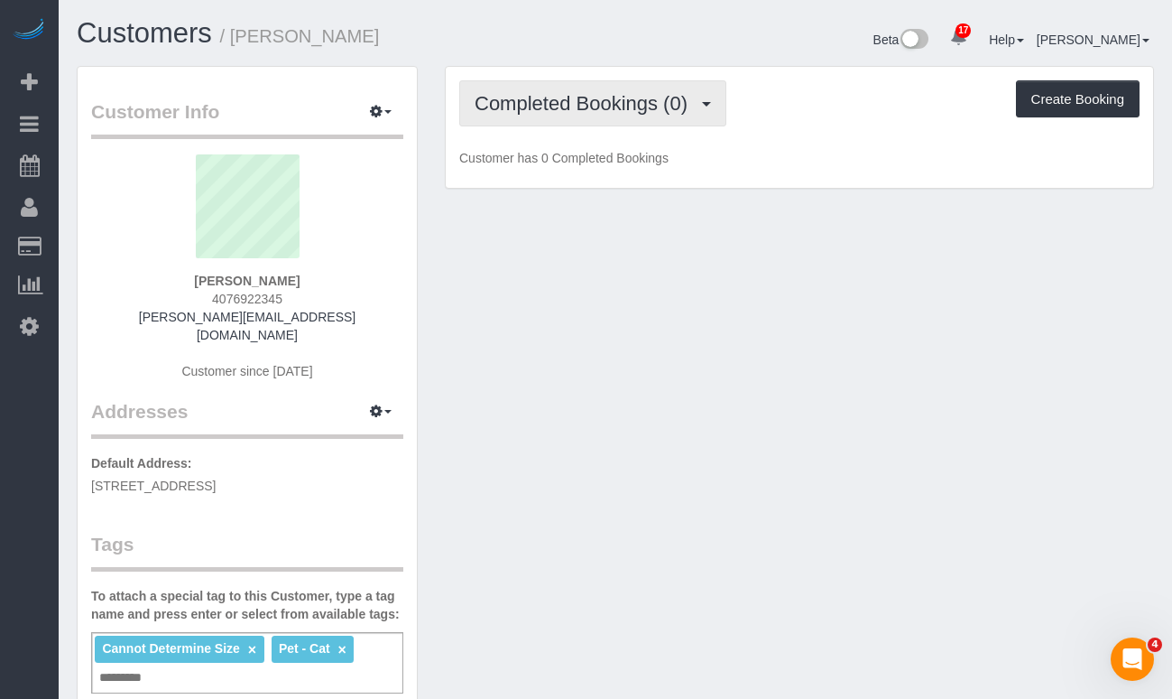
click at [576, 102] on span "Completed Bookings (0)" at bounding box center [586, 103] width 222 height 23
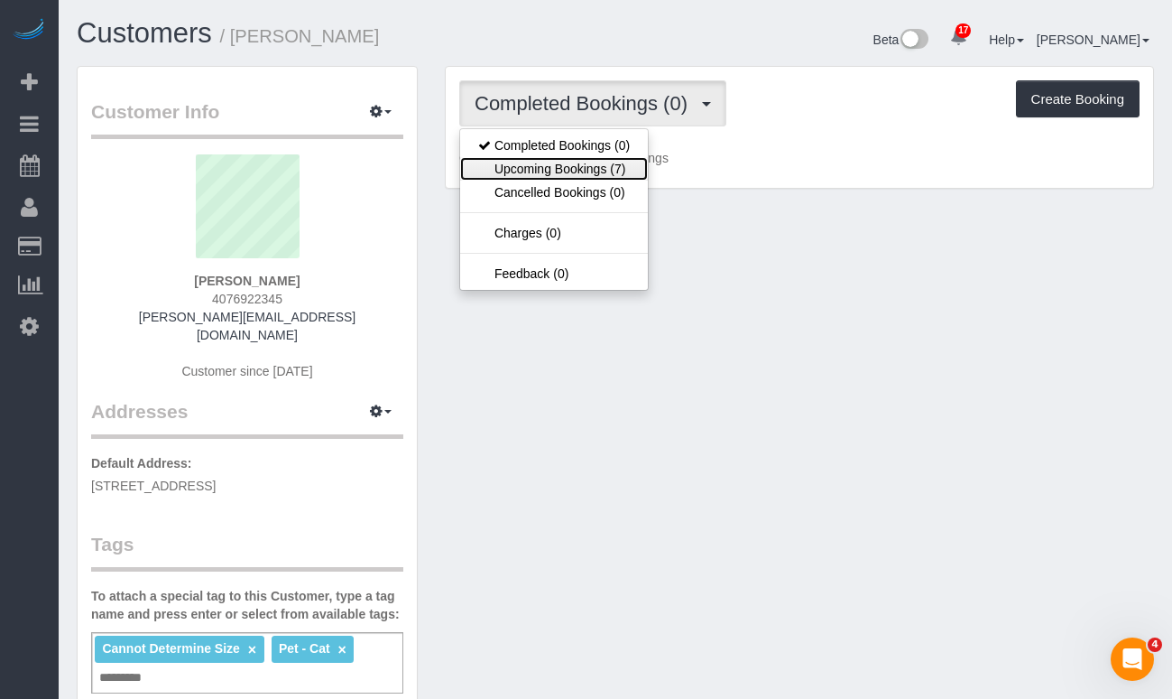
click at [560, 162] on link "Upcoming Bookings (7)" at bounding box center [554, 168] width 188 height 23
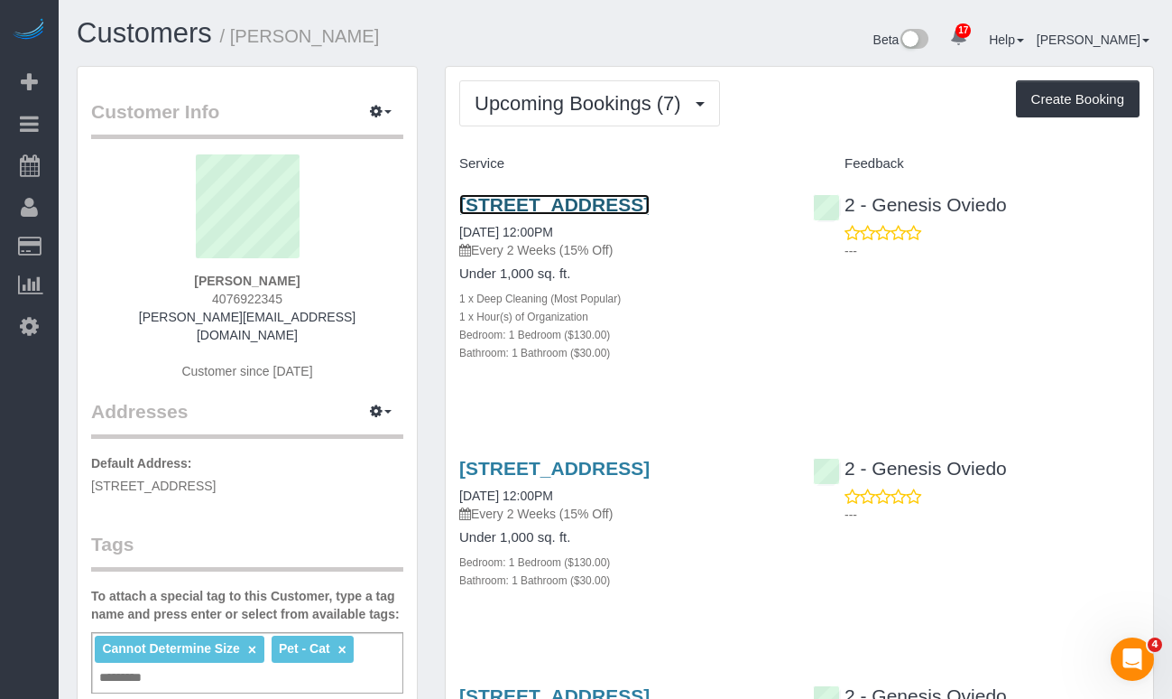
click at [542, 213] on link "[STREET_ADDRESS]" at bounding box center [554, 204] width 190 height 21
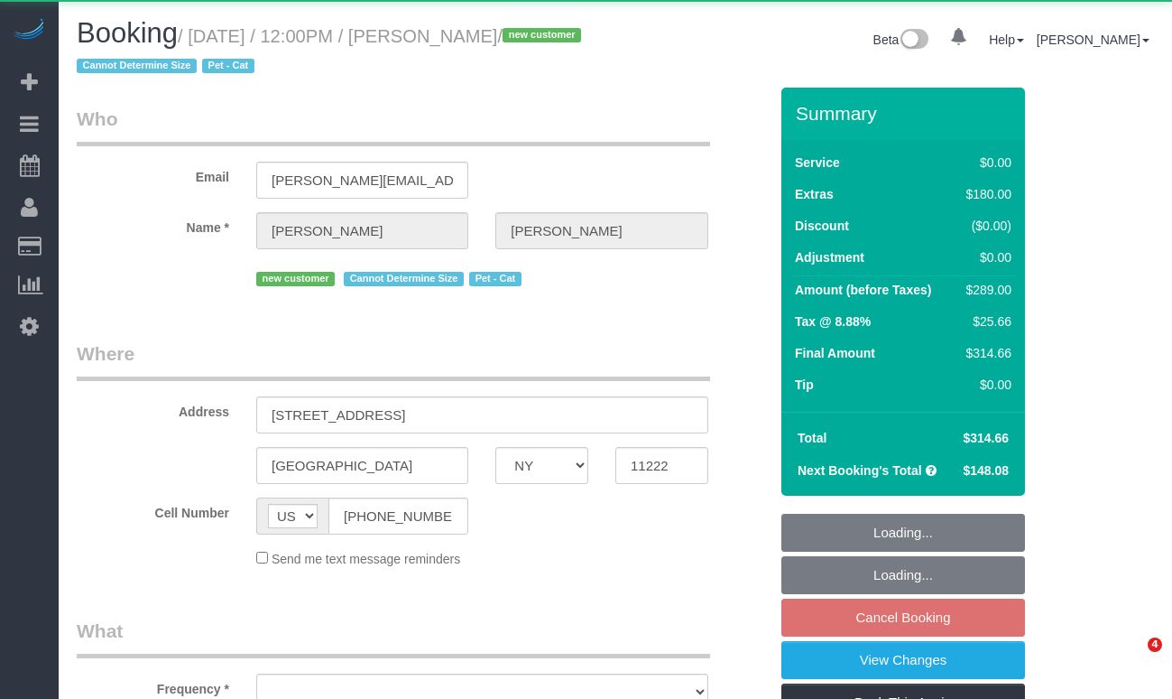
select select "NY"
select select "object:1034"
select select "1"
select select "spot5"
select select "number:57"
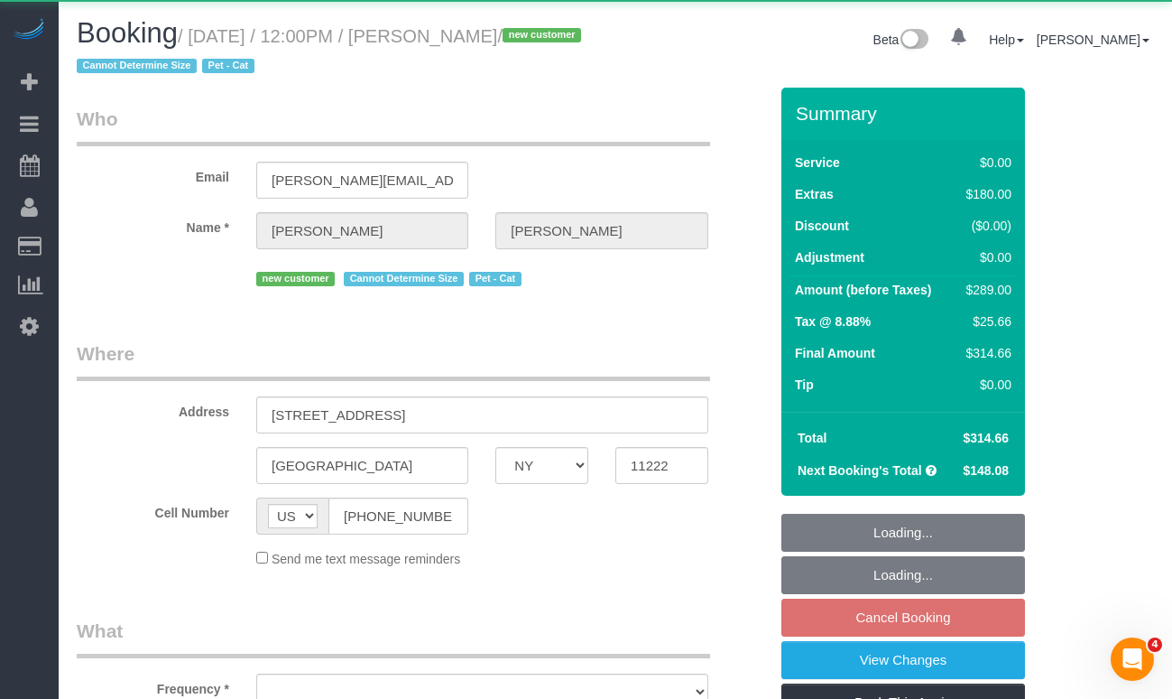
select select "number:90"
select select "number:14"
select select "number:5"
select select "string:stripe-pm_1S6ATG4VGloSiKo7p8VQExJP"
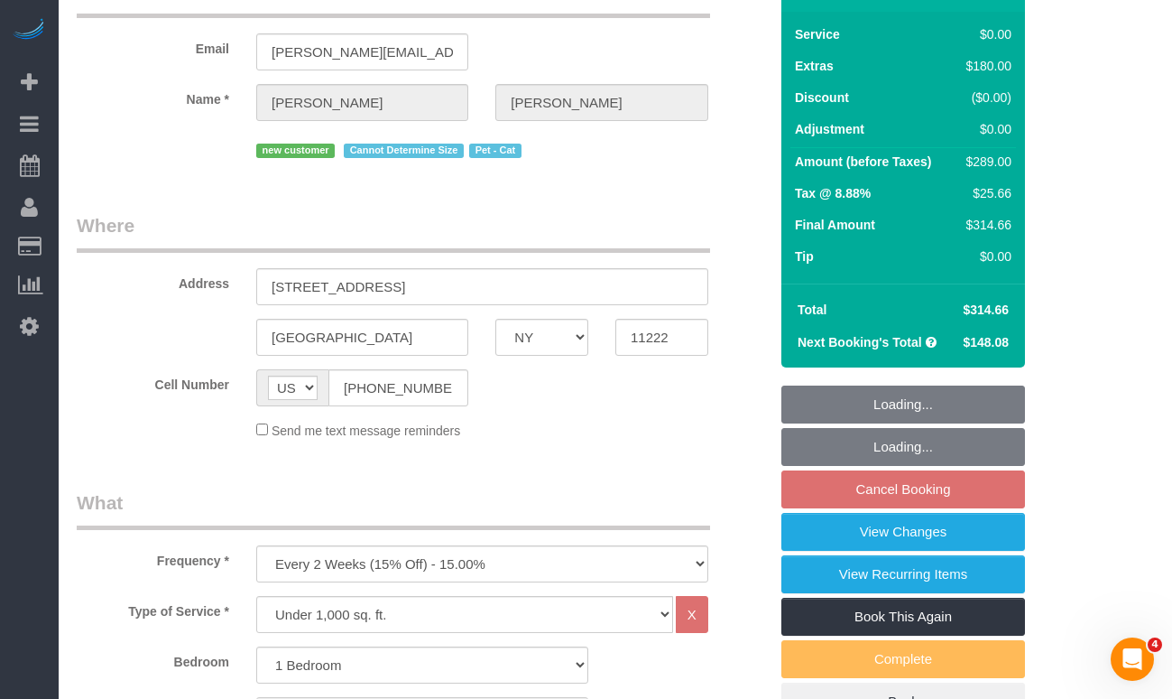
select select "object:1431"
select select "spot65"
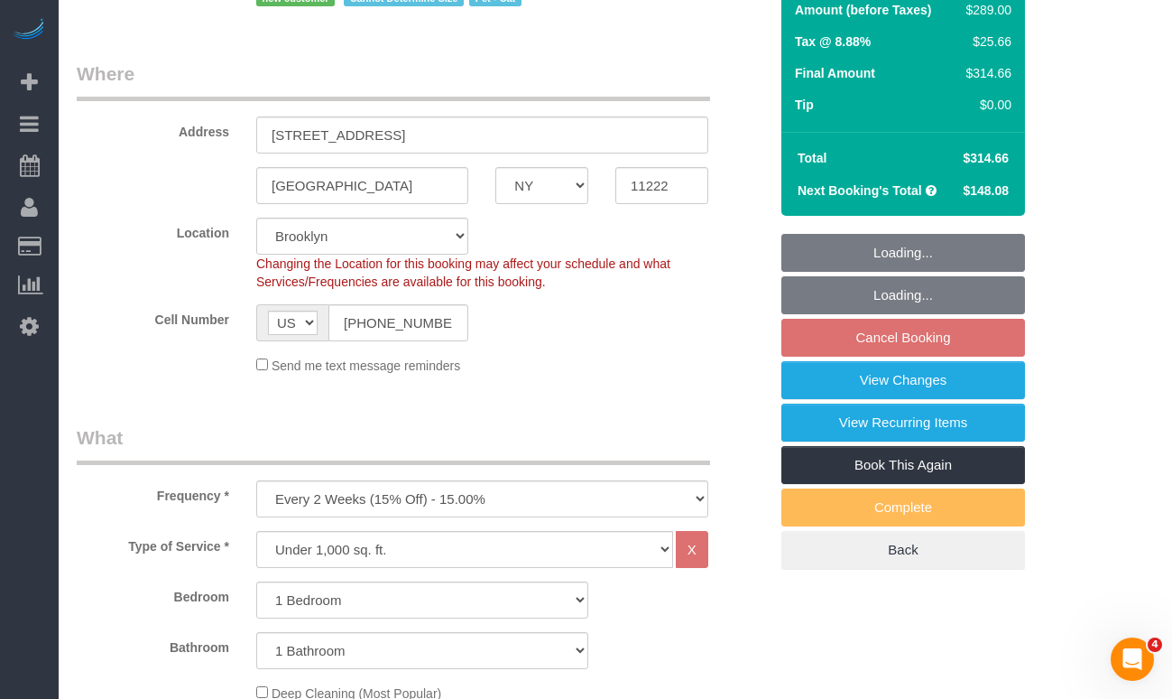
scroll to position [292, 0]
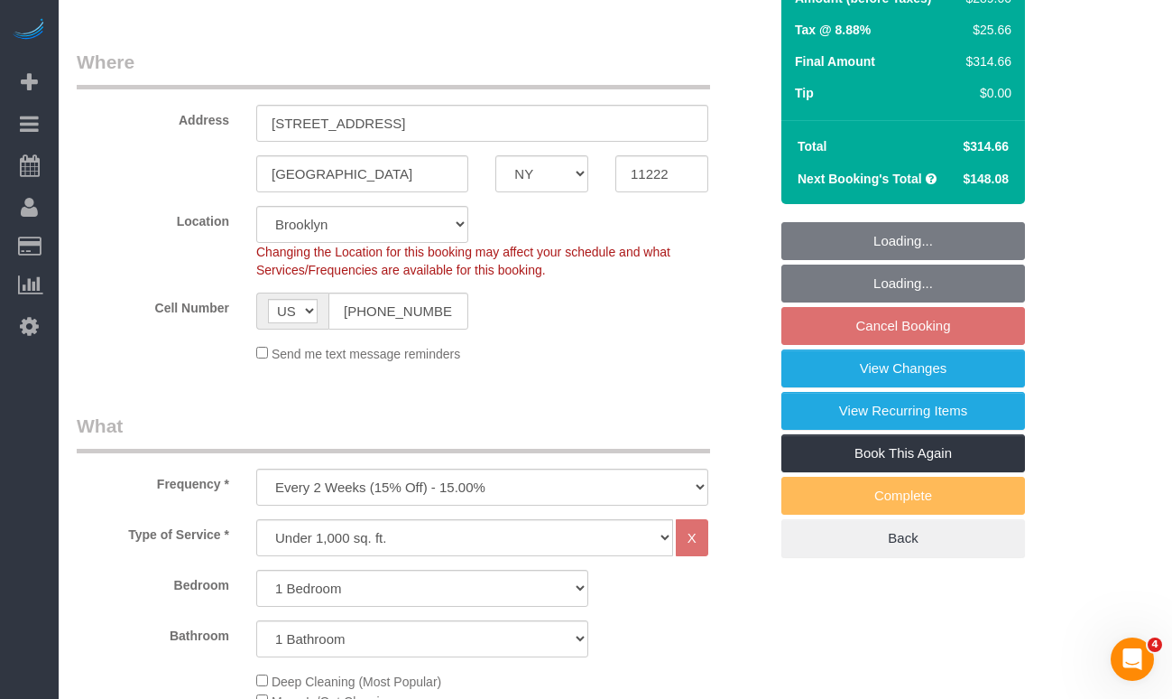
select select "1"
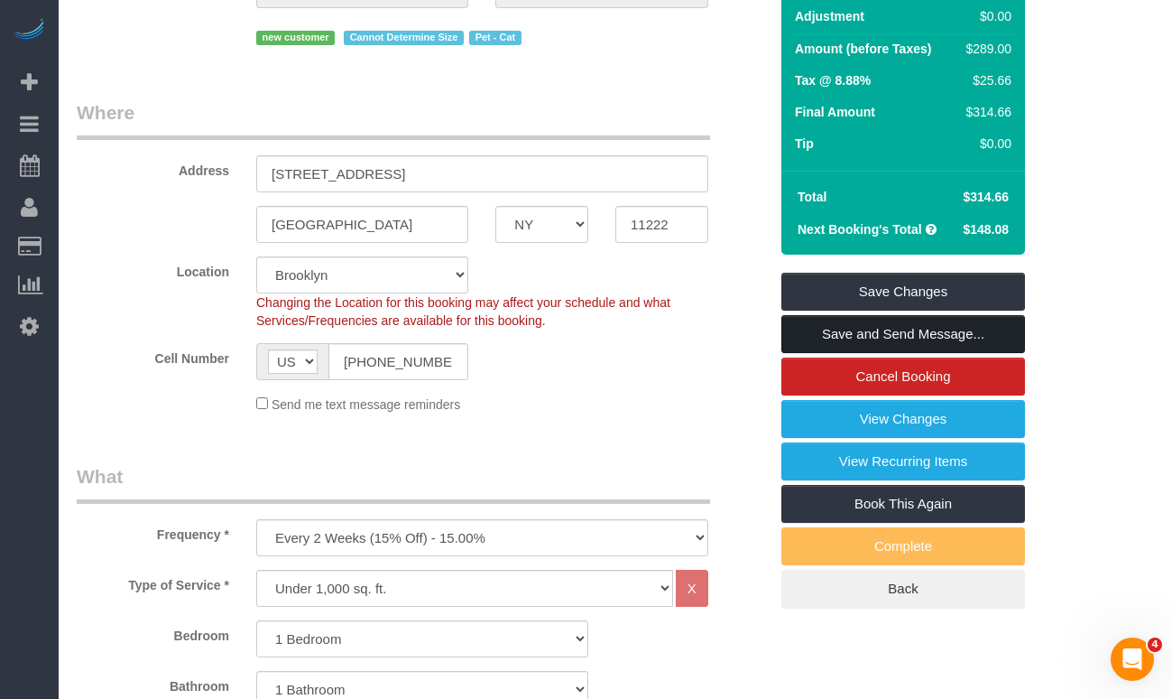
scroll to position [240, 0]
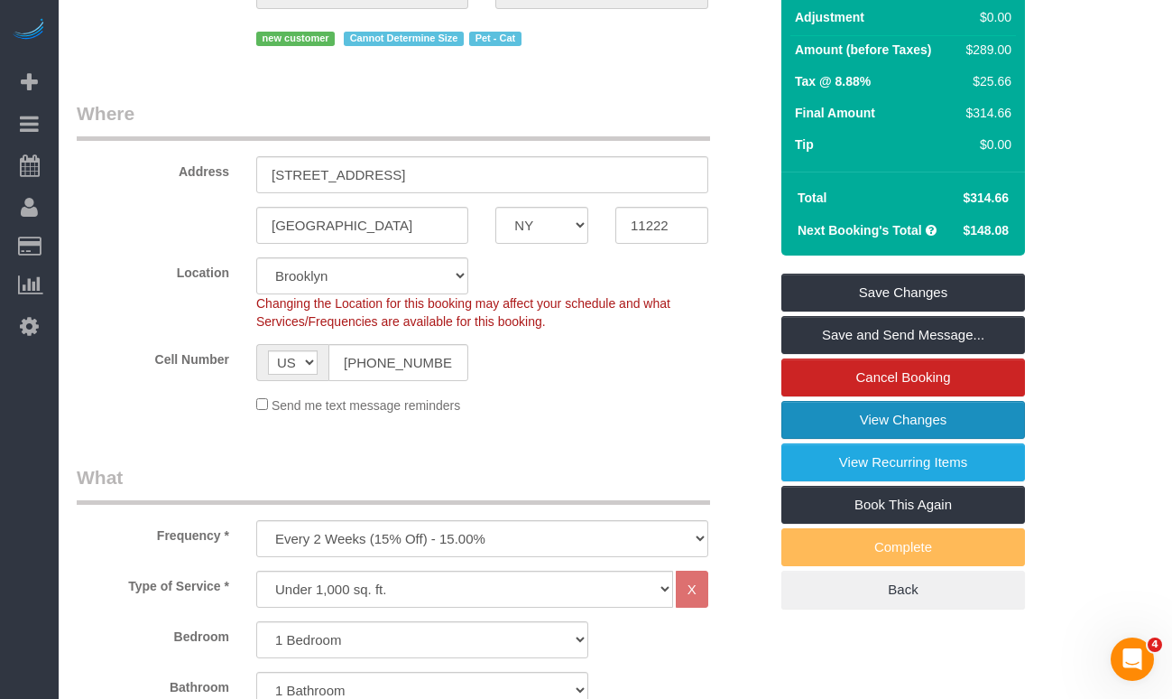
click at [826, 430] on link "View Changes" at bounding box center [904, 420] width 244 height 38
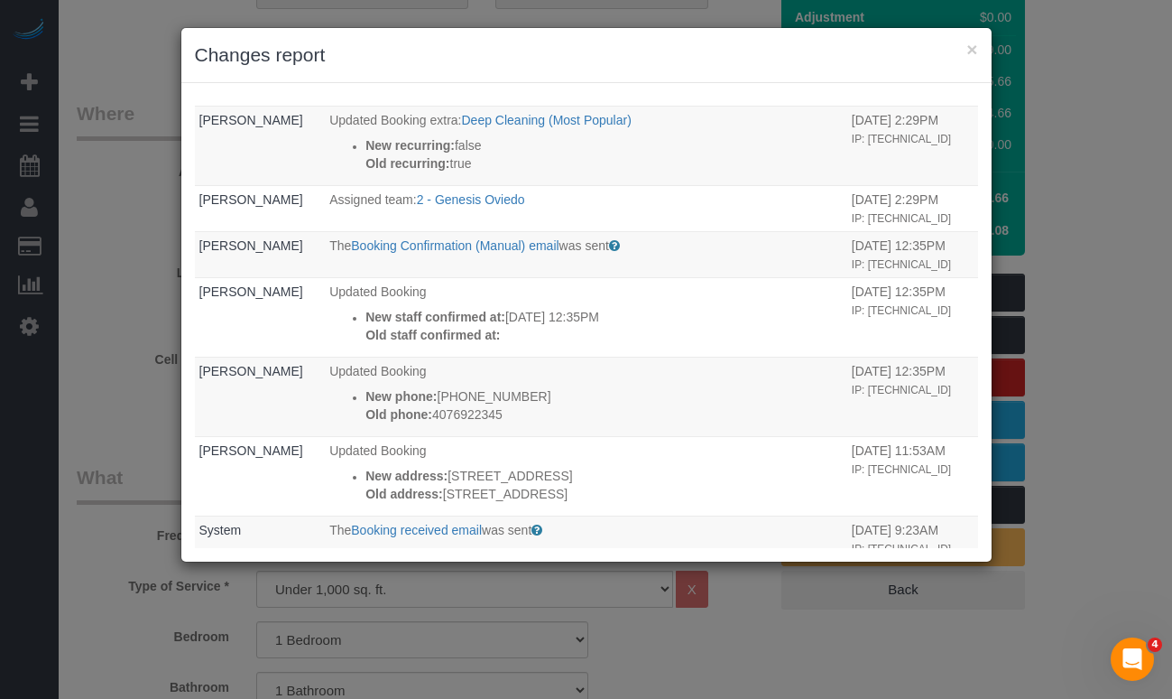
scroll to position [0, 0]
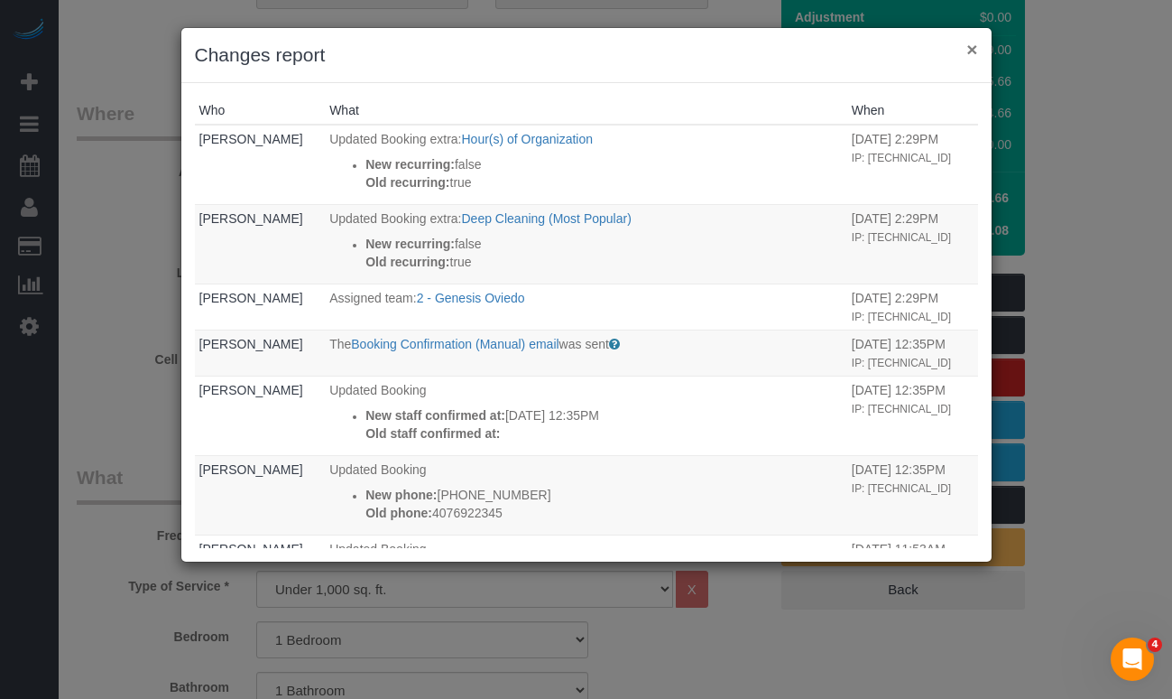
click at [975, 50] on button "×" at bounding box center [972, 49] width 11 height 19
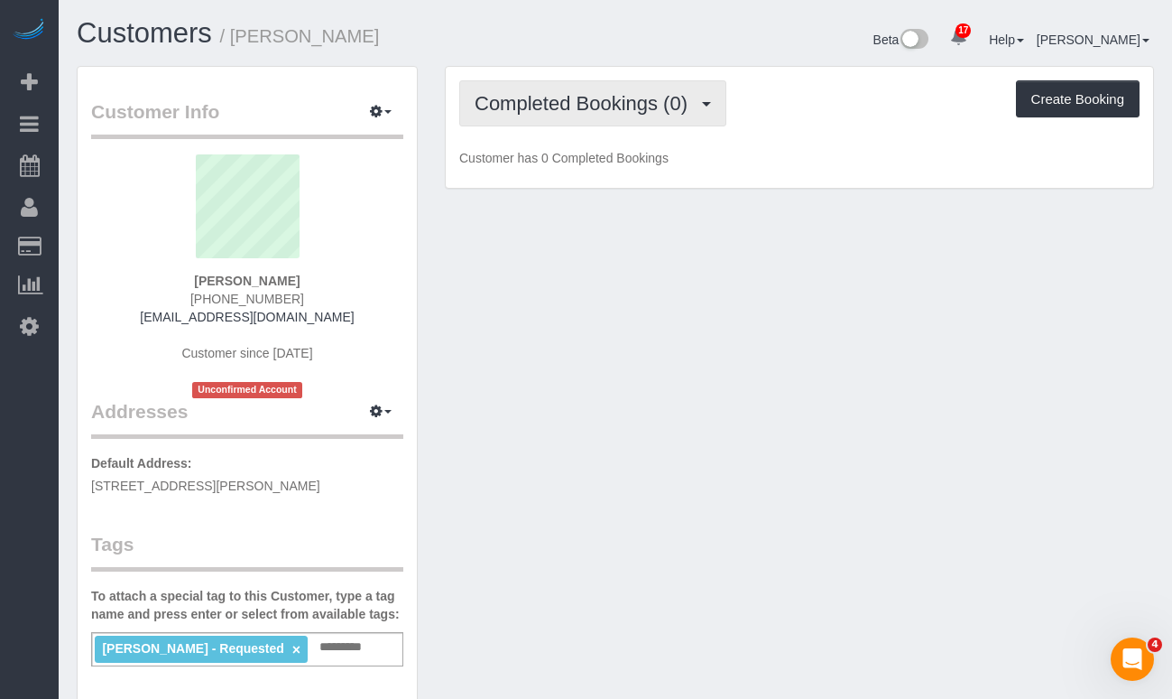
click at [530, 115] on button "Completed Bookings (0)" at bounding box center [592, 103] width 267 height 46
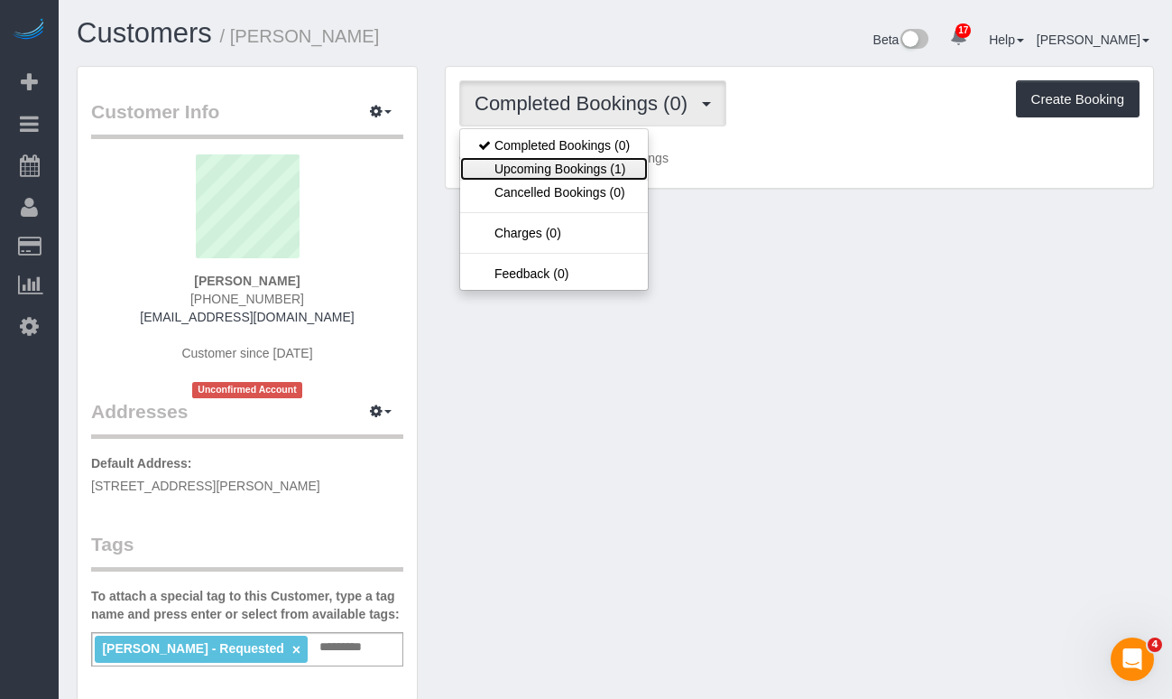
click at [543, 170] on link "Upcoming Bookings (1)" at bounding box center [554, 168] width 188 height 23
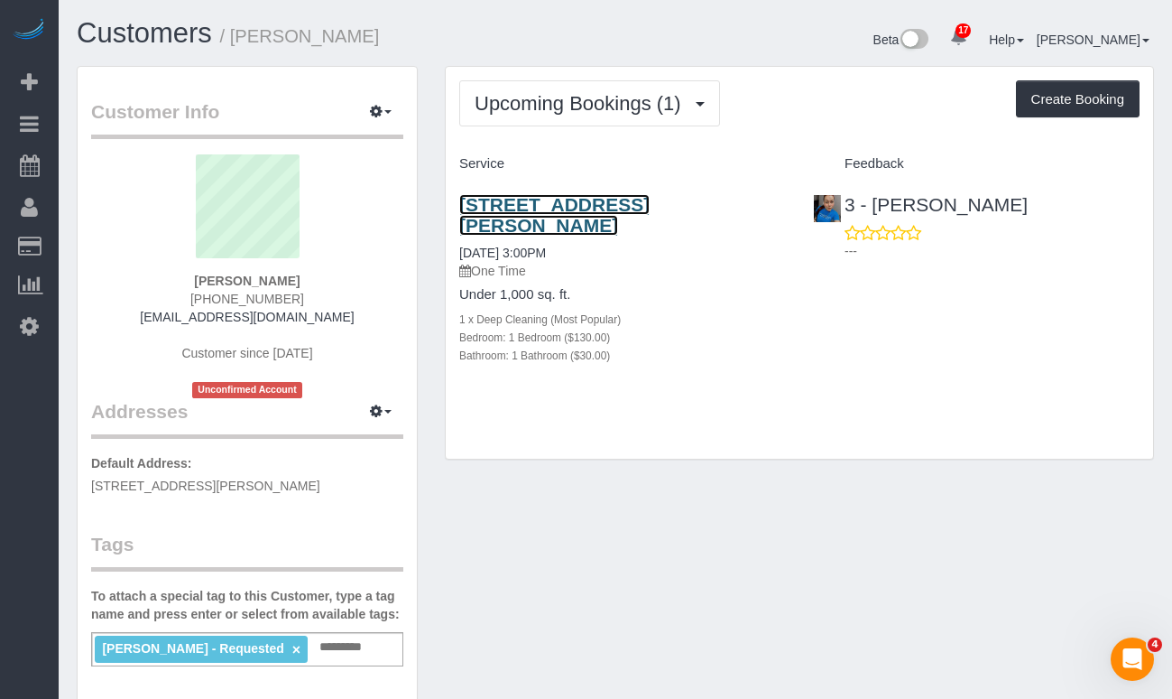
click at [536, 215] on link "[STREET_ADDRESS][PERSON_NAME]" at bounding box center [554, 215] width 190 height 42
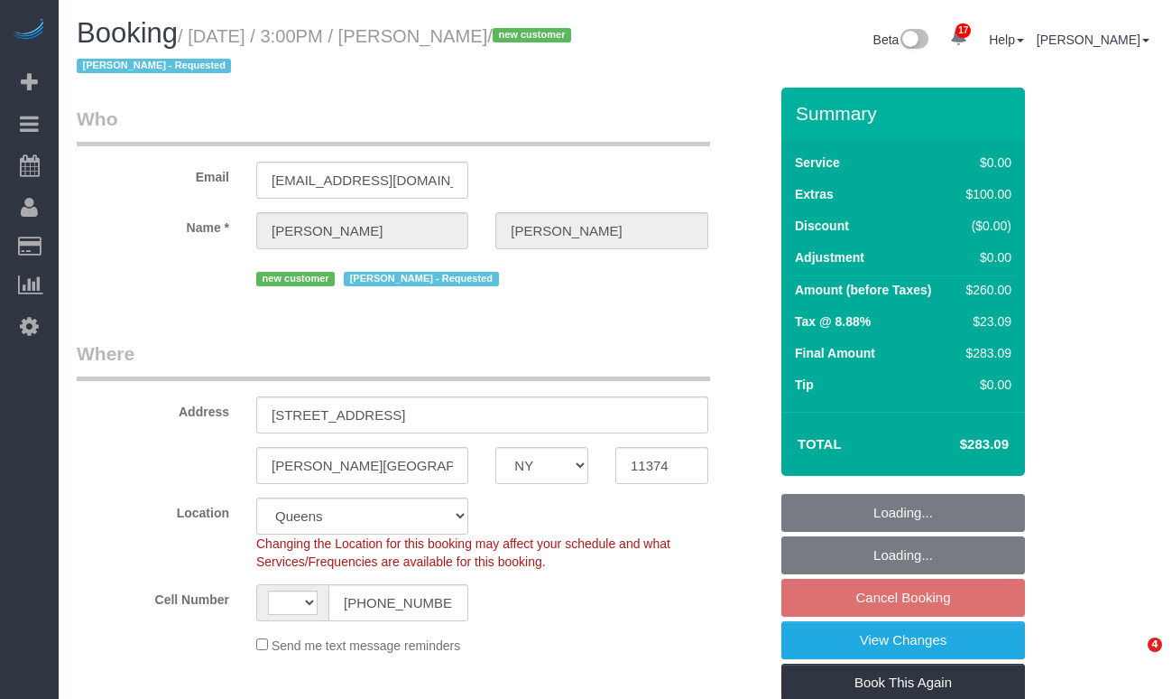
select select "NY"
select select "1"
select select "string:stripe-pm_1S6HLo4VGloSiKo74DeqoOUT"
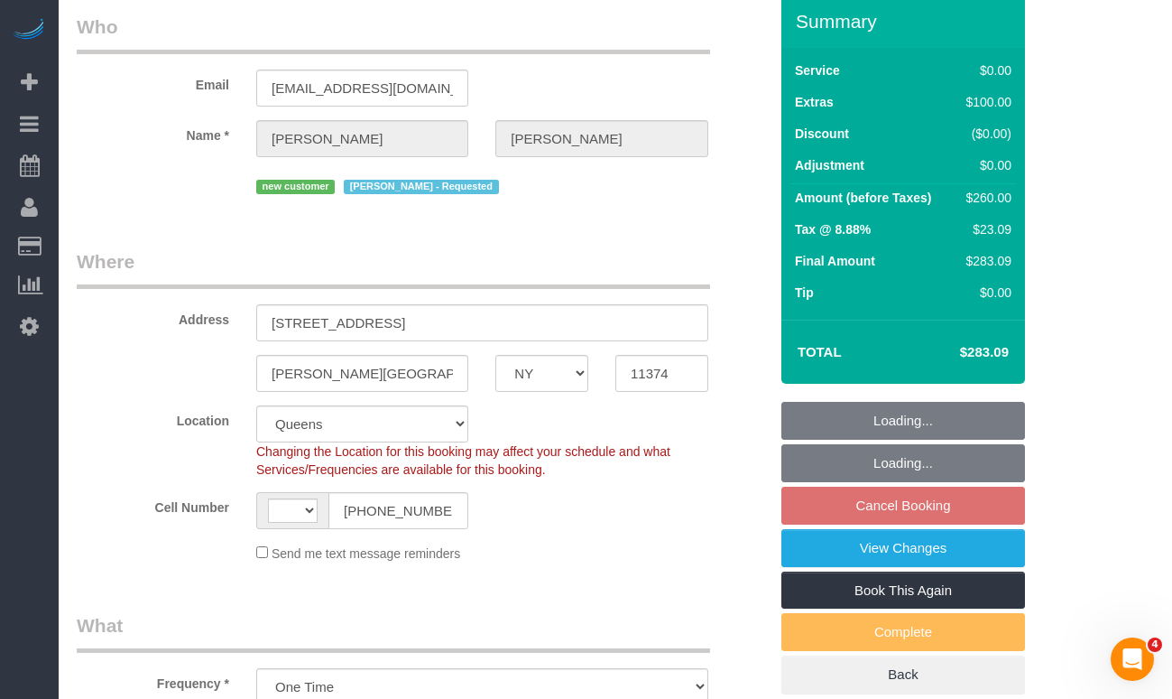
select select "object:922"
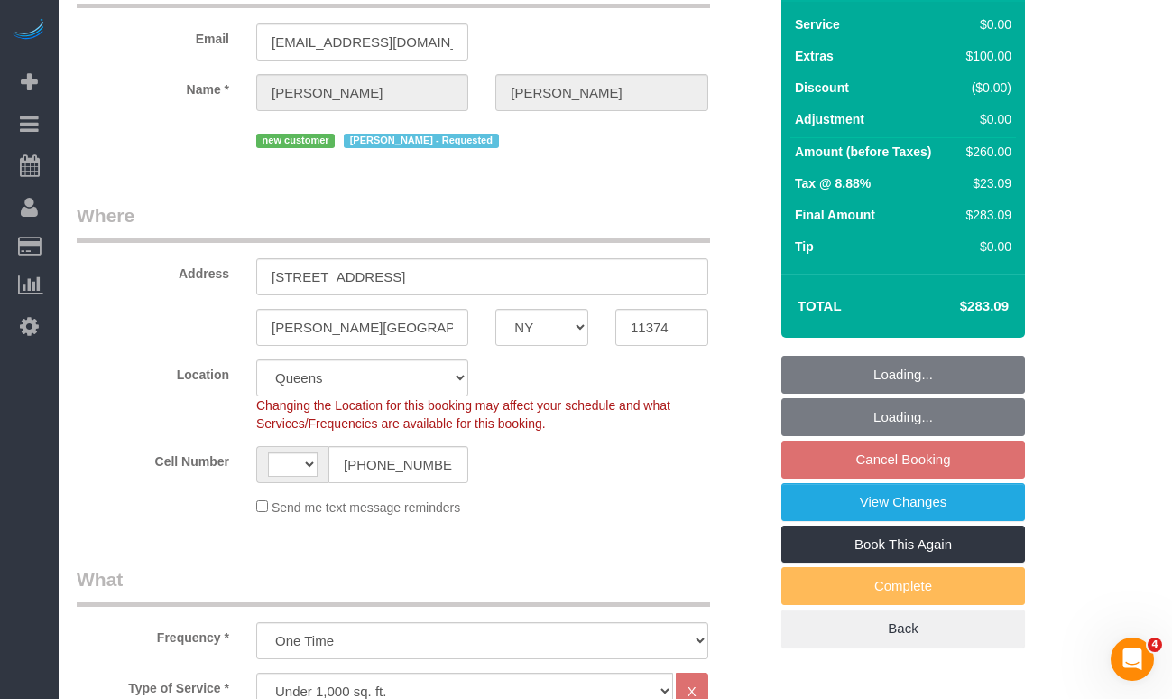
select select "string:[GEOGRAPHIC_DATA]"
select select "1"
select select "spot8"
select select "number:63"
select select "number:75"
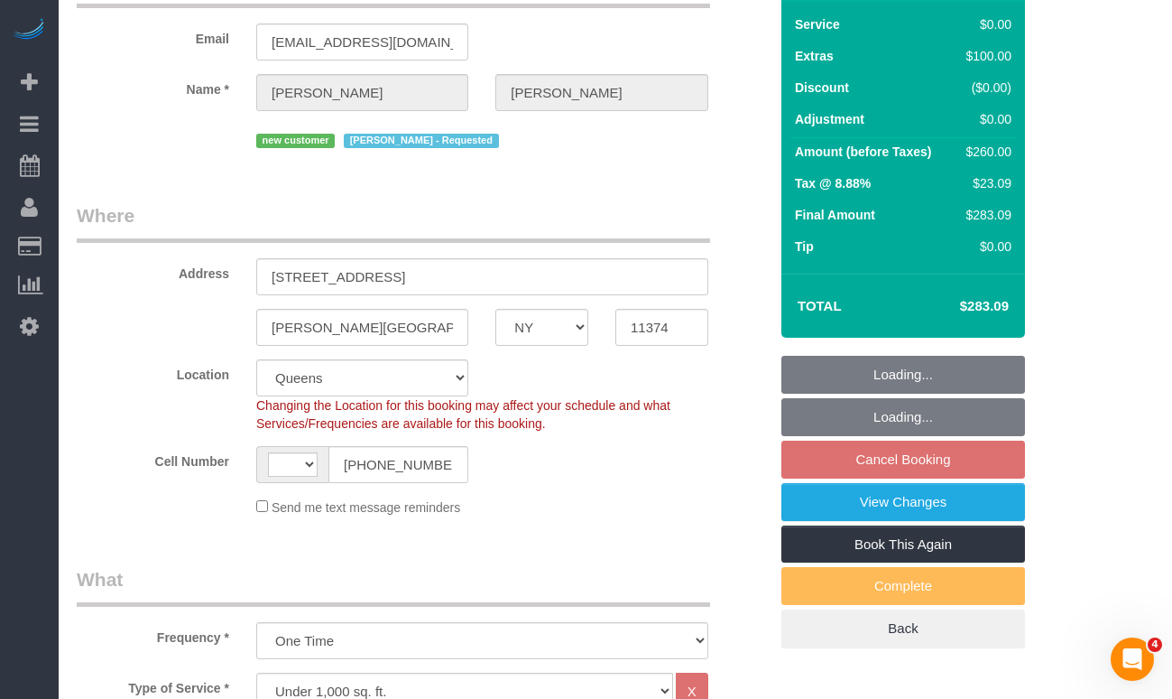
select select "number:15"
select select "number:5"
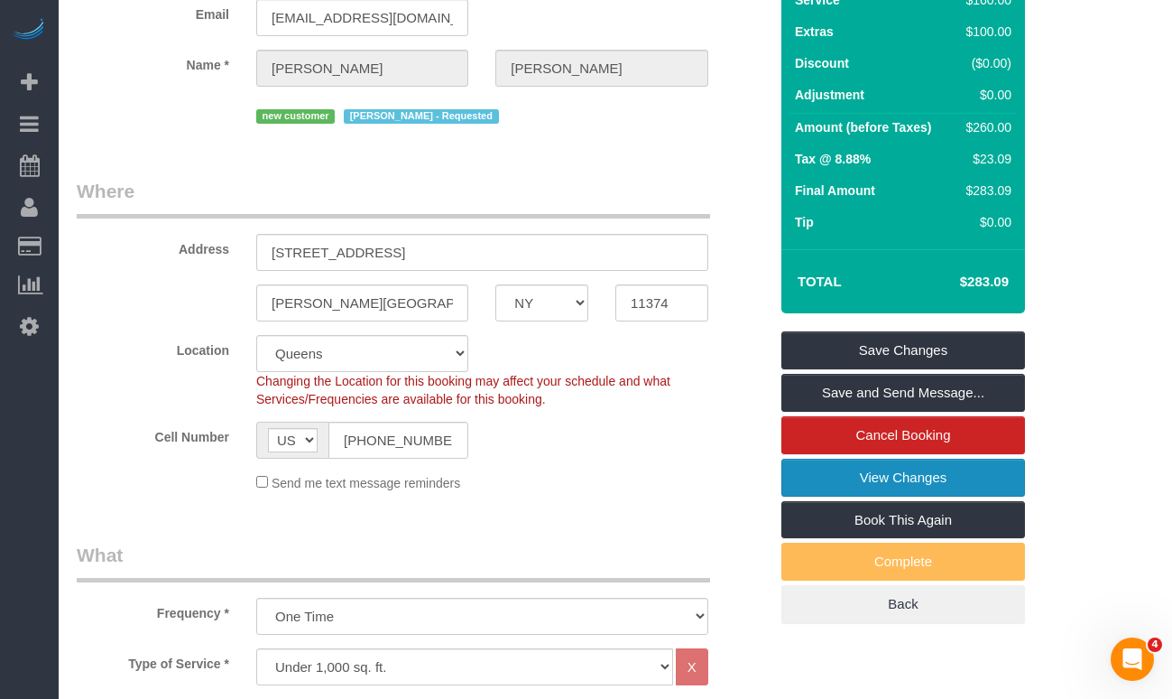
click at [855, 484] on link "View Changes" at bounding box center [904, 478] width 244 height 38
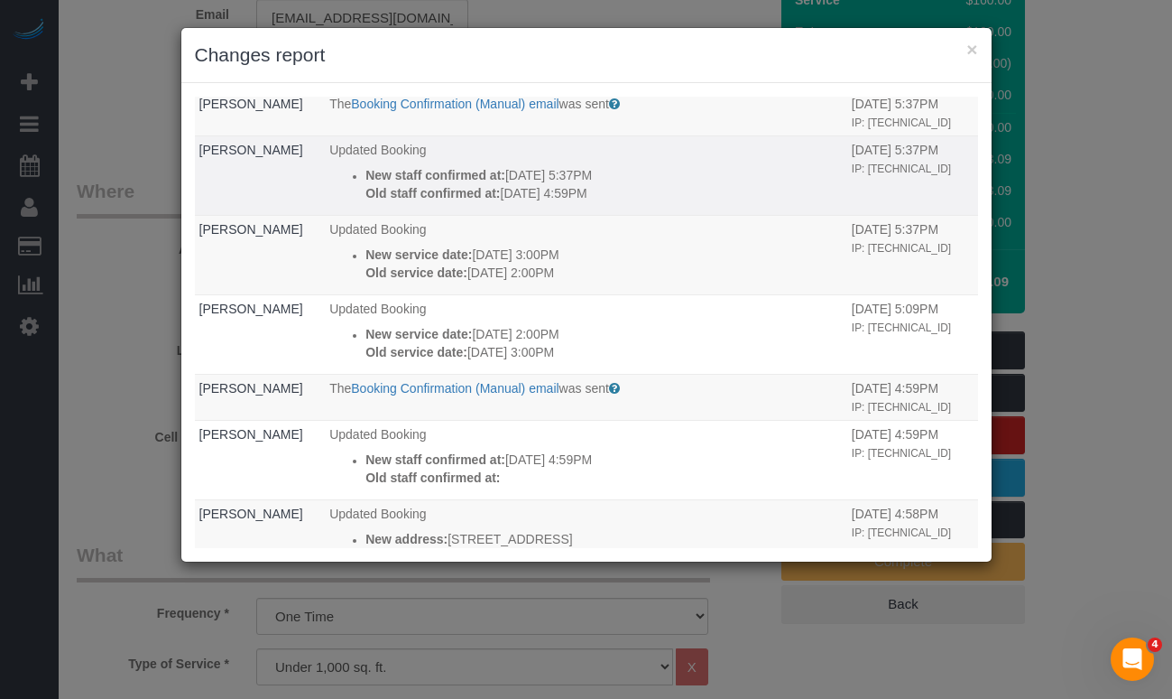
scroll to position [0, 0]
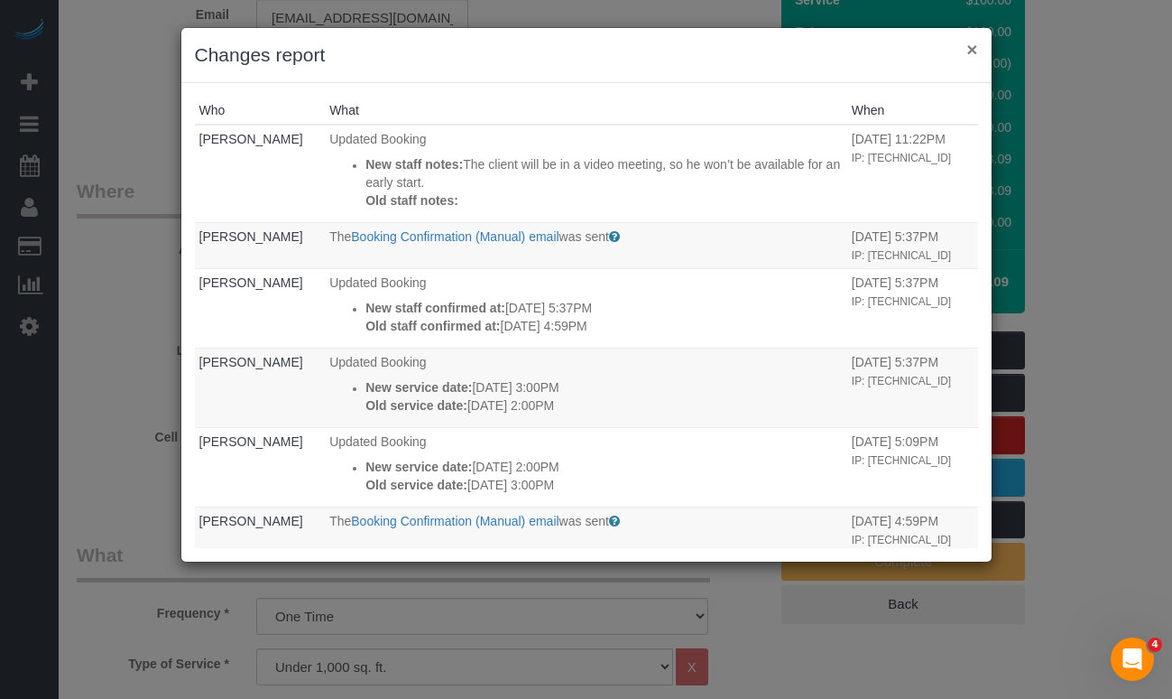
click at [980, 51] on div "× Changes report" at bounding box center [586, 55] width 811 height 55
click at [976, 51] on button "×" at bounding box center [972, 49] width 11 height 19
